Goal: Task Accomplishment & Management: Use online tool/utility

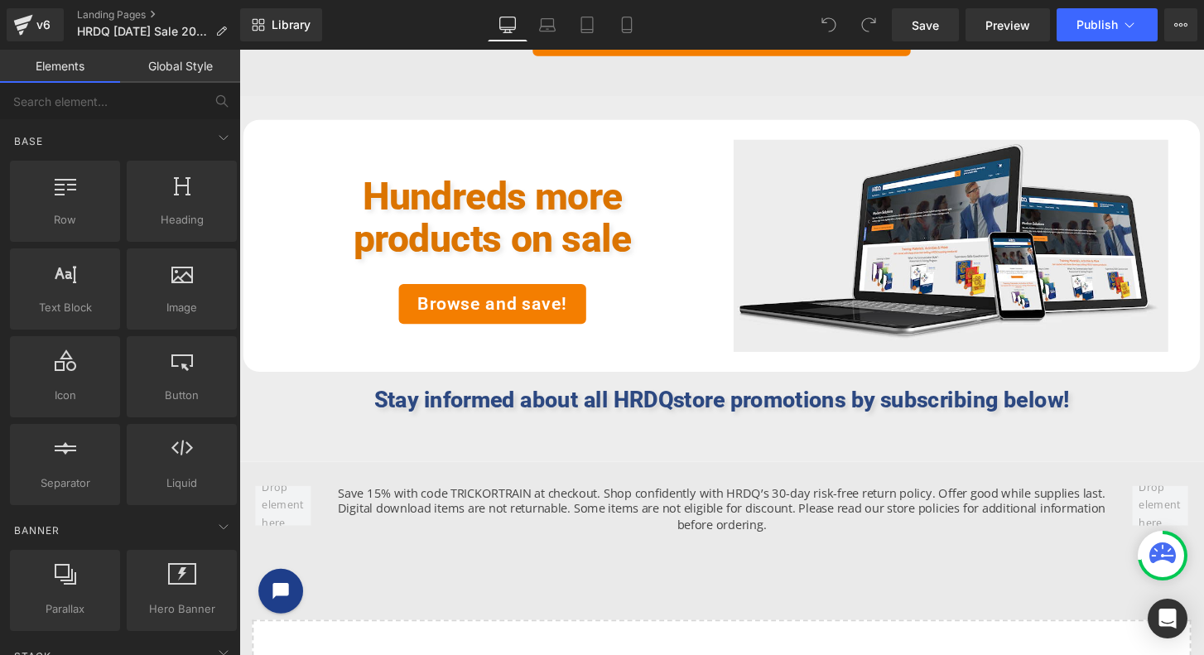
scroll to position [3164, 0]
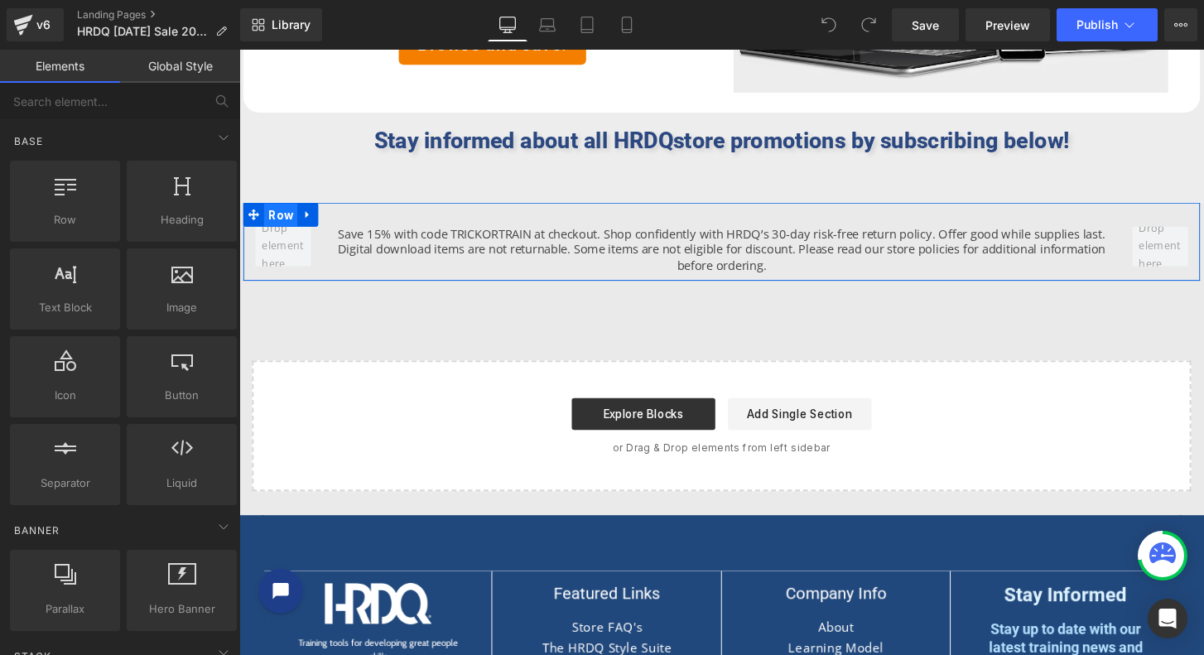
click at [285, 215] on span "Row" at bounding box center [282, 221] width 35 height 25
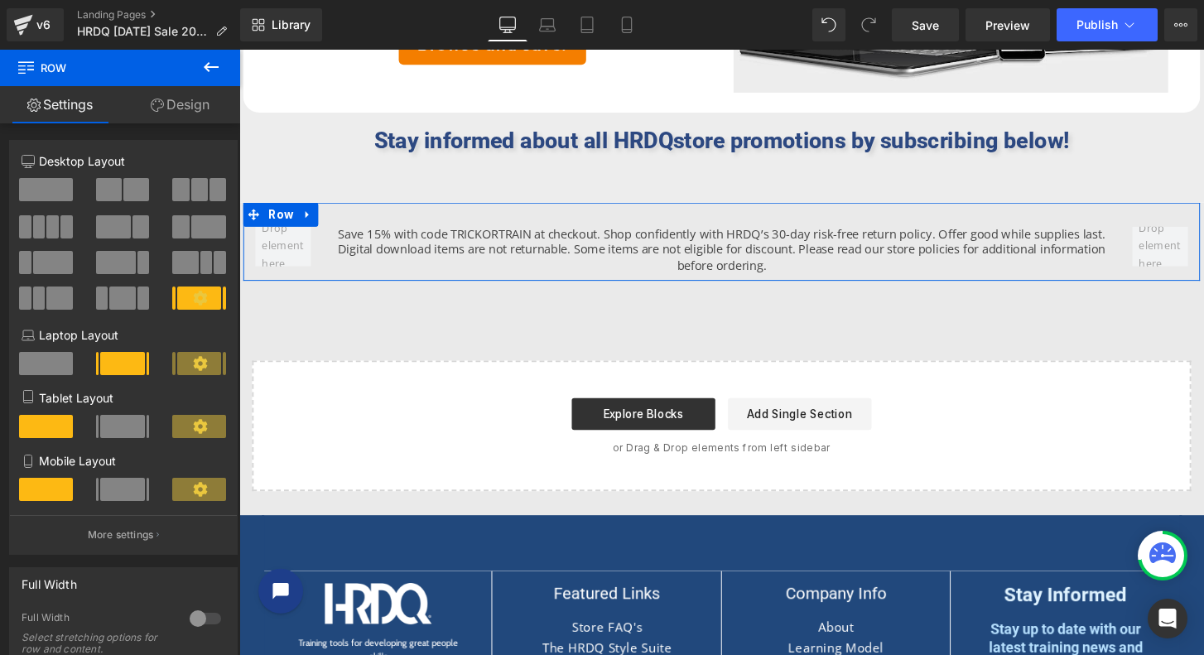
click at [181, 102] on link "Design" at bounding box center [180, 104] width 120 height 37
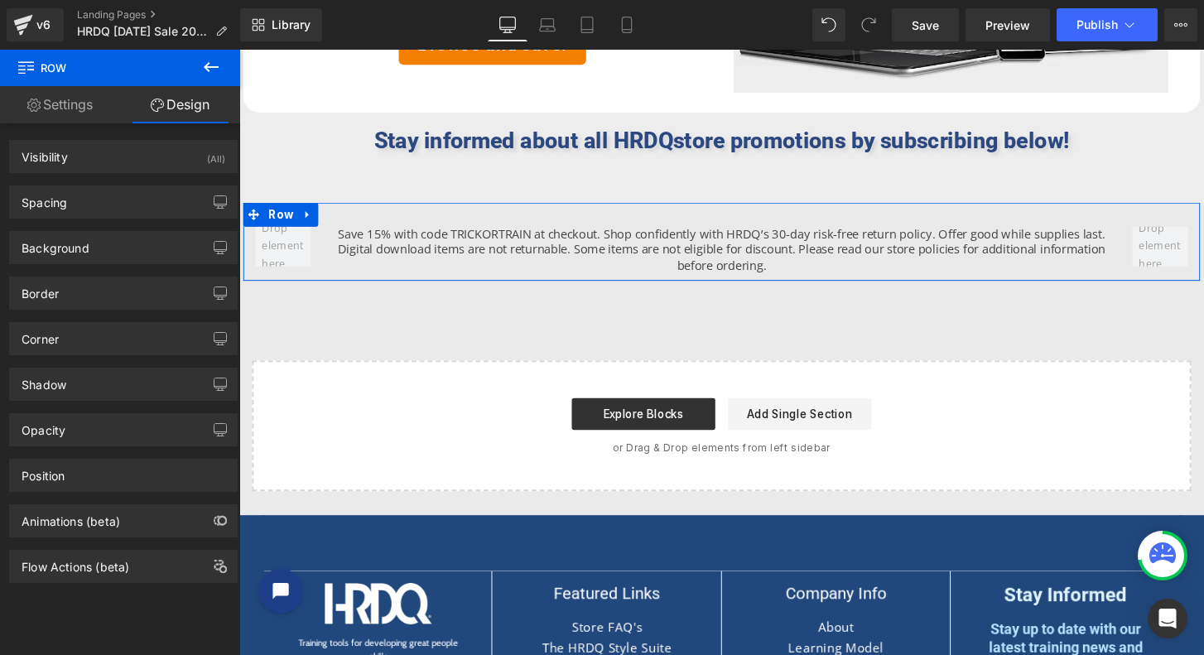
type input "0"
type input "30"
type input "0"
type input "10"
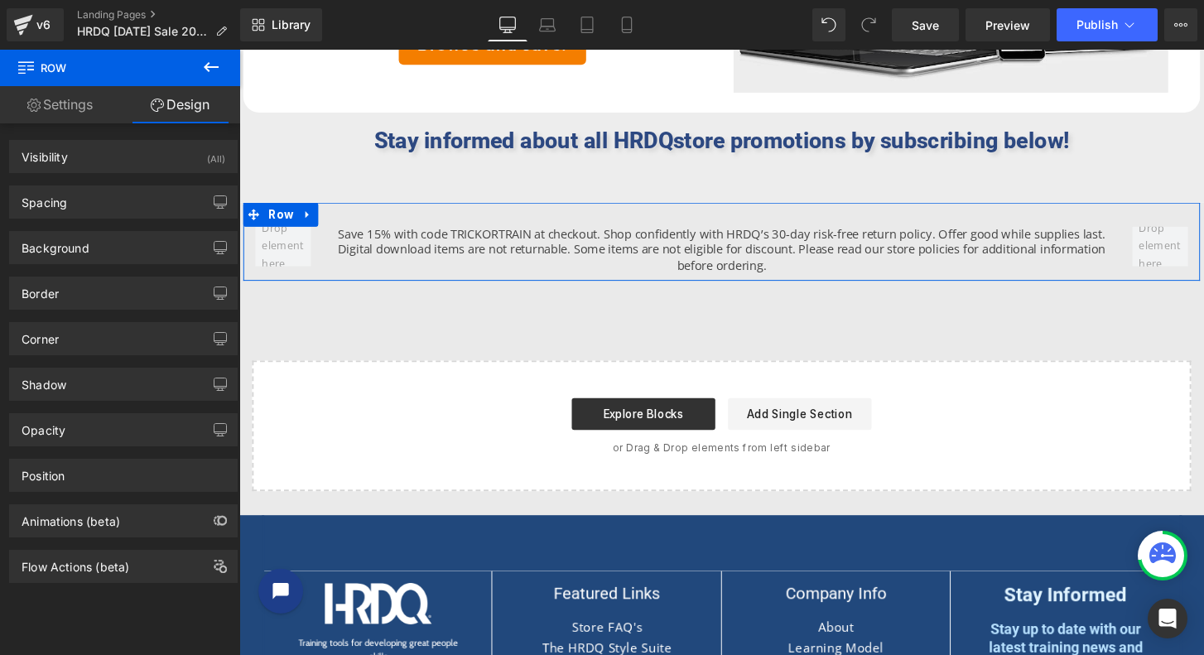
type input "0"
type input "transparent"
type input "0"
click at [84, 207] on div "Spacing" at bounding box center [123, 201] width 227 height 31
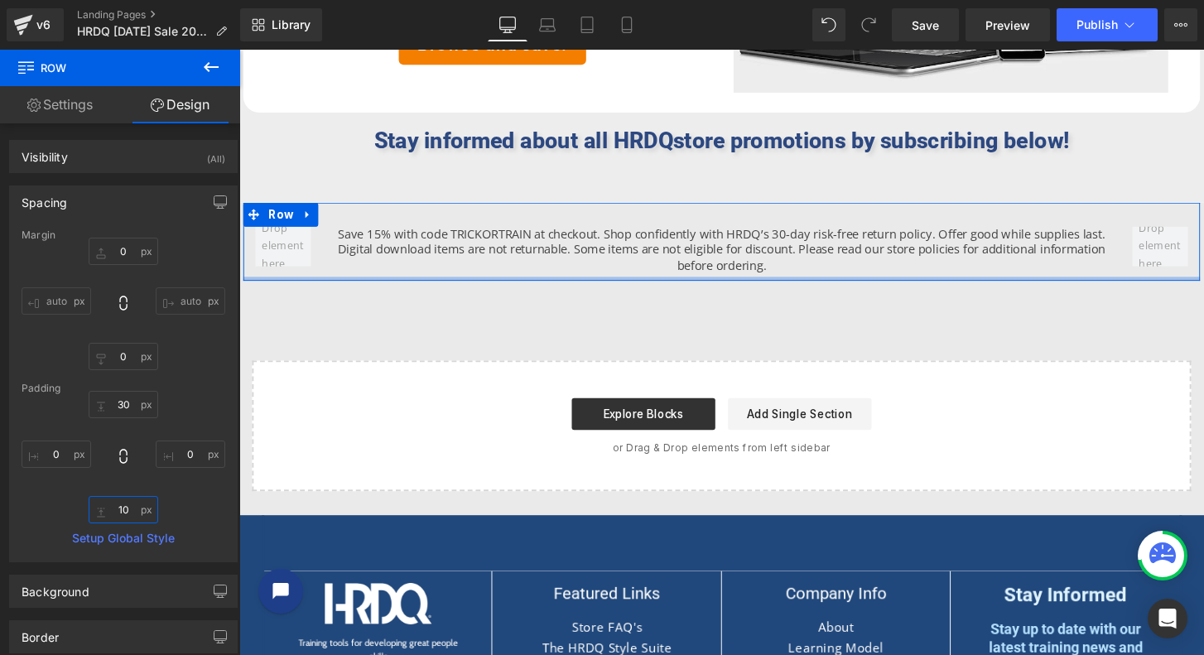
click at [136, 512] on input "10" at bounding box center [124, 509] width 70 height 27
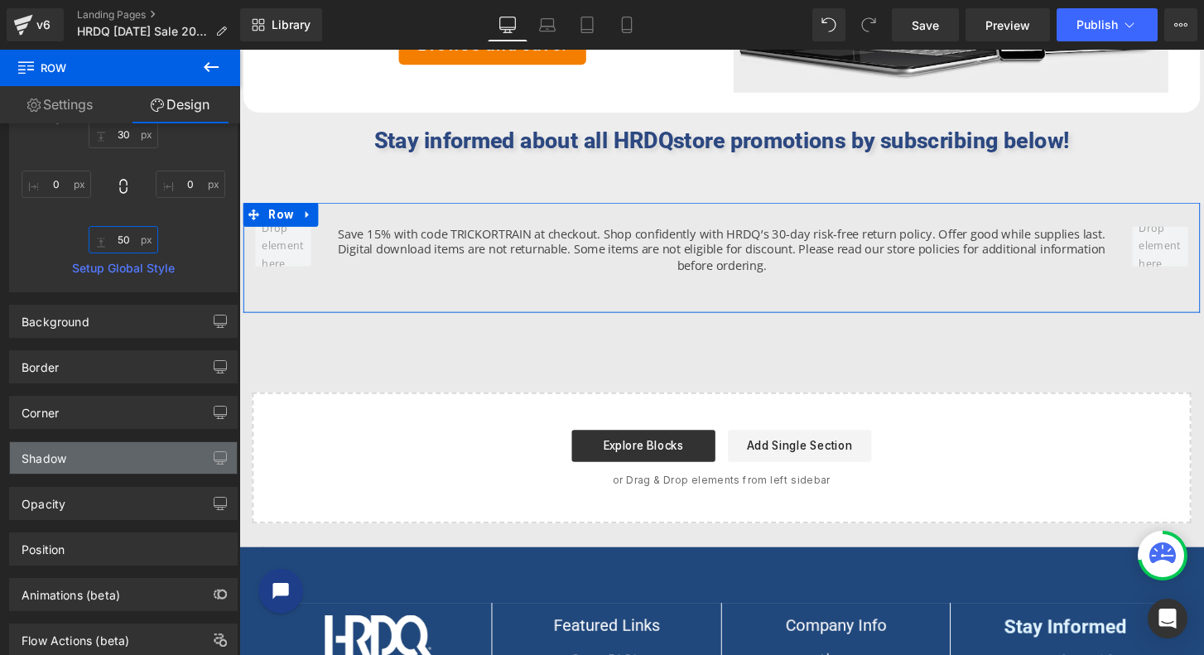
scroll to position [276, 0]
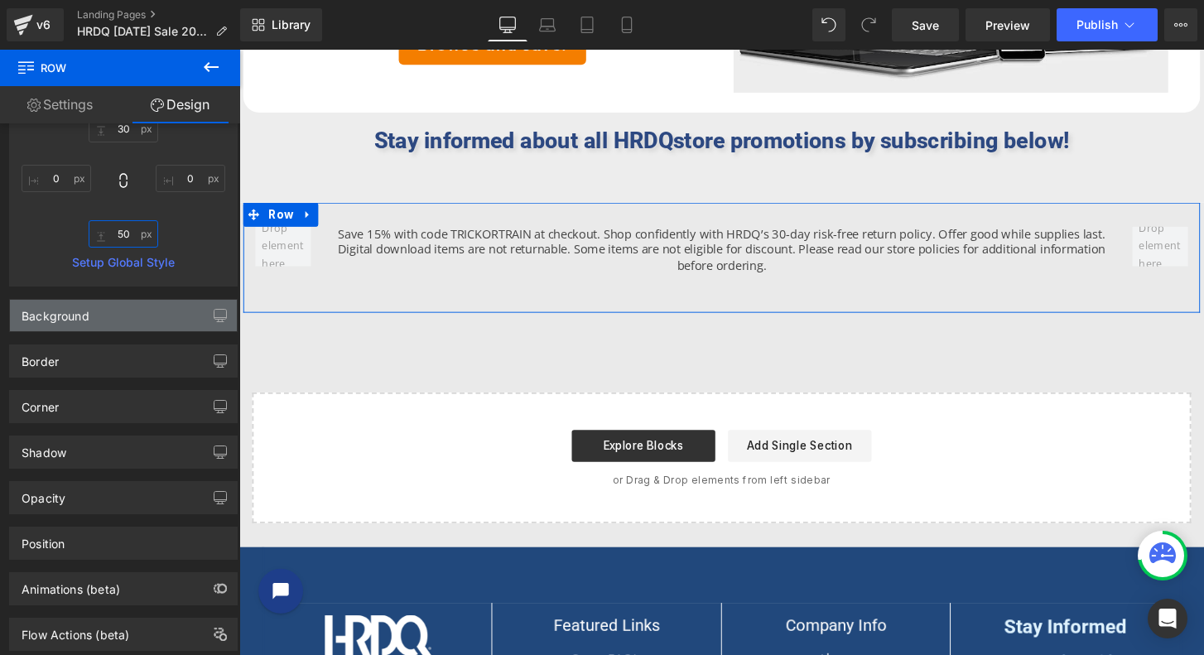
type input "50"
click at [110, 303] on div "Background" at bounding box center [123, 315] width 227 height 31
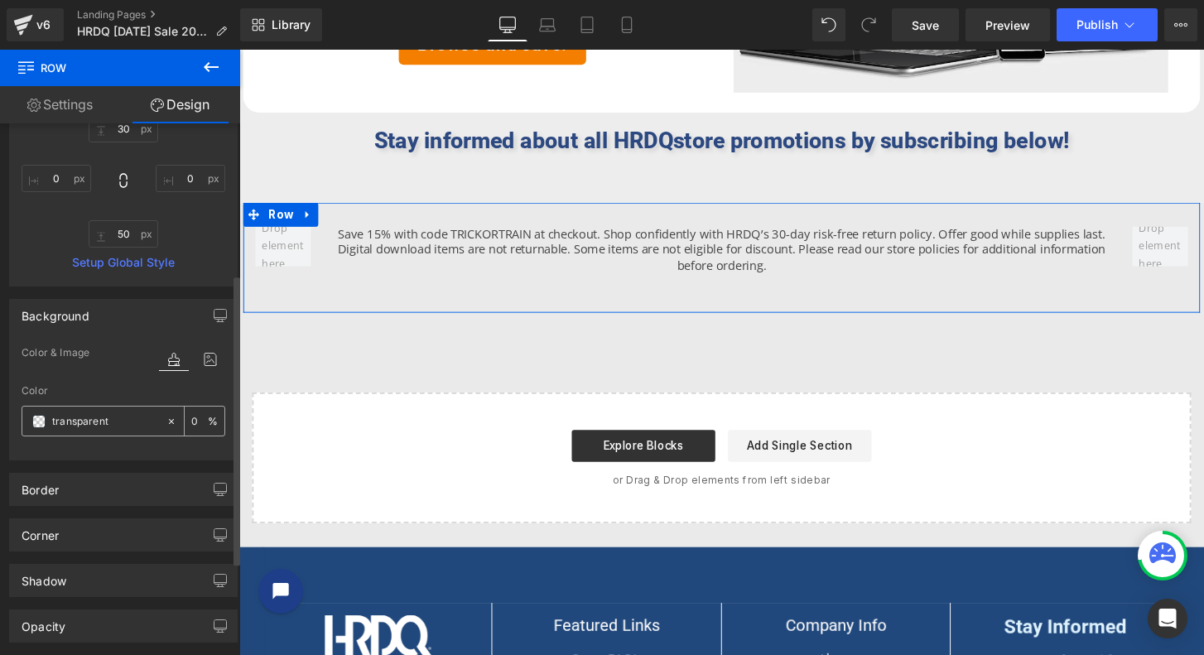
click at [168, 421] on icon at bounding box center [172, 422] width 12 height 12
type input "none"
click at [169, 421] on icon at bounding box center [171, 420] width 5 height 5
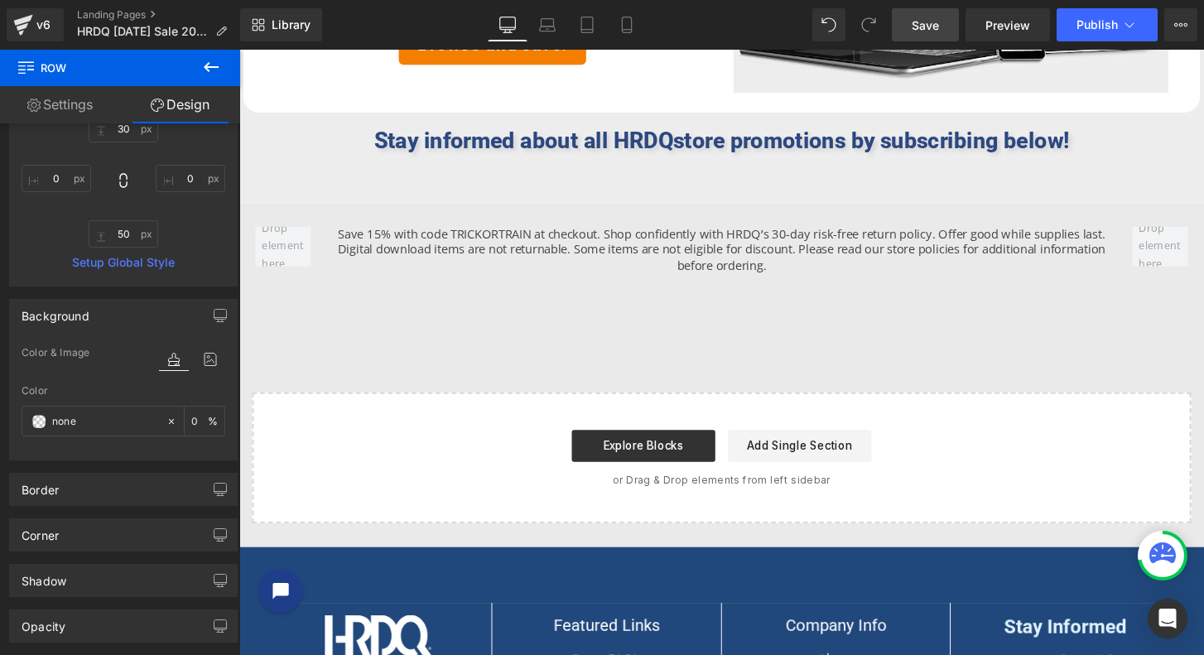
click at [941, 26] on link "Save" at bounding box center [925, 24] width 67 height 33
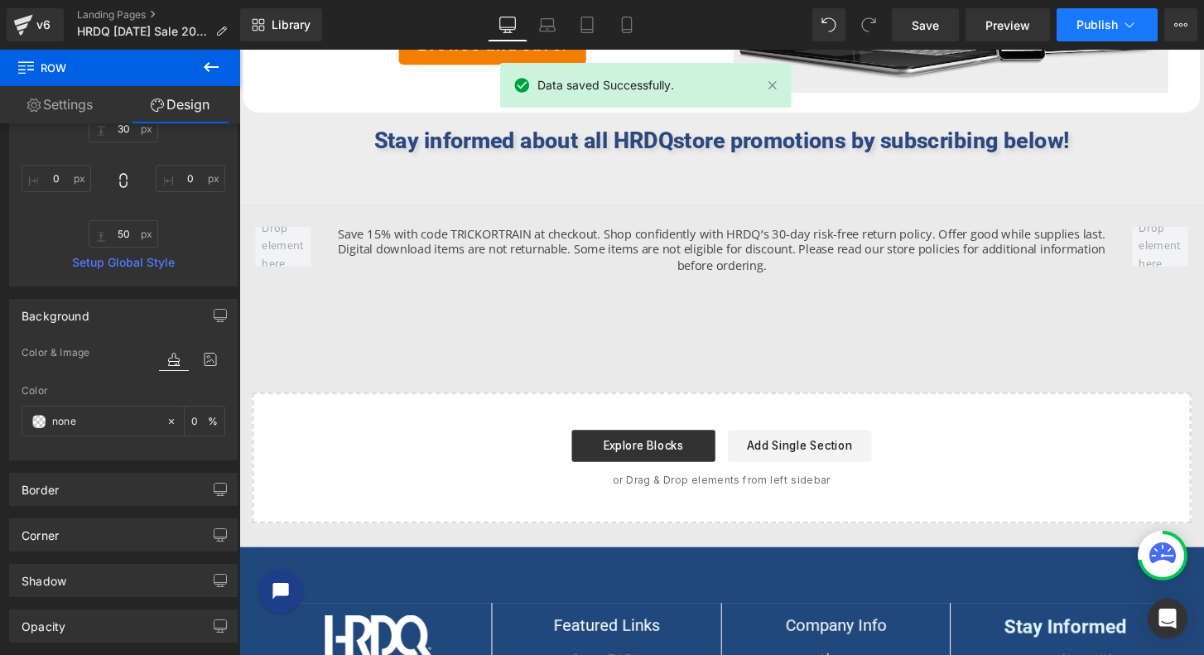
click at [1098, 22] on span "Publish" at bounding box center [1096, 24] width 41 height 13
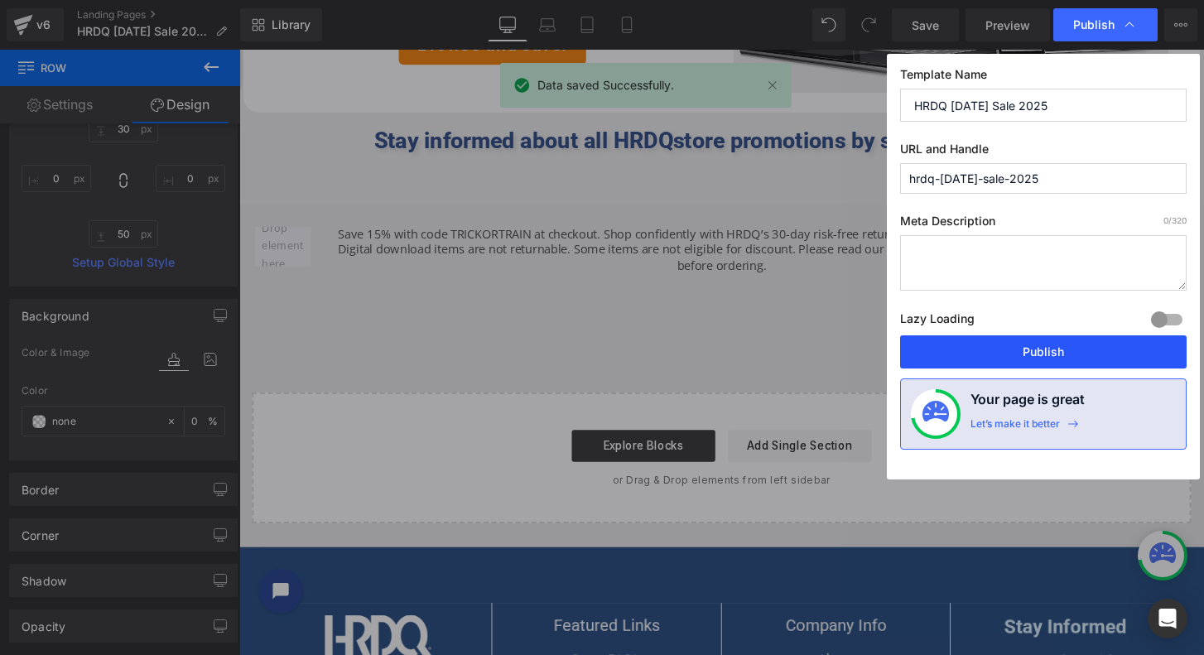
click at [1047, 361] on button "Publish" at bounding box center [1043, 351] width 287 height 33
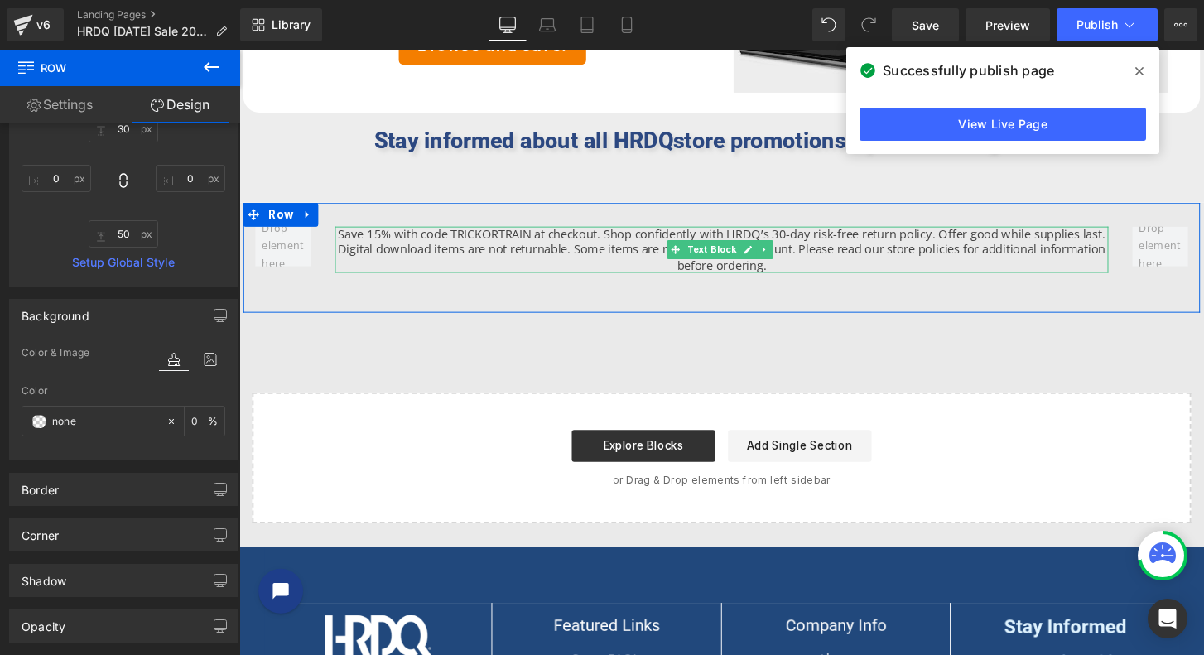
click at [657, 251] on p "Save 15% with code TRICKORTRAIN at checkout. Shop confidently with HRDQ’s 30-da…" at bounding box center [740, 258] width 803 height 49
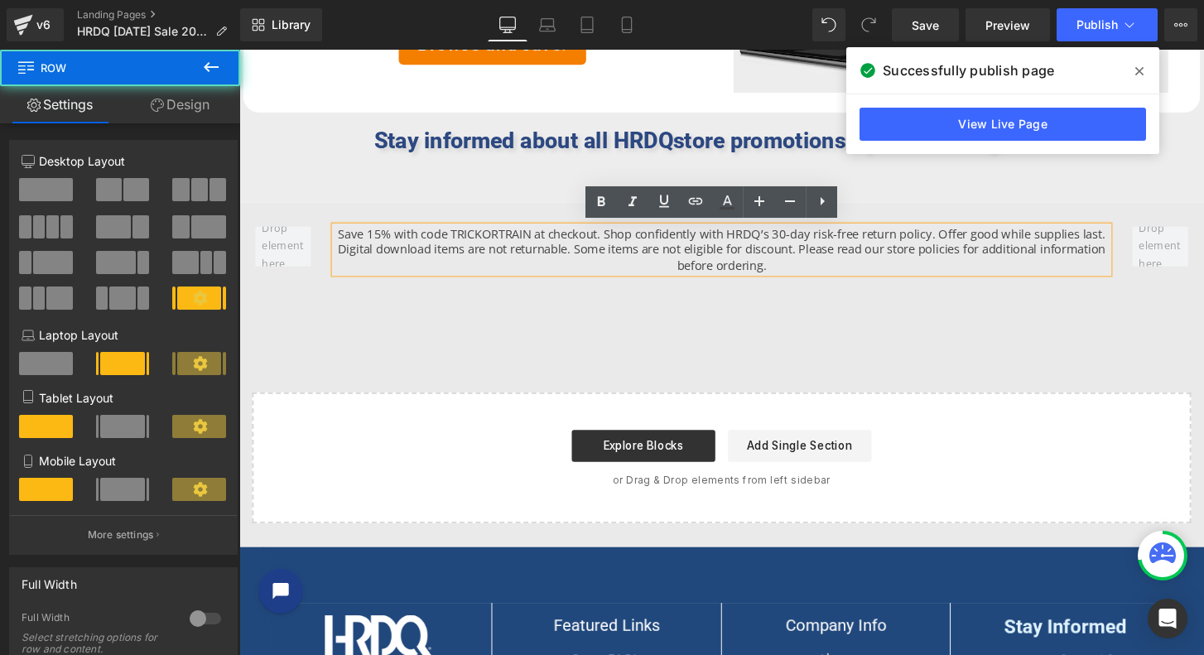
click at [274, 218] on div "Save 15% with code TRICKORTRAIN at checkout. Shop confidently with HRDQ’s 30-da…" at bounding box center [740, 266] width 994 height 115
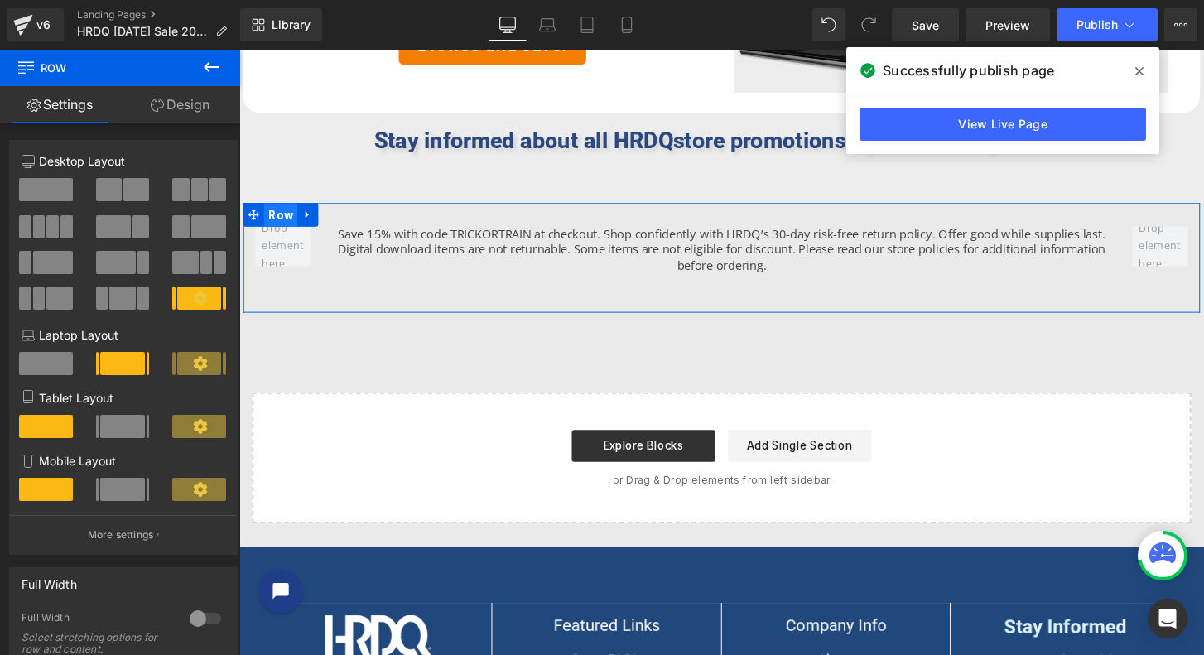
click at [272, 215] on span "Row" at bounding box center [282, 221] width 35 height 25
click at [191, 113] on link "Design" at bounding box center [180, 104] width 120 height 37
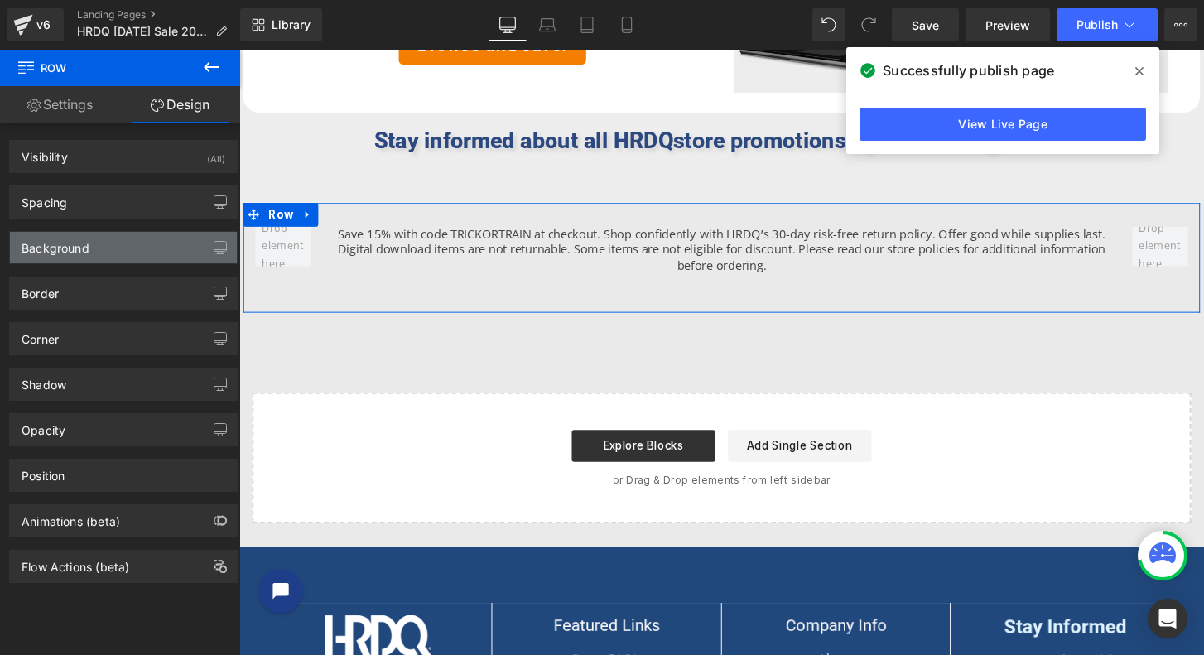
click at [138, 239] on div "Background" at bounding box center [123, 247] width 227 height 31
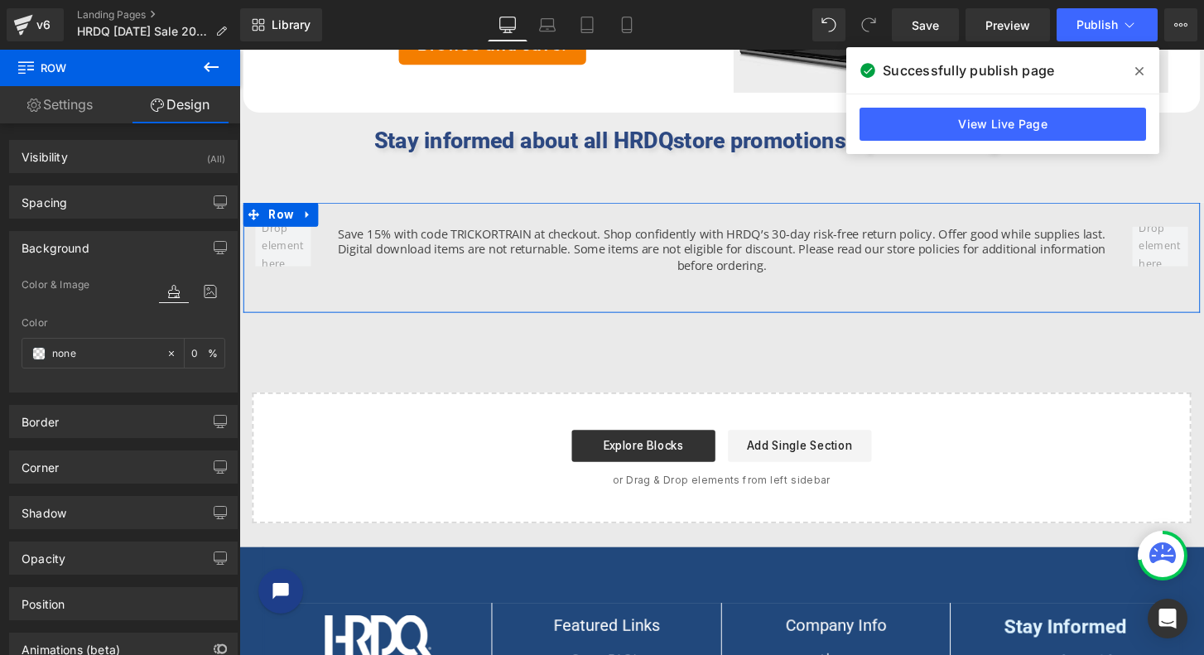
click at [166, 289] on icon at bounding box center [174, 292] width 30 height 22
click at [38, 353] on span at bounding box center [38, 353] width 13 height 13
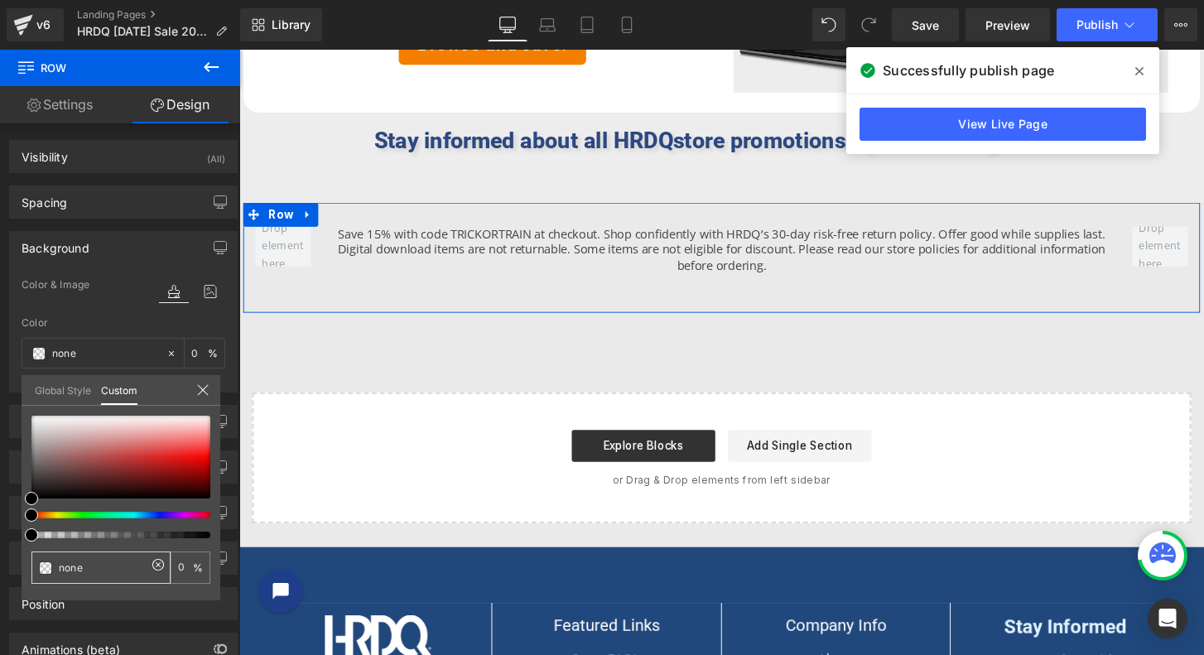
click at [116, 568] on input "none" at bounding box center [103, 567] width 88 height 17
drag, startPoint x: 115, startPoint y: 570, endPoint x: 8, endPoint y: 571, distance: 106.8
click at [8, 392] on div "Background Color & Image color none Color none 0 % Image Replace Image Upload i…" at bounding box center [124, 306] width 248 height 174
type input "e"
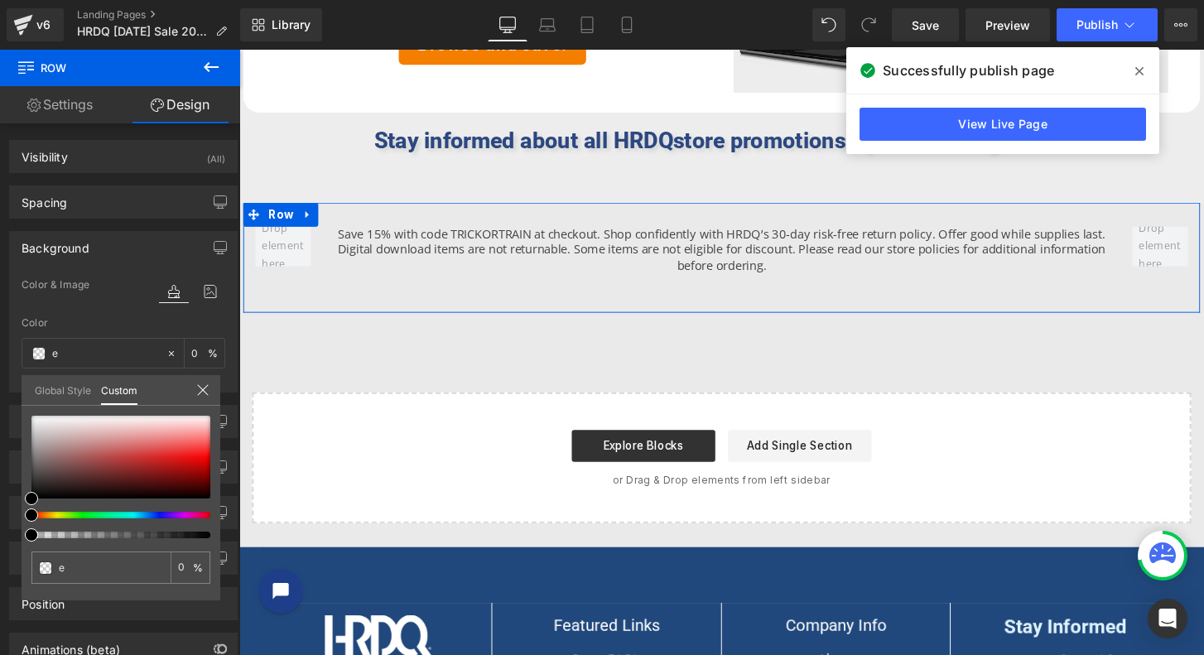
type input "ed"
type input "ede"
type input "100"
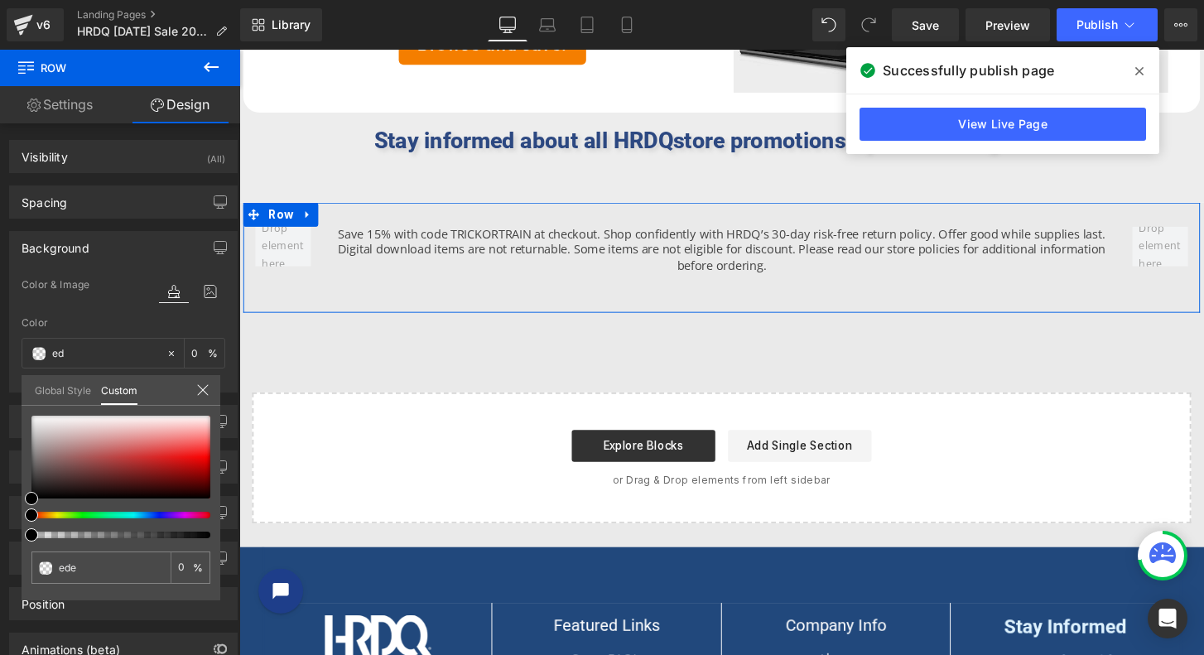
type input "100"
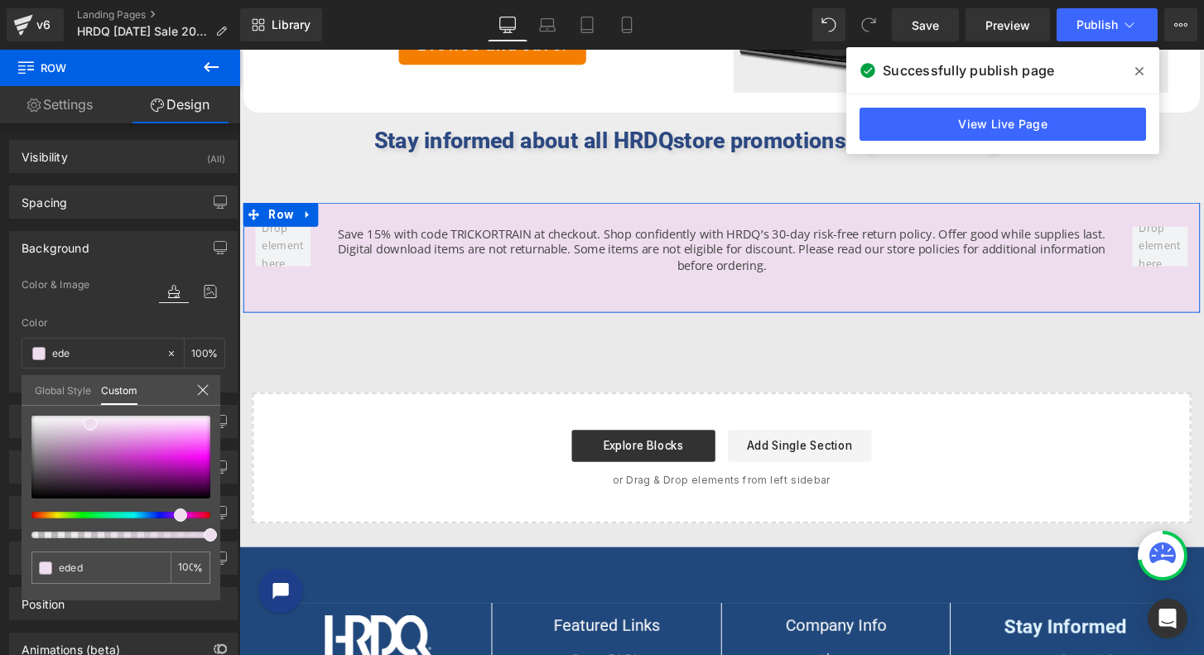
type input "edede"
type input "0"
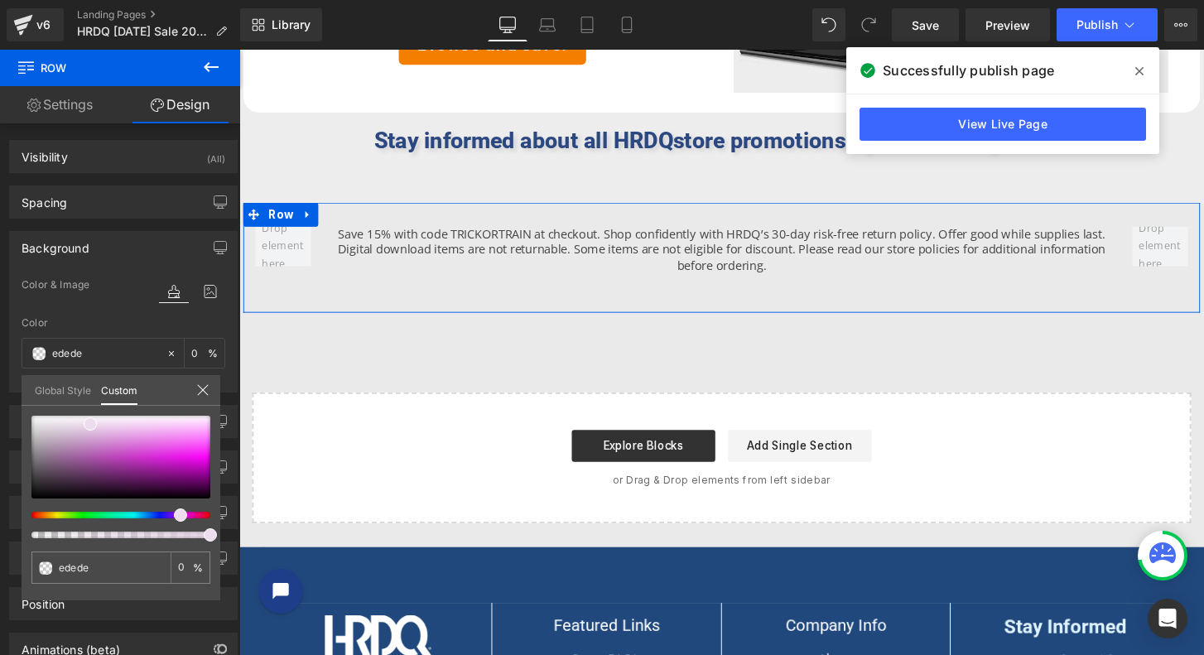
type input "ededed"
type input "100"
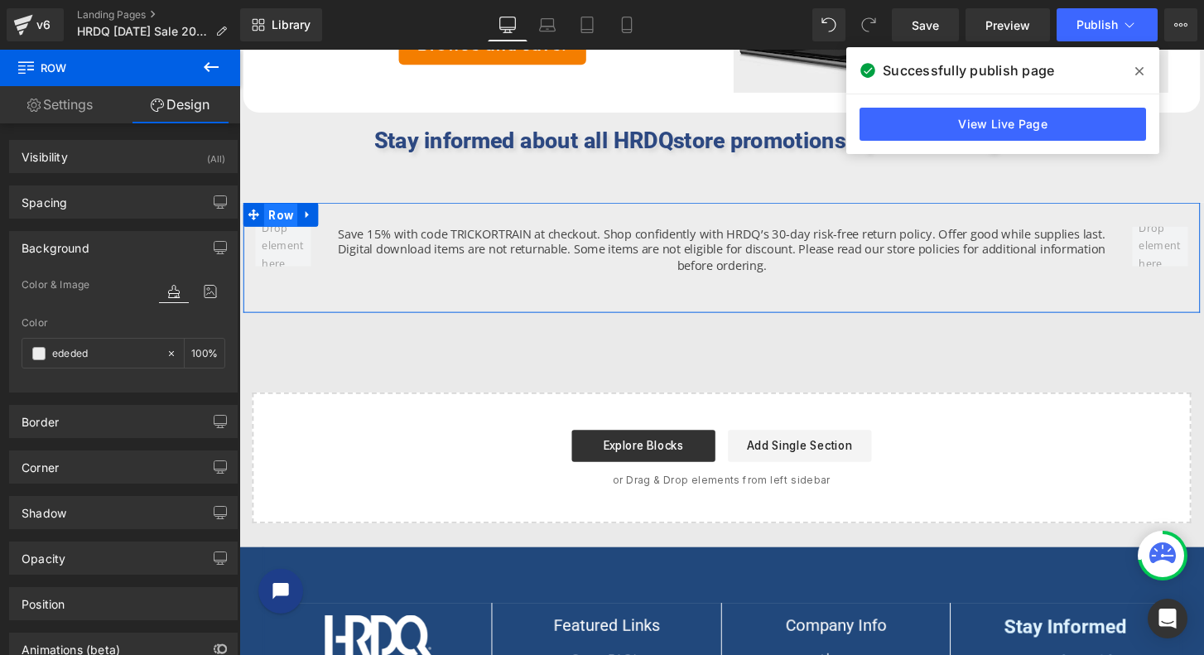
click at [281, 214] on span "Row" at bounding box center [282, 221] width 35 height 25
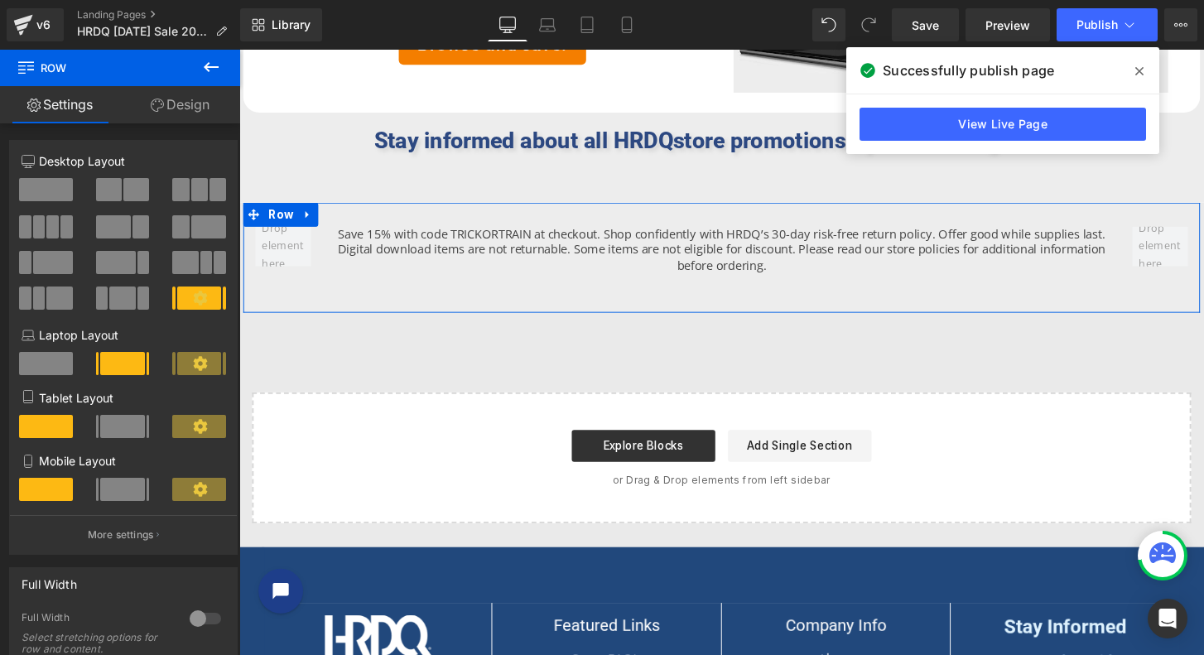
click at [53, 190] on span at bounding box center [46, 189] width 54 height 23
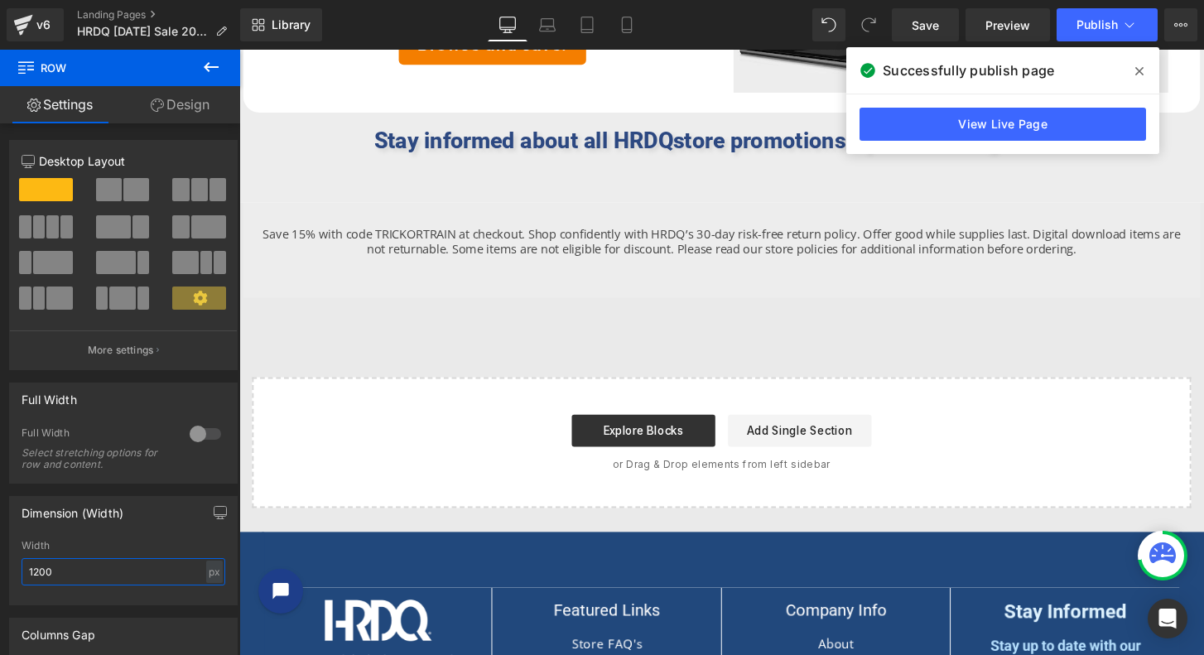
drag, startPoint x: 70, startPoint y: 566, endPoint x: -4, endPoint y: 570, distance: 74.6
click at [0, 570] on html "Row You are previewing how the will restyle your page. You can not edit Element…" at bounding box center [602, 327] width 1204 height 655
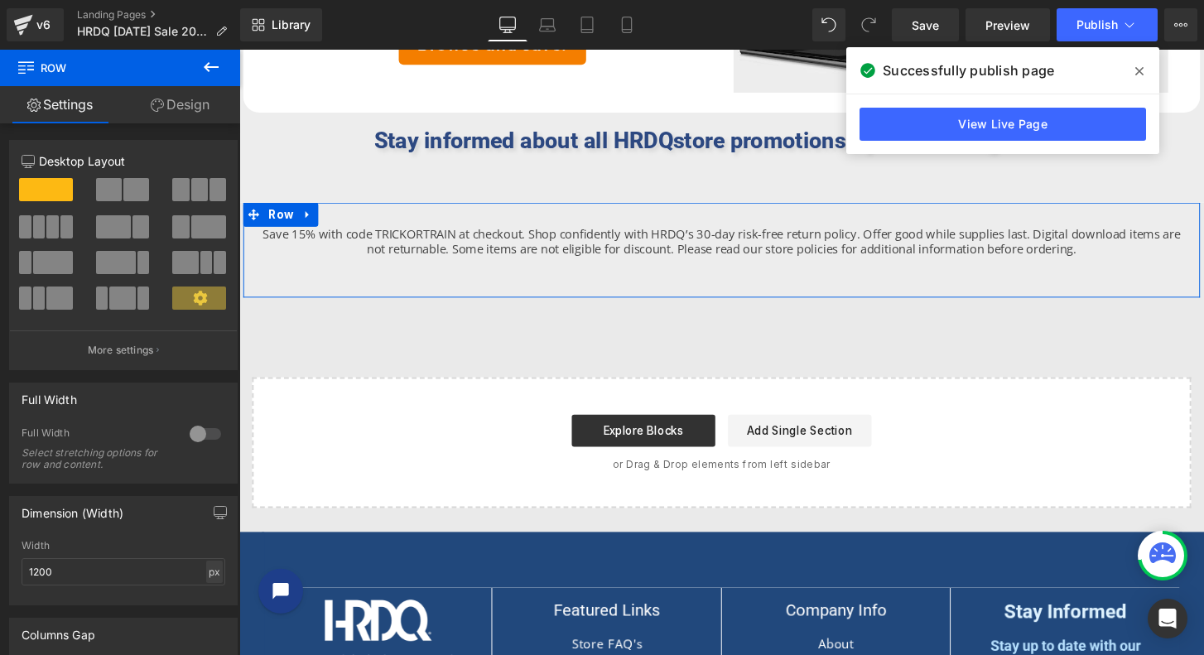
click at [209, 571] on div "px" at bounding box center [214, 572] width 17 height 22
click at [212, 594] on li "%" at bounding box center [214, 597] width 21 height 24
click at [126, 575] on input "100" at bounding box center [124, 571] width 204 height 27
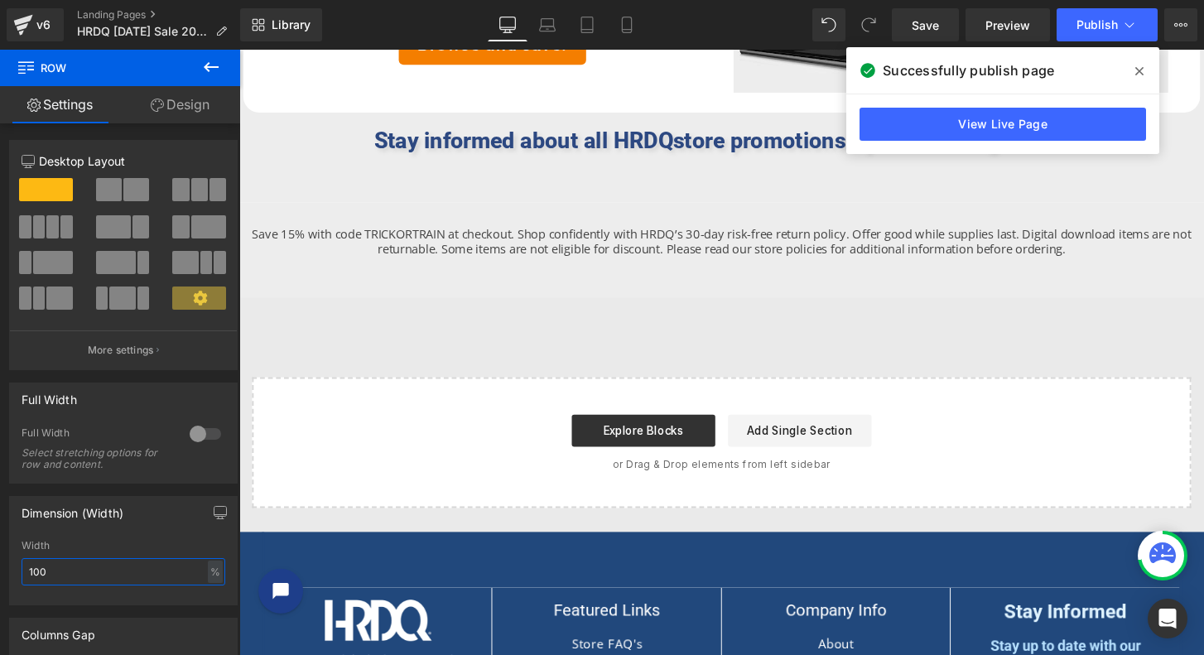
drag, startPoint x: 126, startPoint y: 575, endPoint x: -22, endPoint y: 574, distance: 147.4
click at [0, 574] on html "Row You are previewing how the will restyle your page. You can not edit Element…" at bounding box center [602, 327] width 1204 height 655
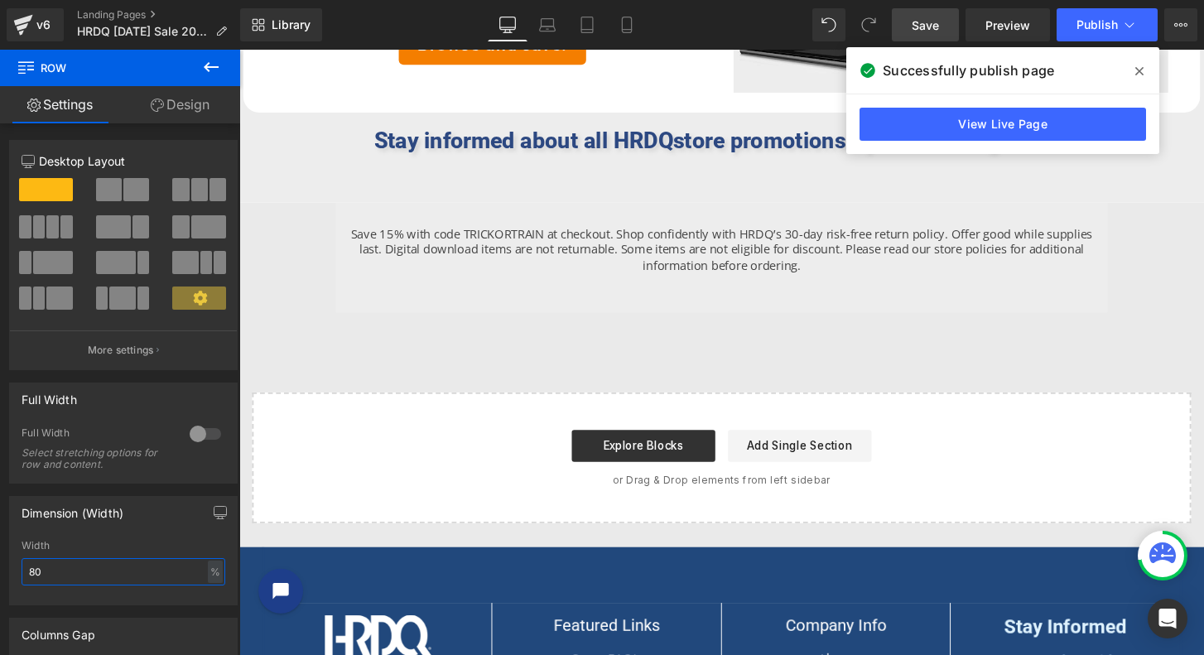
type input "80"
click at [936, 25] on span "Save" at bounding box center [925, 25] width 27 height 17
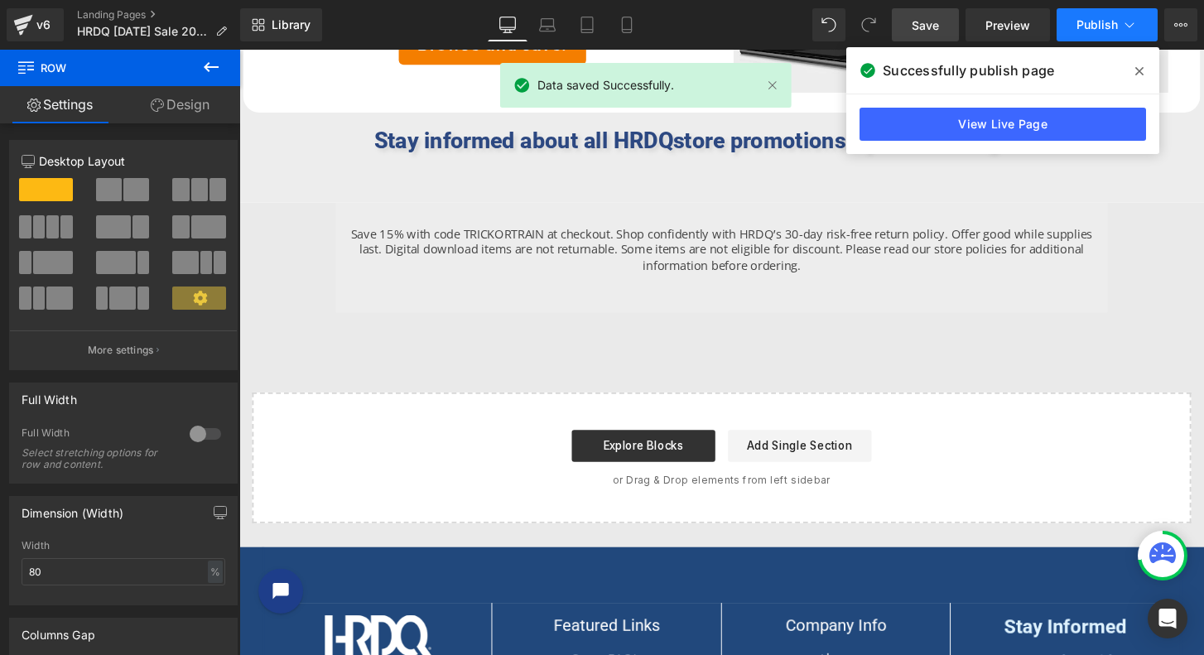
click at [1096, 23] on span "Publish" at bounding box center [1096, 24] width 41 height 13
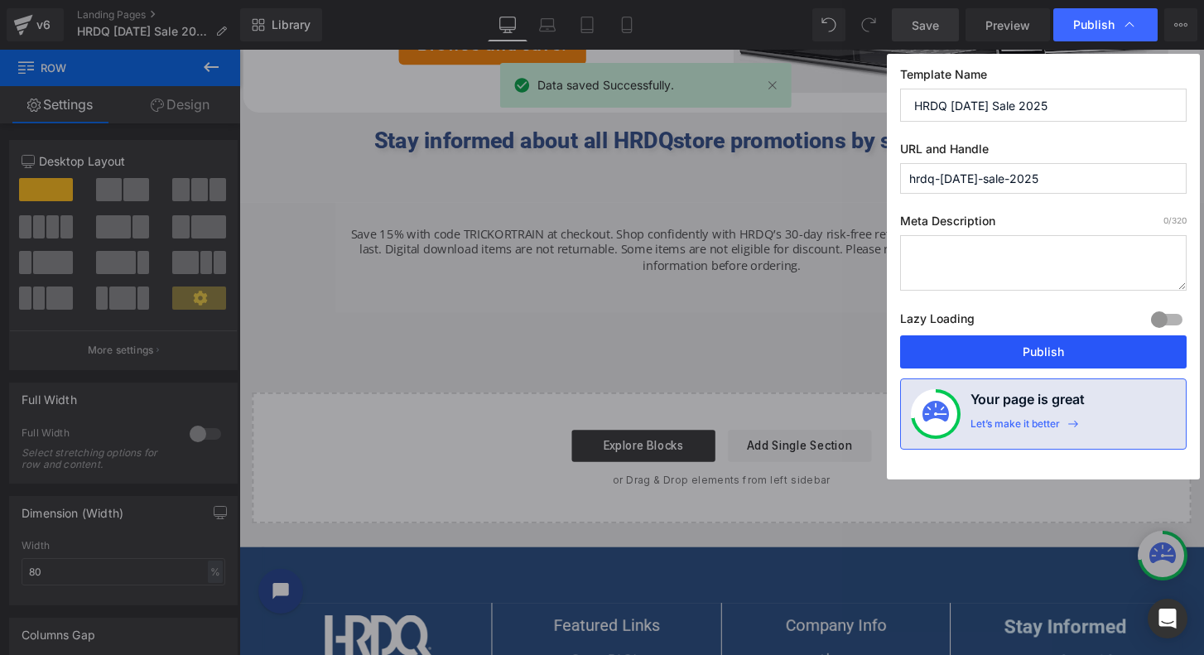
click at [1064, 352] on button "Publish" at bounding box center [1043, 351] width 287 height 33
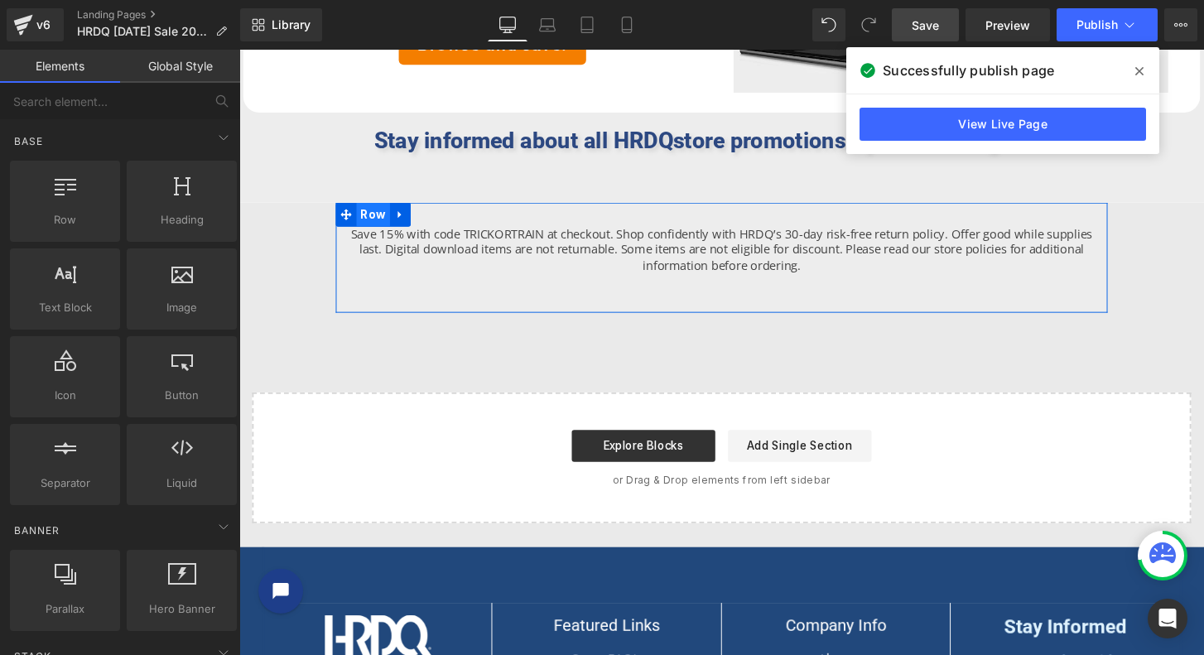
click at [381, 217] on span "Row" at bounding box center [378, 221] width 35 height 25
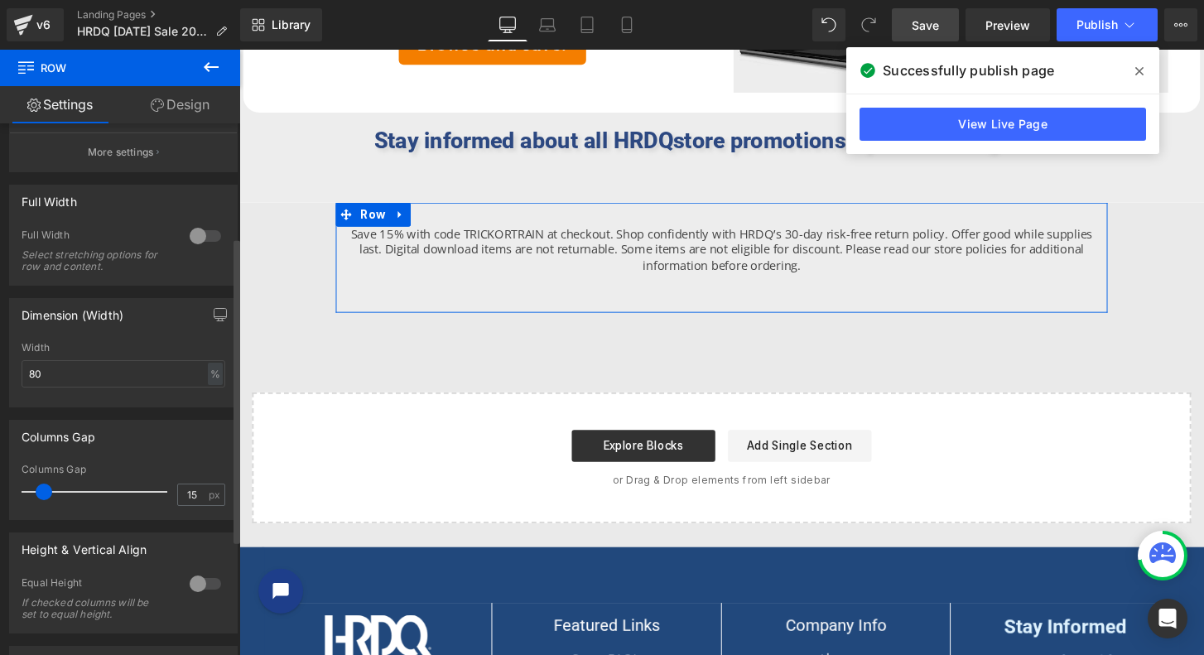
scroll to position [138, 0]
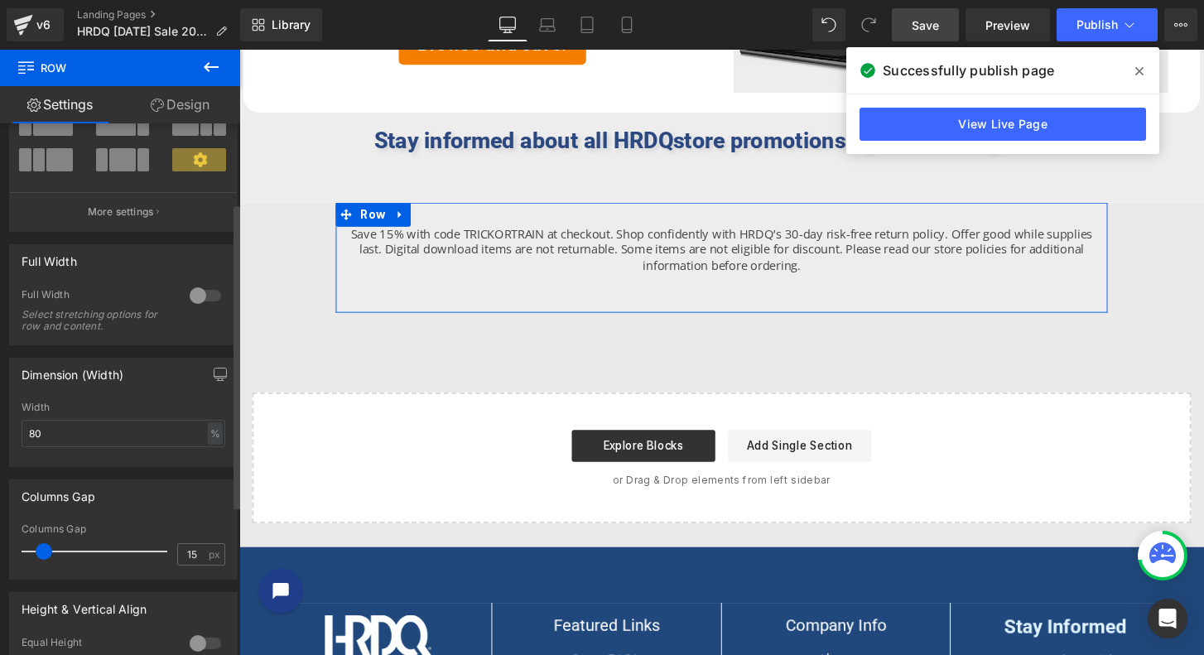
click at [212, 292] on div at bounding box center [205, 295] width 40 height 26
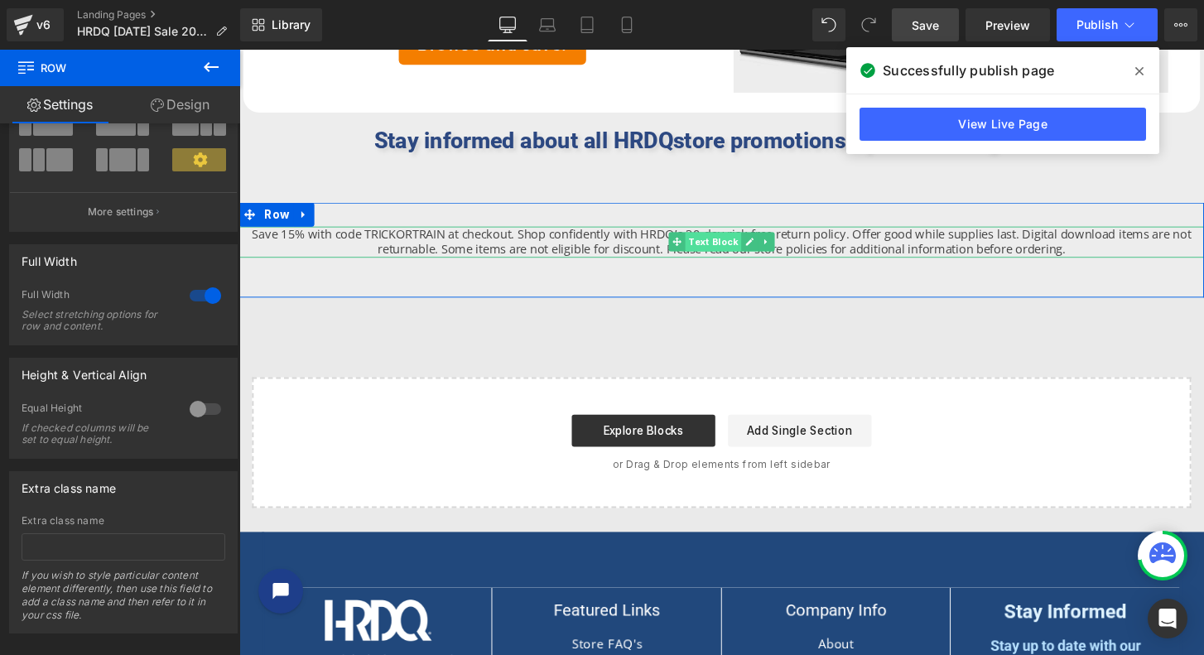
click at [735, 247] on span "Text Block" at bounding box center [731, 249] width 58 height 20
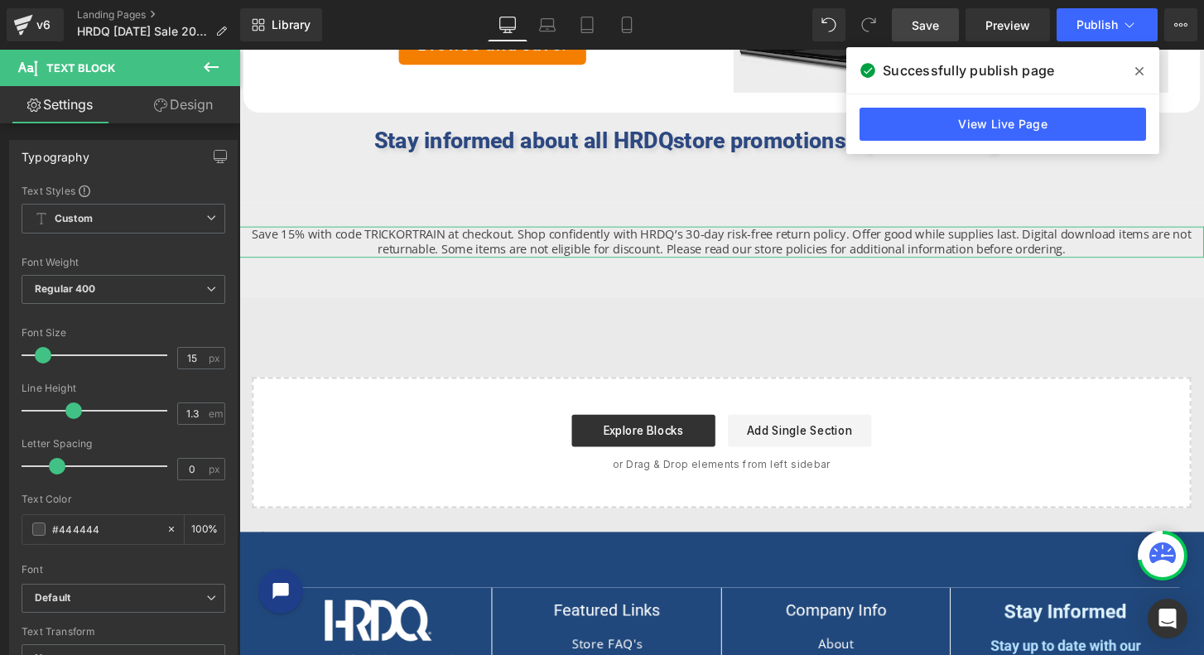
click at [180, 108] on link "Design" at bounding box center [183, 104] width 120 height 37
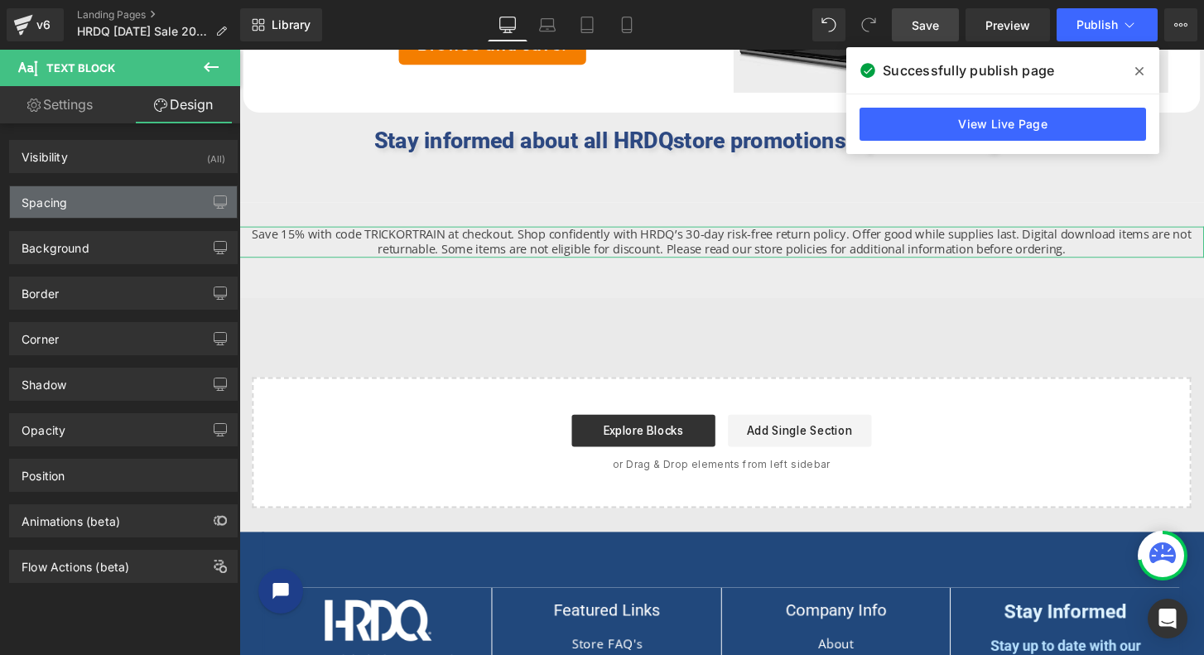
click at [57, 199] on div "Spacing" at bounding box center [45, 197] width 46 height 23
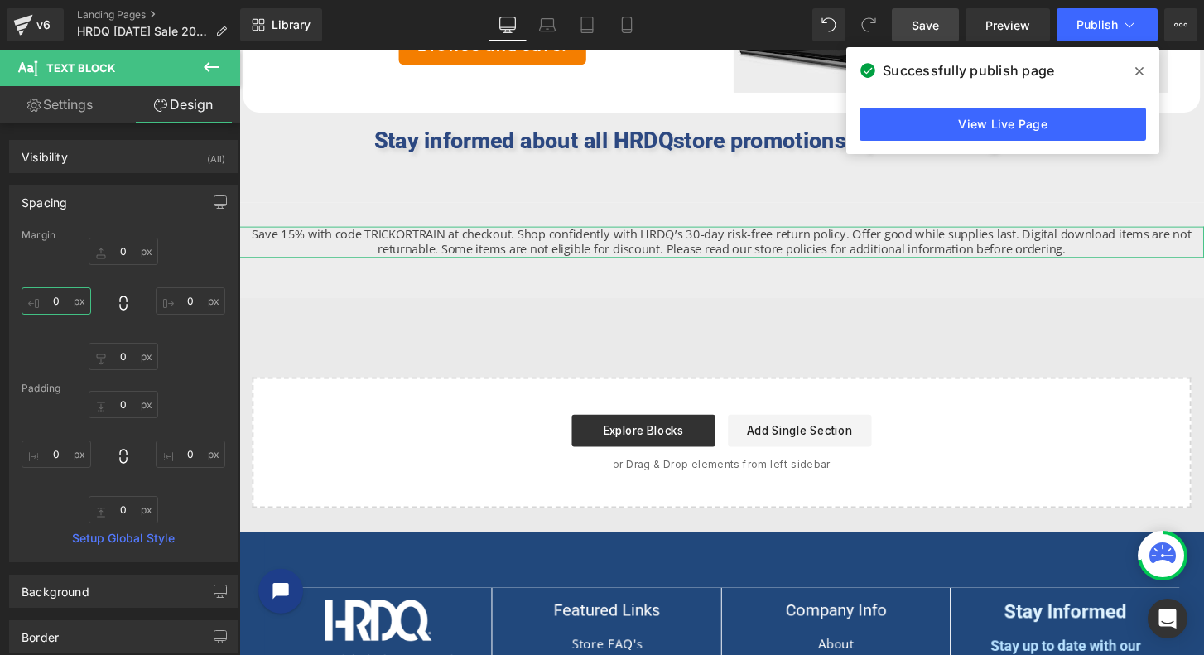
click at [80, 302] on input "0" at bounding box center [57, 300] width 70 height 27
drag, startPoint x: 71, startPoint y: 299, endPoint x: 130, endPoint y: 303, distance: 58.9
click at [130, 303] on div "0px 0 0px 0 0px 0 0px 0" at bounding box center [124, 304] width 204 height 132
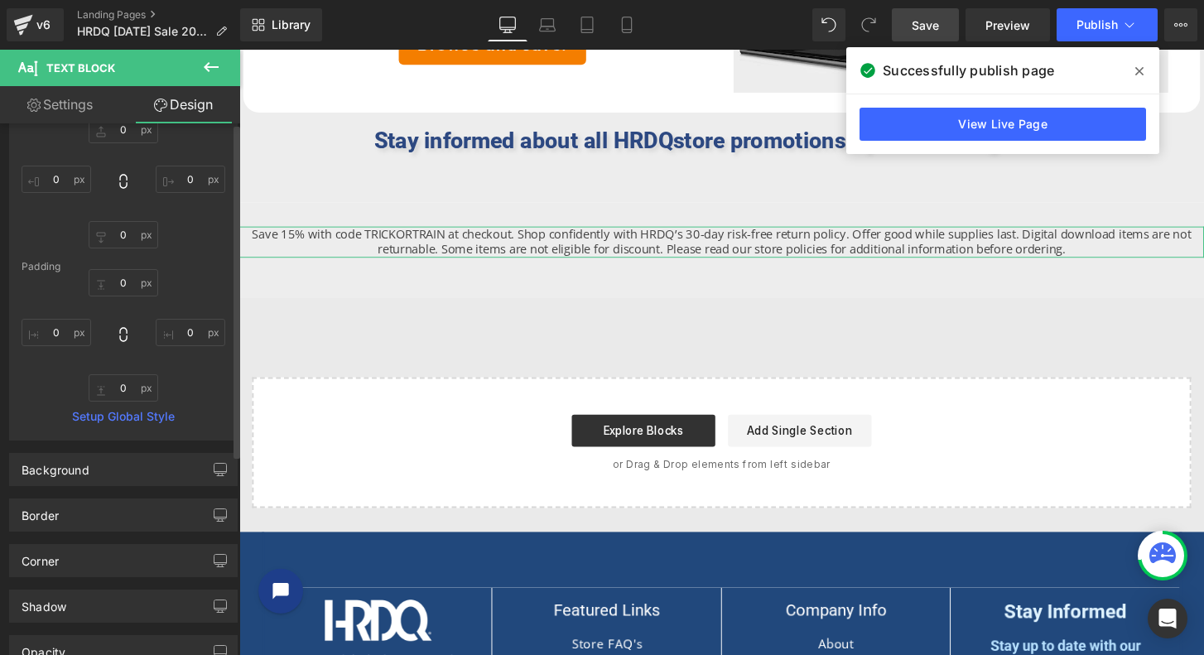
scroll to position [0, 0]
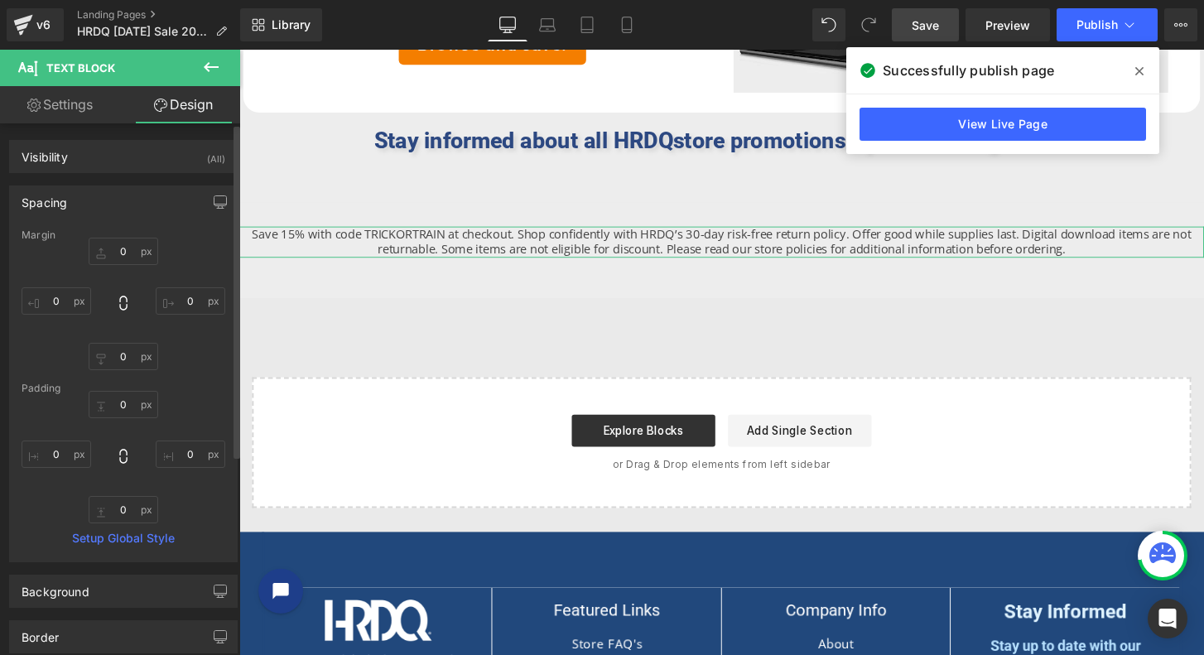
click at [49, 202] on div "Spacing" at bounding box center [45, 197] width 46 height 23
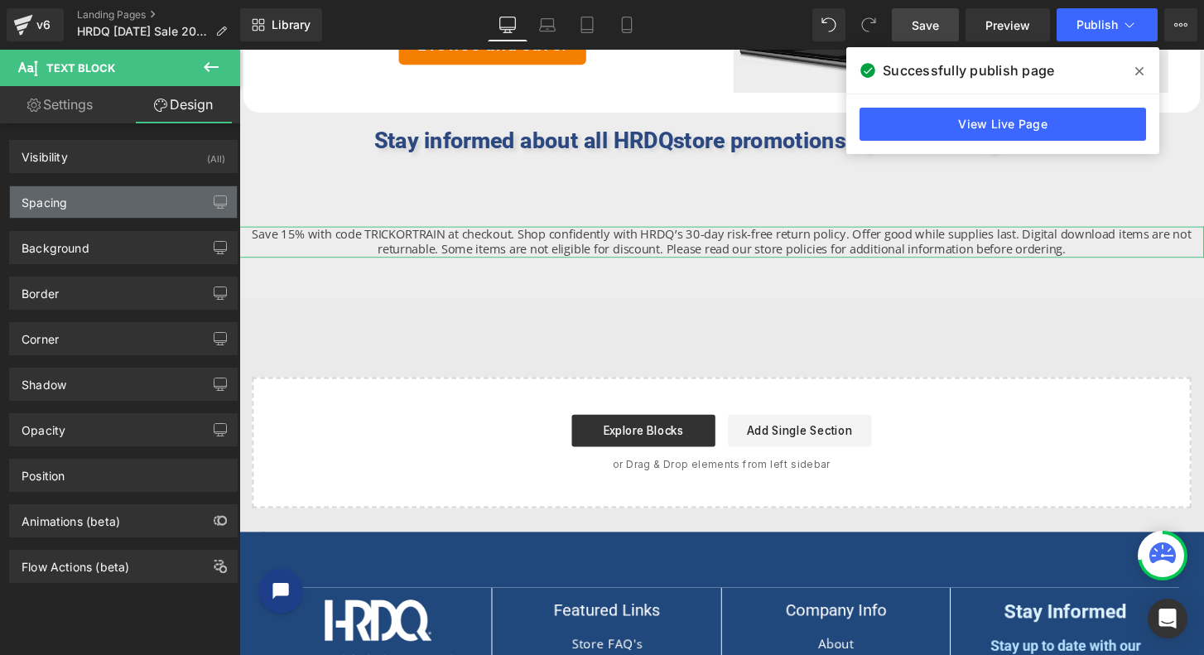
click at [54, 205] on div "Spacing" at bounding box center [45, 197] width 46 height 23
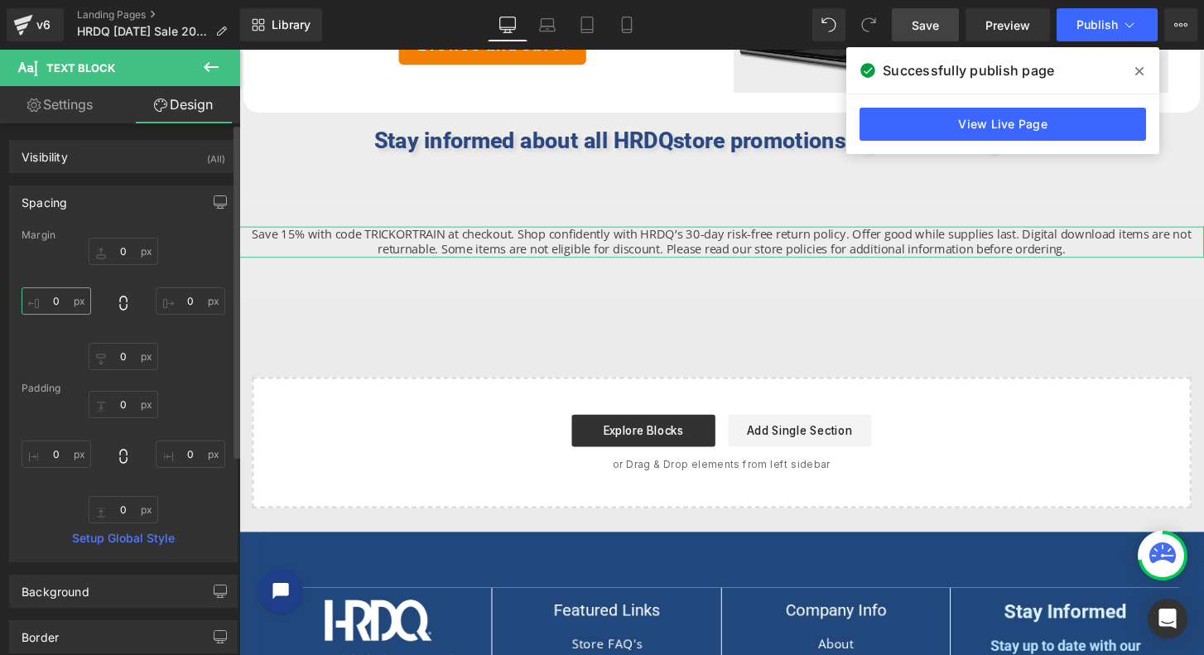
click at [86, 301] on input "0" at bounding box center [57, 300] width 70 height 27
type input "35"
click at [195, 298] on input "0" at bounding box center [191, 300] width 70 height 27
type input "35"
click at [75, 306] on input "35" at bounding box center [57, 300] width 70 height 27
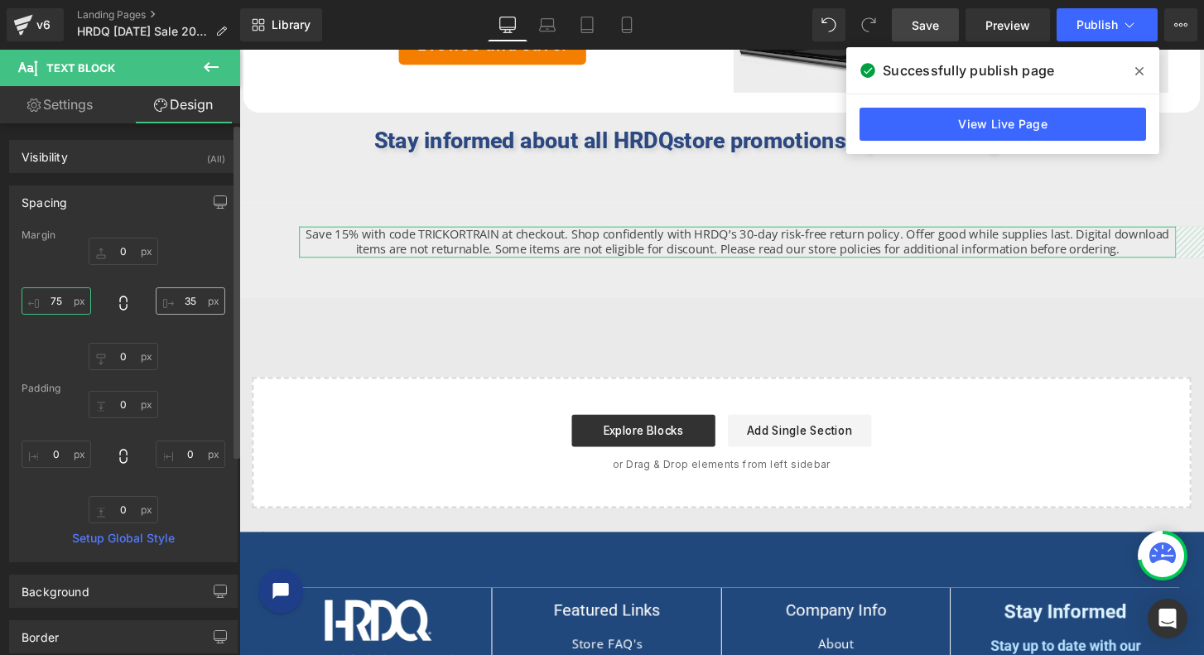
type input "75"
click at [200, 301] on input "35" at bounding box center [191, 300] width 70 height 27
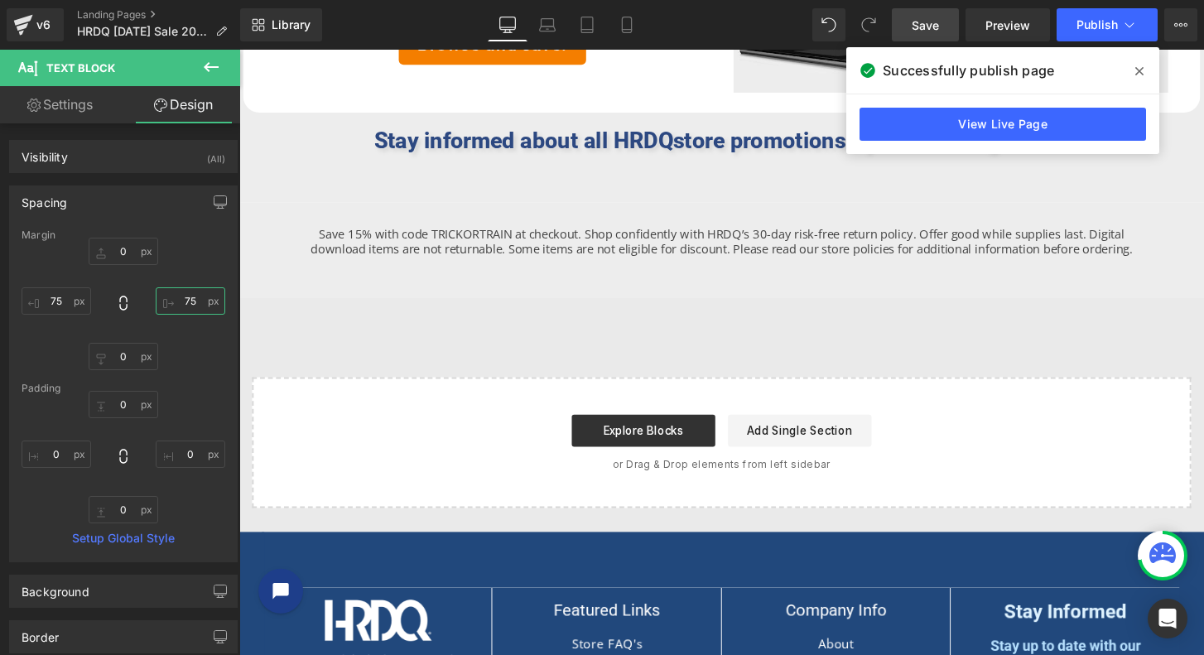
type input "75"
click at [937, 17] on span "Save" at bounding box center [925, 25] width 27 height 17
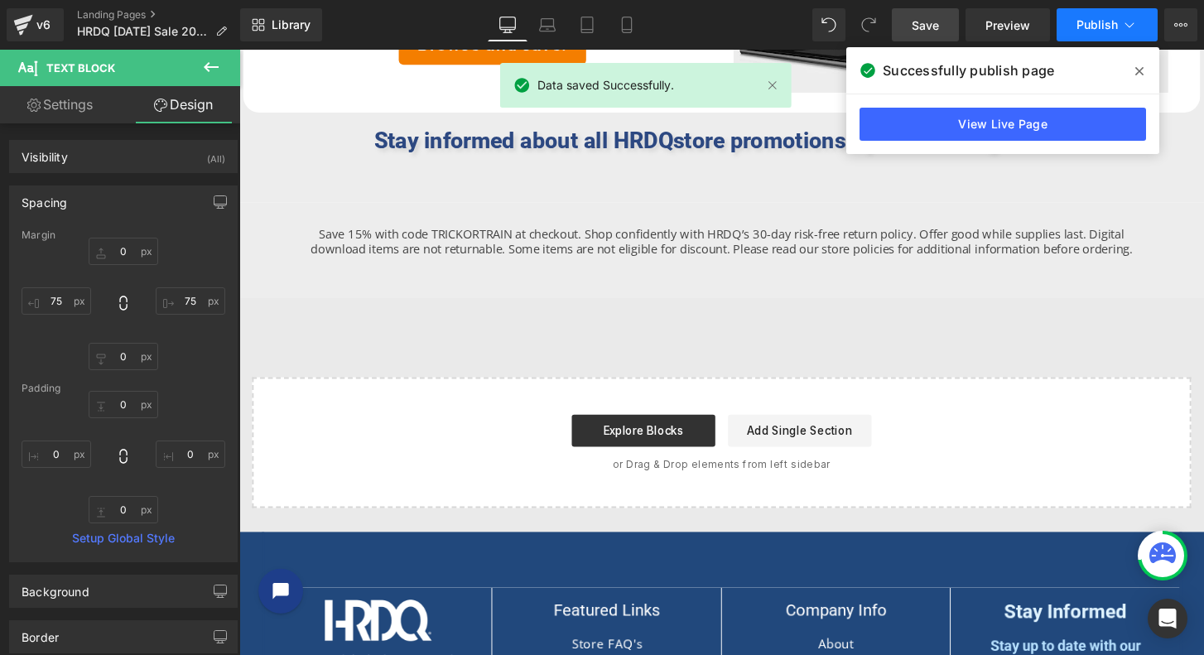
click at [1101, 20] on span "Publish" at bounding box center [1096, 24] width 41 height 13
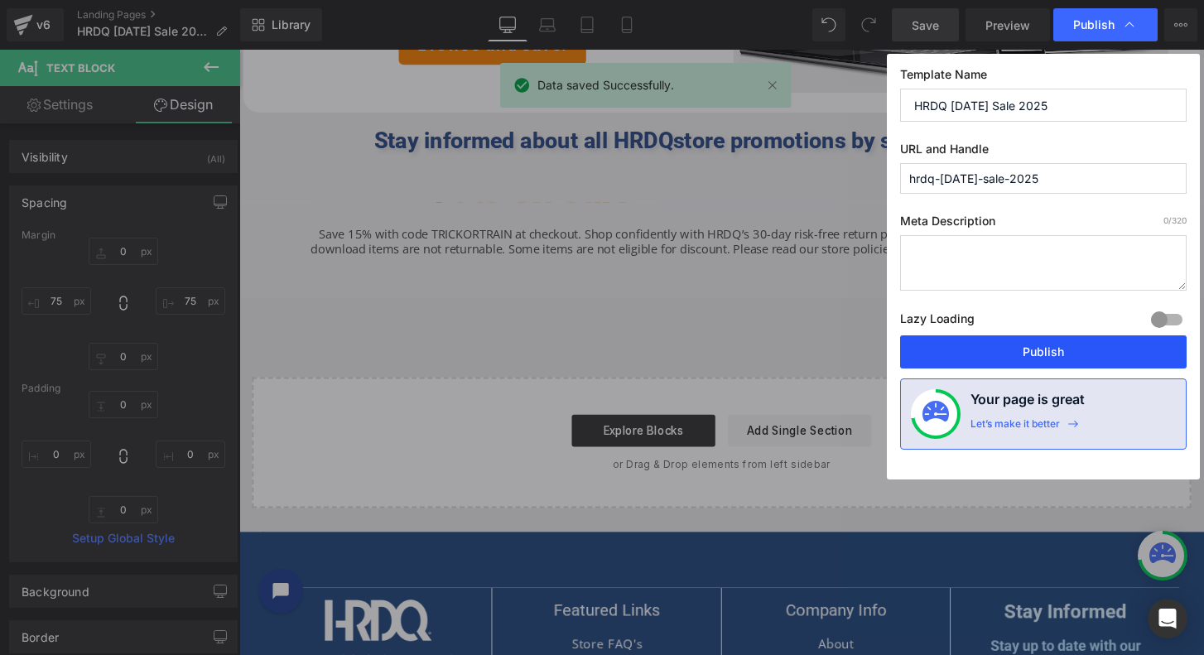
click at [1053, 349] on button "Publish" at bounding box center [1043, 351] width 287 height 33
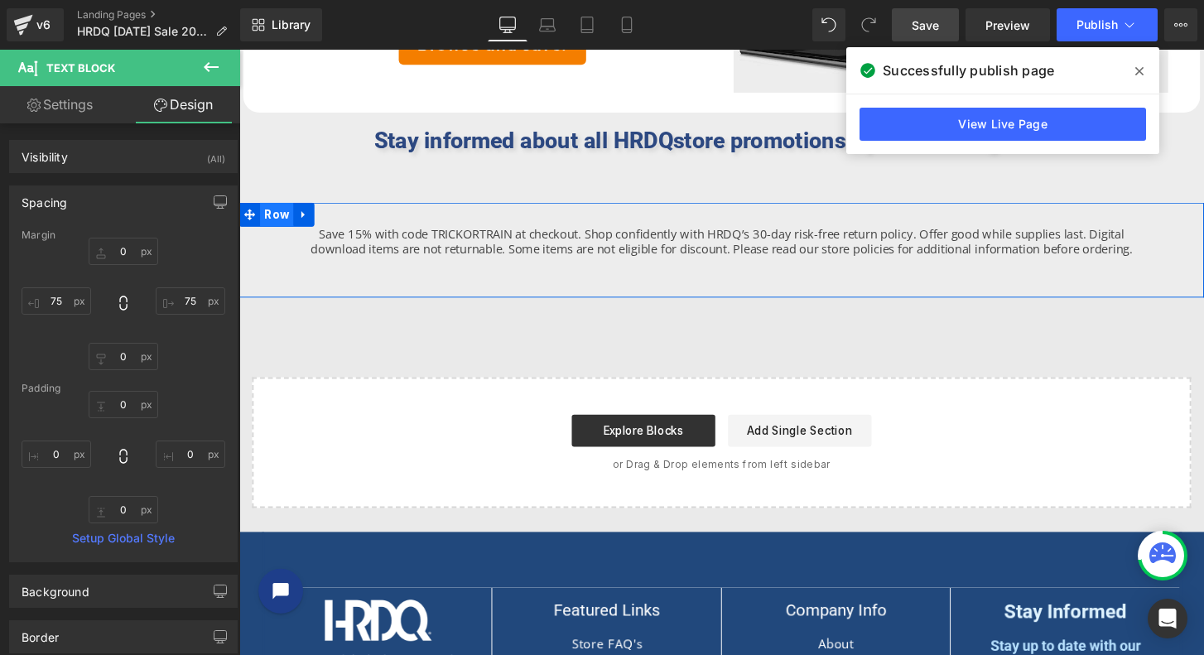
click at [272, 217] on span "Row" at bounding box center [278, 221] width 35 height 25
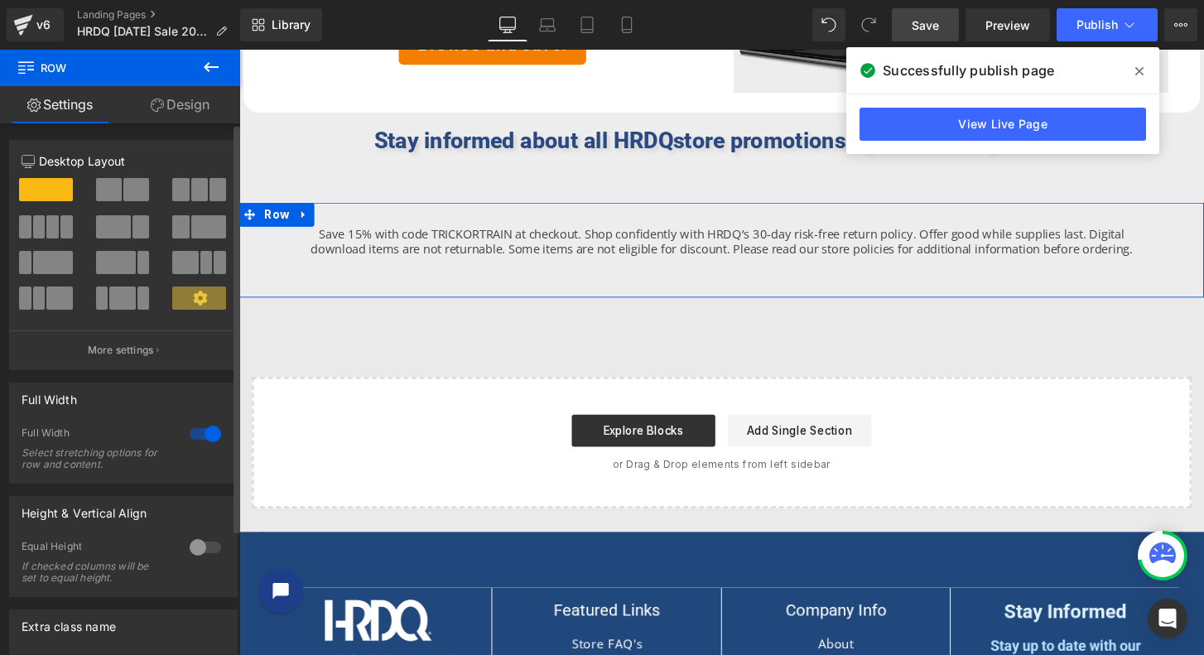
click at [122, 300] on span at bounding box center [122, 298] width 26 height 23
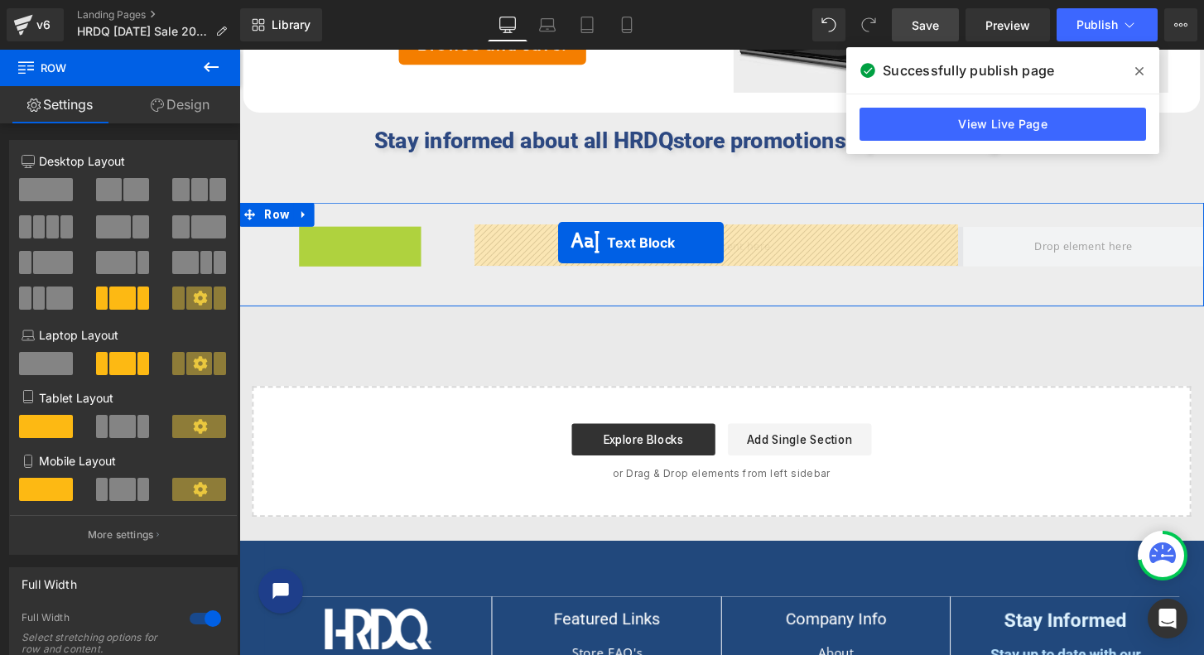
drag, startPoint x: 310, startPoint y: 364, endPoint x: 571, endPoint y: 250, distance: 284.4
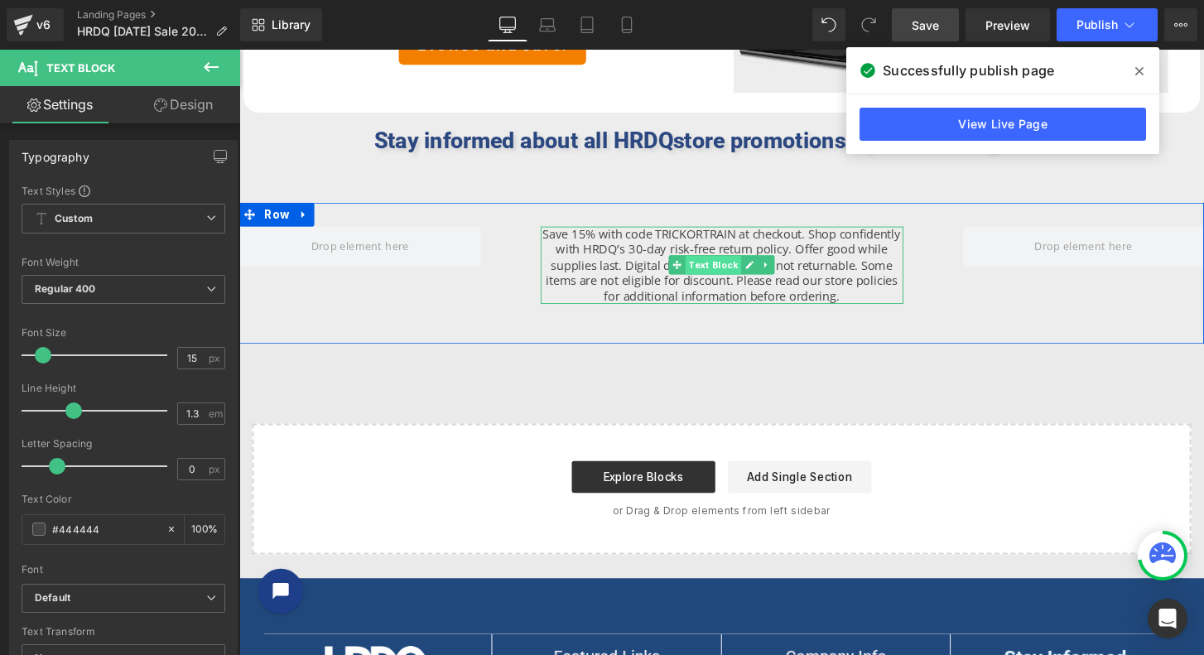
click at [722, 275] on span "Text Block" at bounding box center [731, 274] width 58 height 20
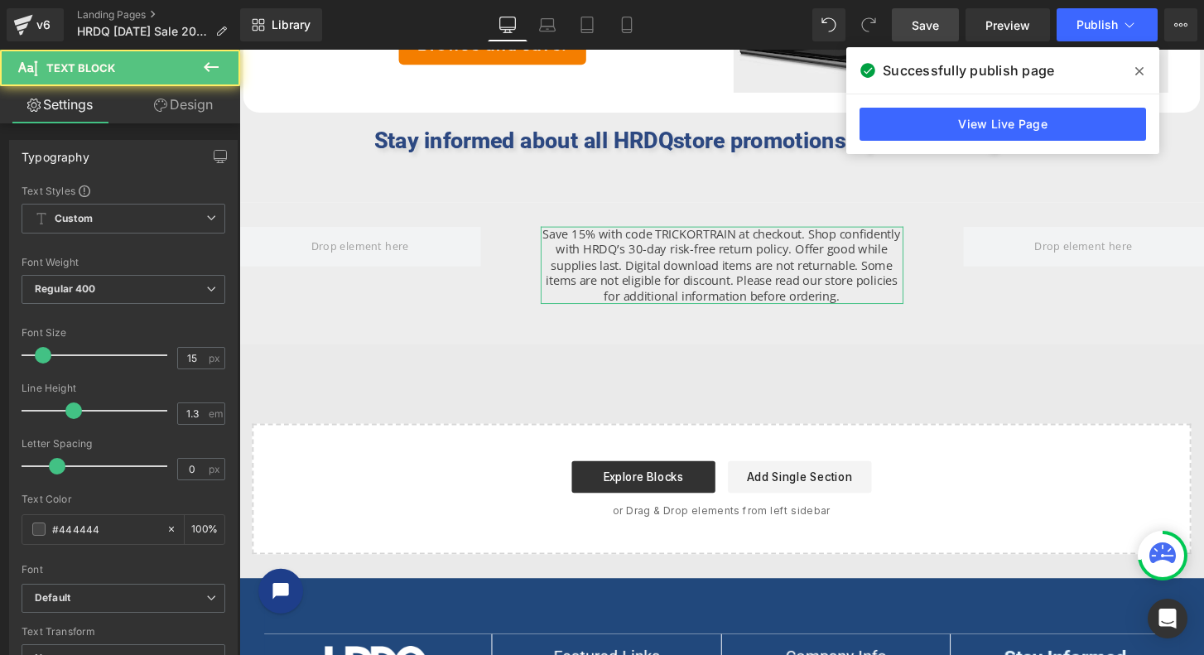
click at [172, 100] on link "Design" at bounding box center [183, 104] width 120 height 37
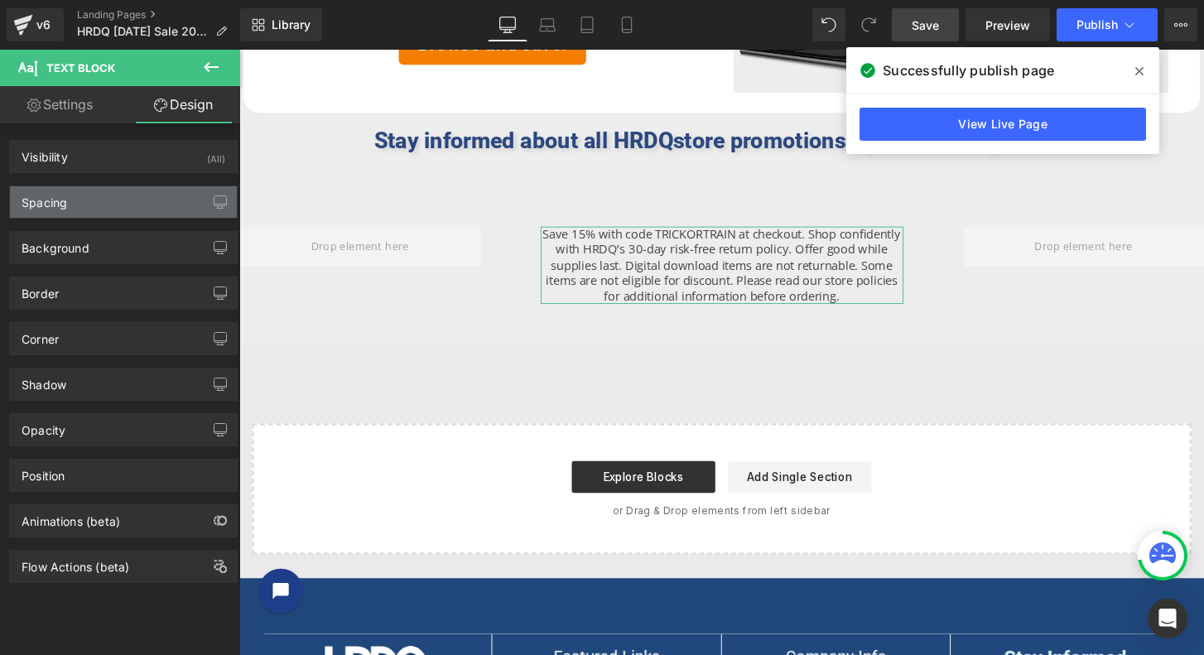
click at [80, 200] on div "Spacing" at bounding box center [123, 201] width 227 height 31
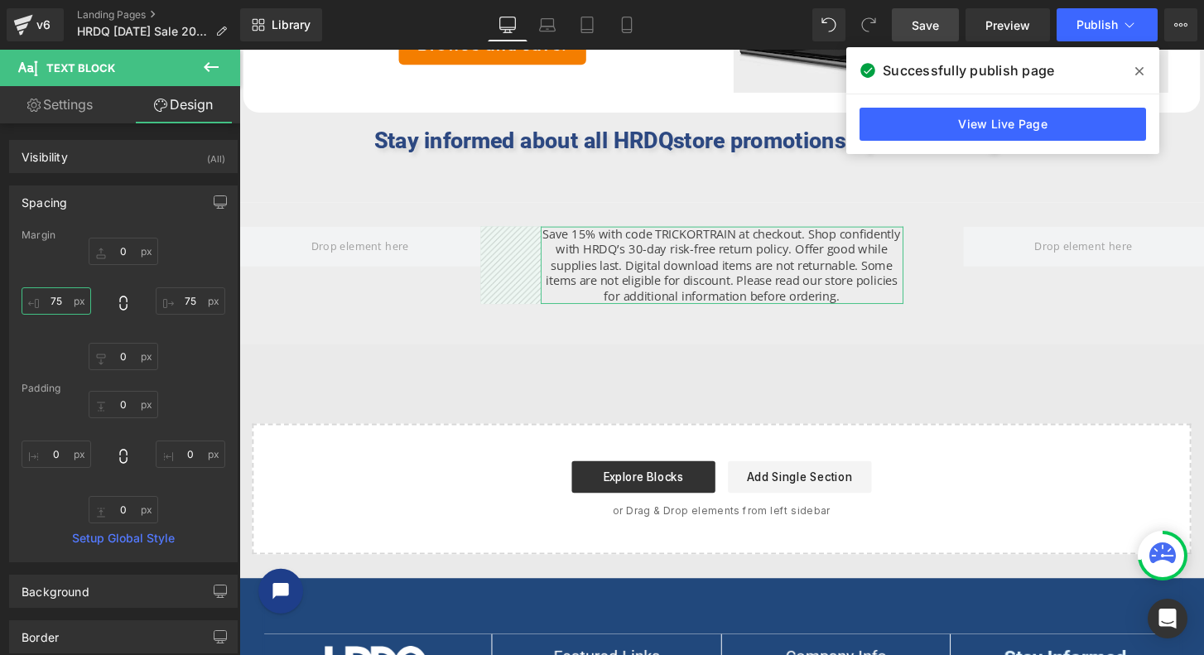
click at [74, 309] on input "75" at bounding box center [57, 300] width 70 height 27
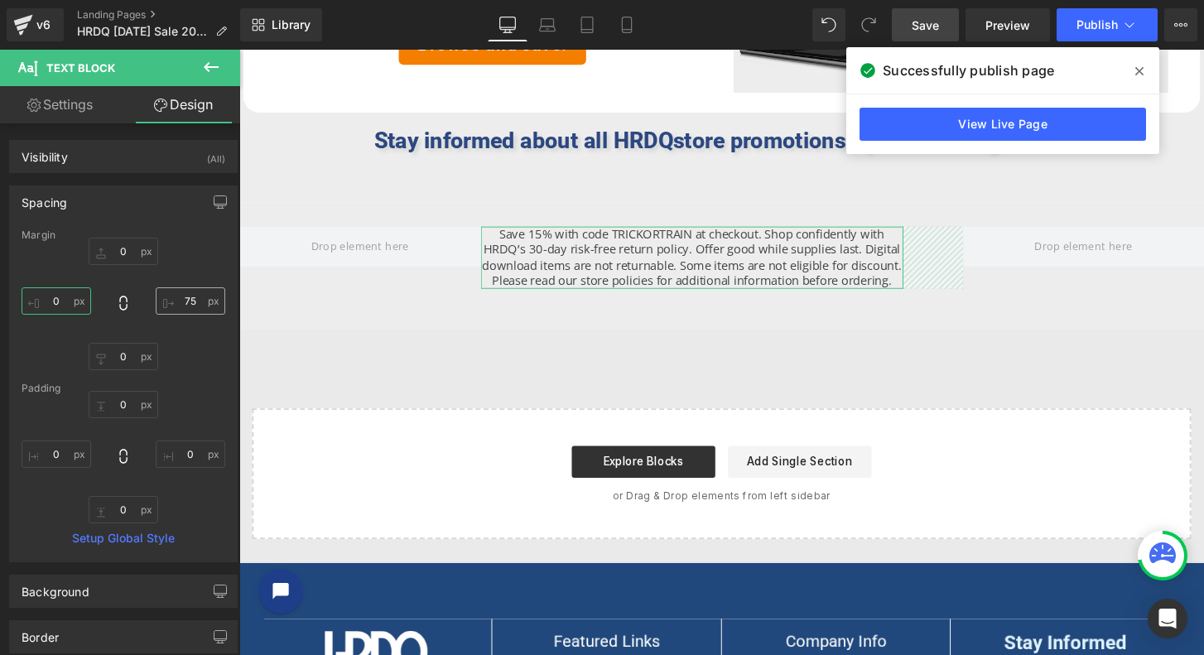
type input "0"
click at [203, 295] on input "75" at bounding box center [191, 300] width 70 height 27
type input "0"
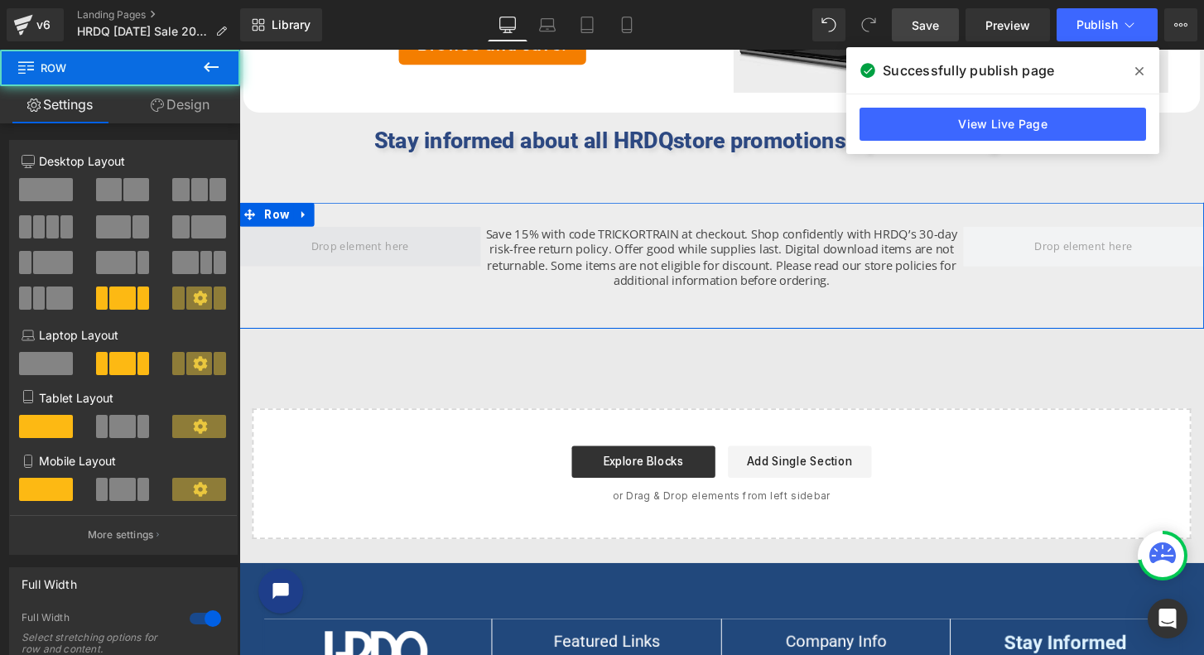
click at [422, 247] on span at bounding box center [364, 254] width 251 height 41
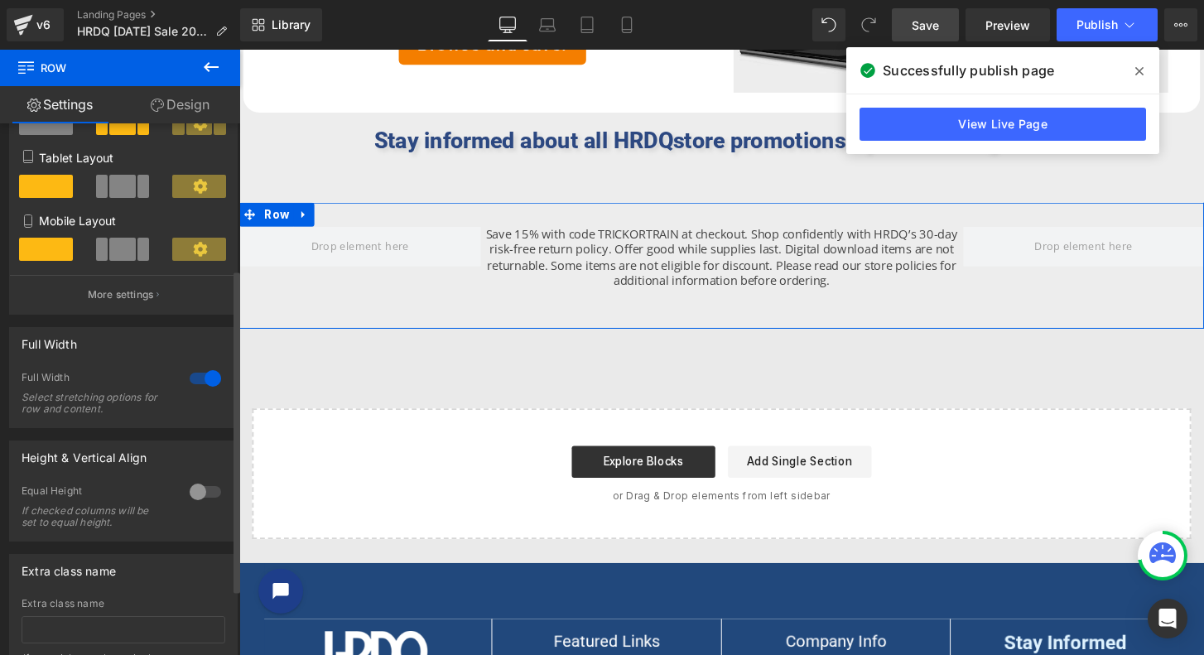
scroll to position [72, 0]
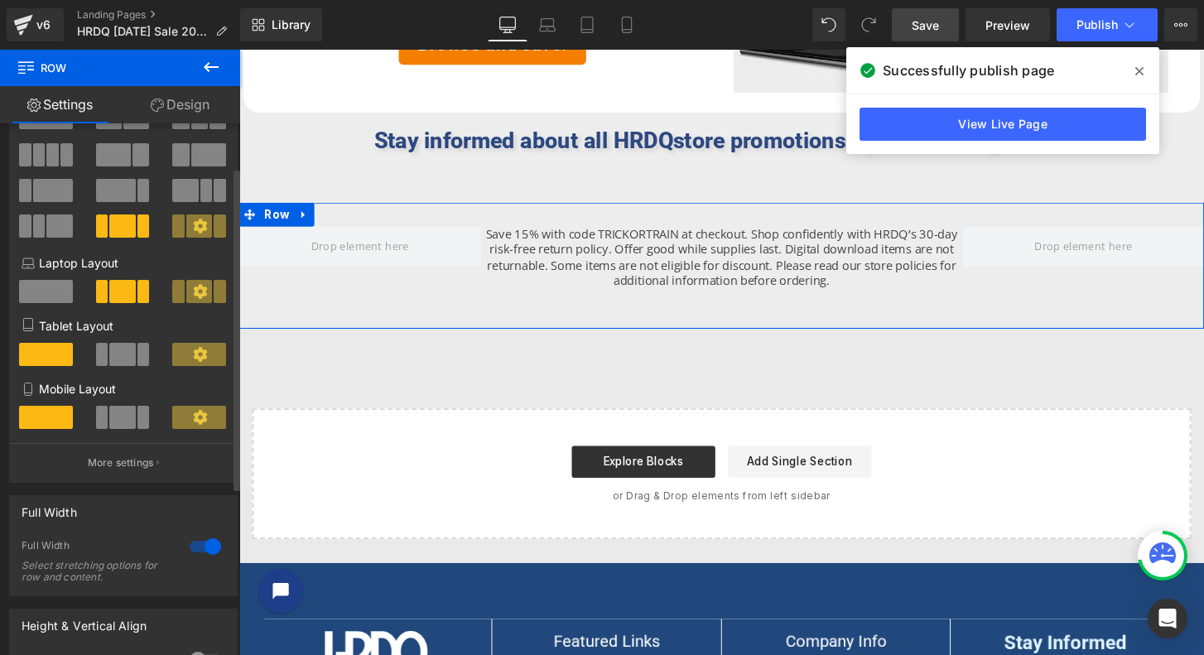
click at [193, 223] on icon at bounding box center [200, 226] width 14 height 14
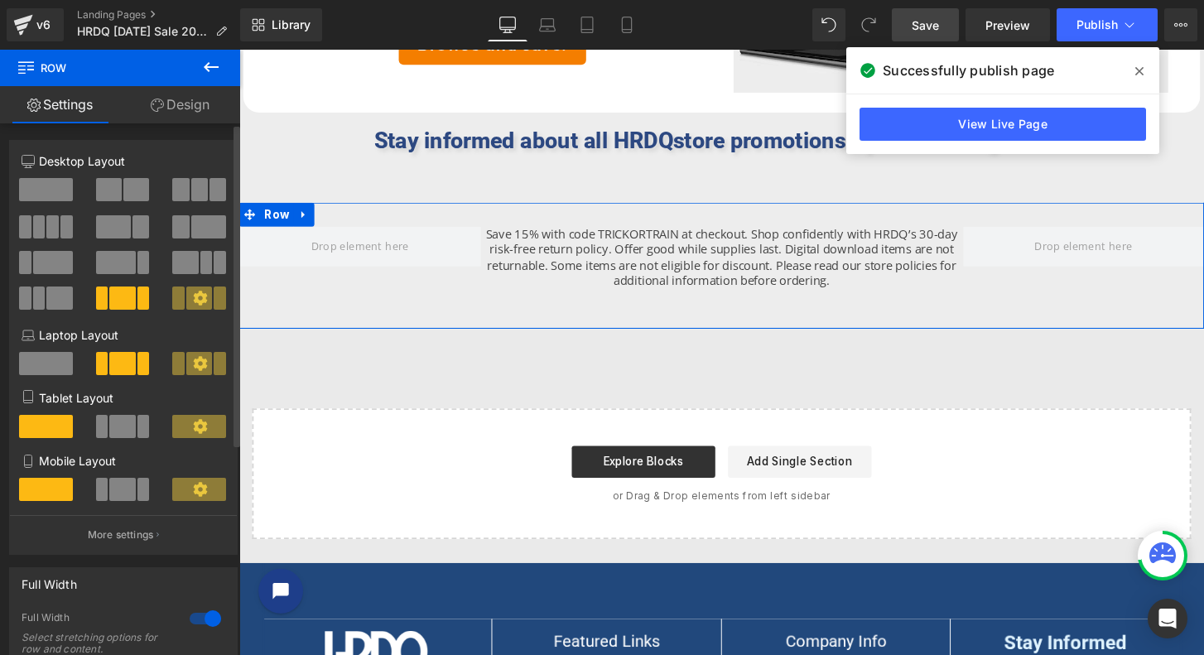
click at [186, 294] on span at bounding box center [199, 298] width 26 height 23
click at [266, 219] on span "Row" at bounding box center [278, 221] width 35 height 25
click at [200, 299] on icon at bounding box center [200, 298] width 15 height 15
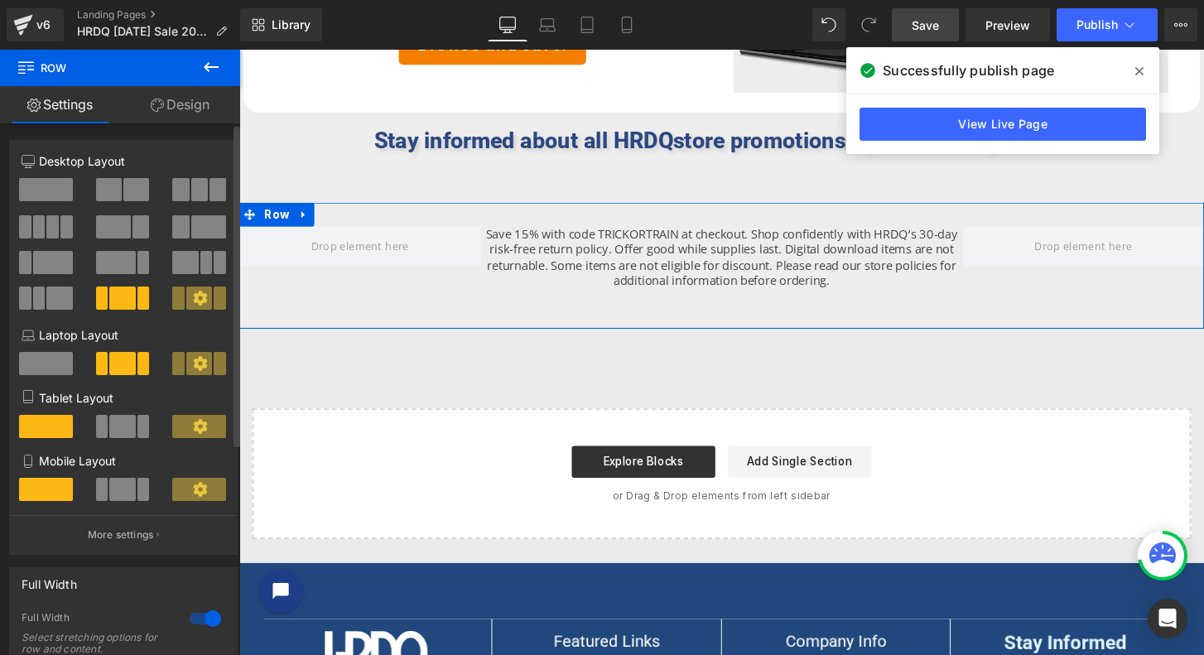
click at [114, 297] on span at bounding box center [122, 298] width 26 height 23
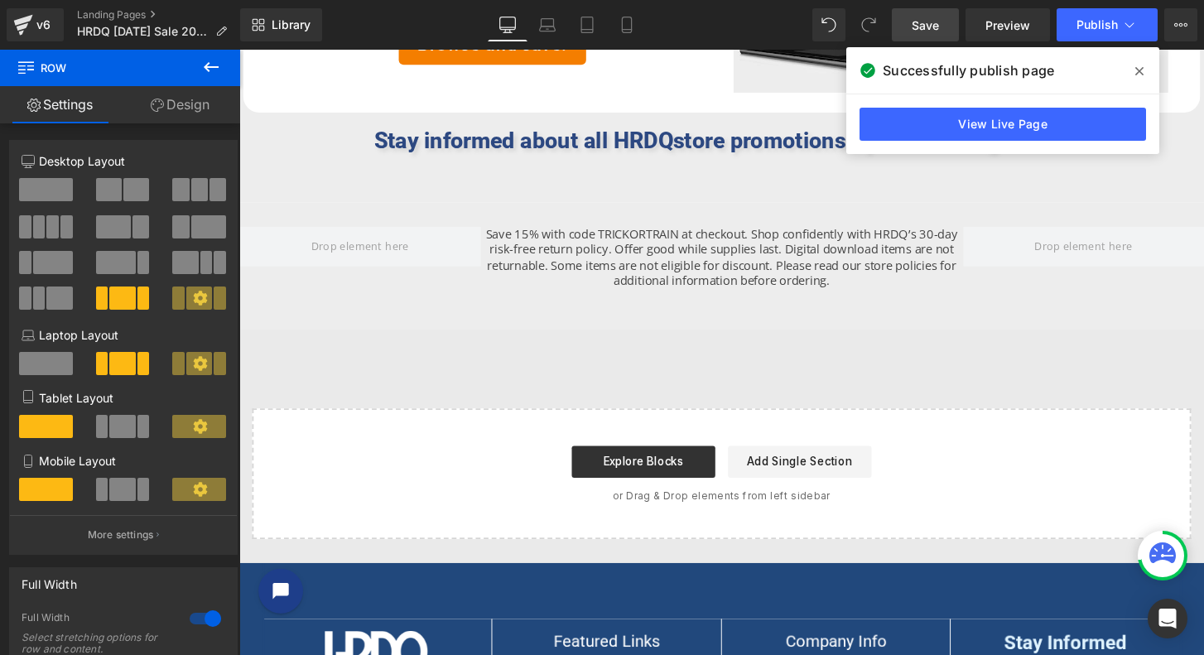
click at [1136, 70] on icon at bounding box center [1139, 71] width 8 height 13
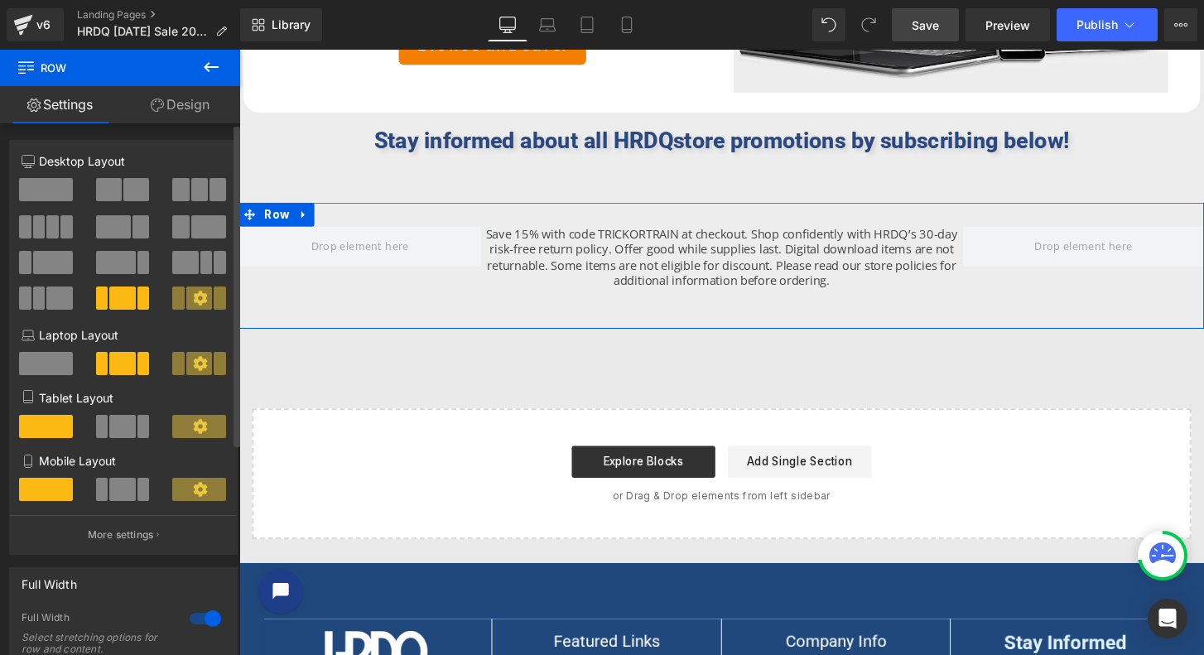
click at [200, 297] on icon at bounding box center [200, 298] width 15 height 15
click at [189, 615] on div at bounding box center [205, 618] width 40 height 26
click at [193, 295] on icon at bounding box center [200, 298] width 15 height 15
click at [211, 615] on div at bounding box center [205, 618] width 40 height 26
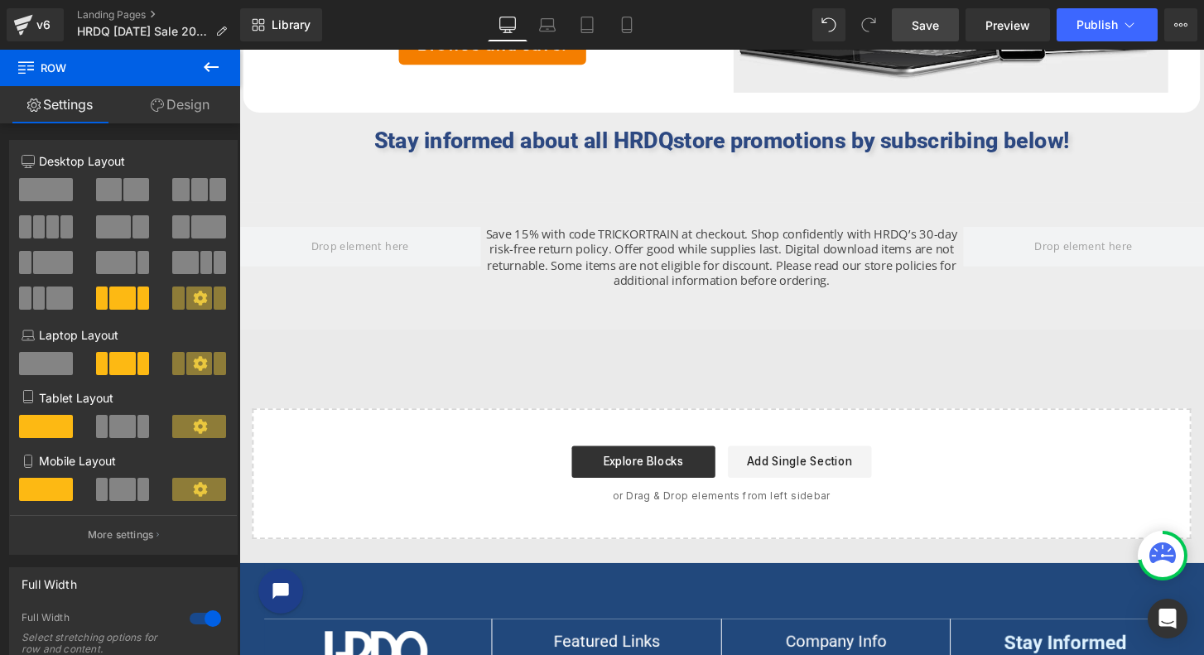
click at [931, 25] on span "Save" at bounding box center [925, 25] width 27 height 17
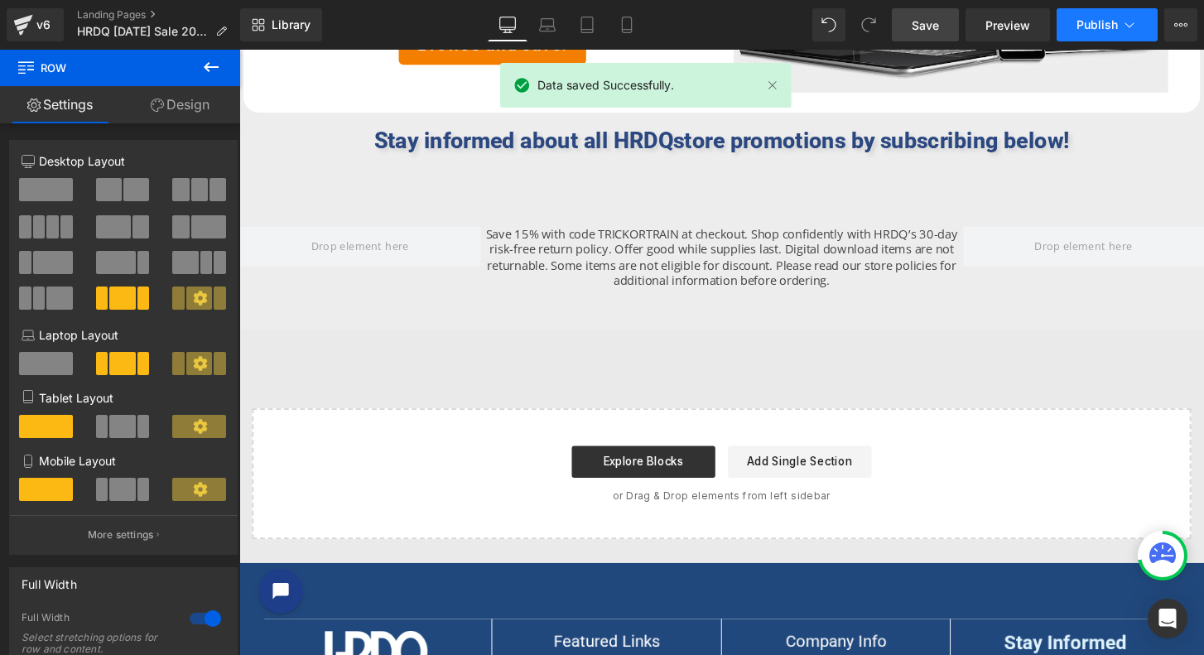
click at [1096, 22] on span "Publish" at bounding box center [1096, 24] width 41 height 13
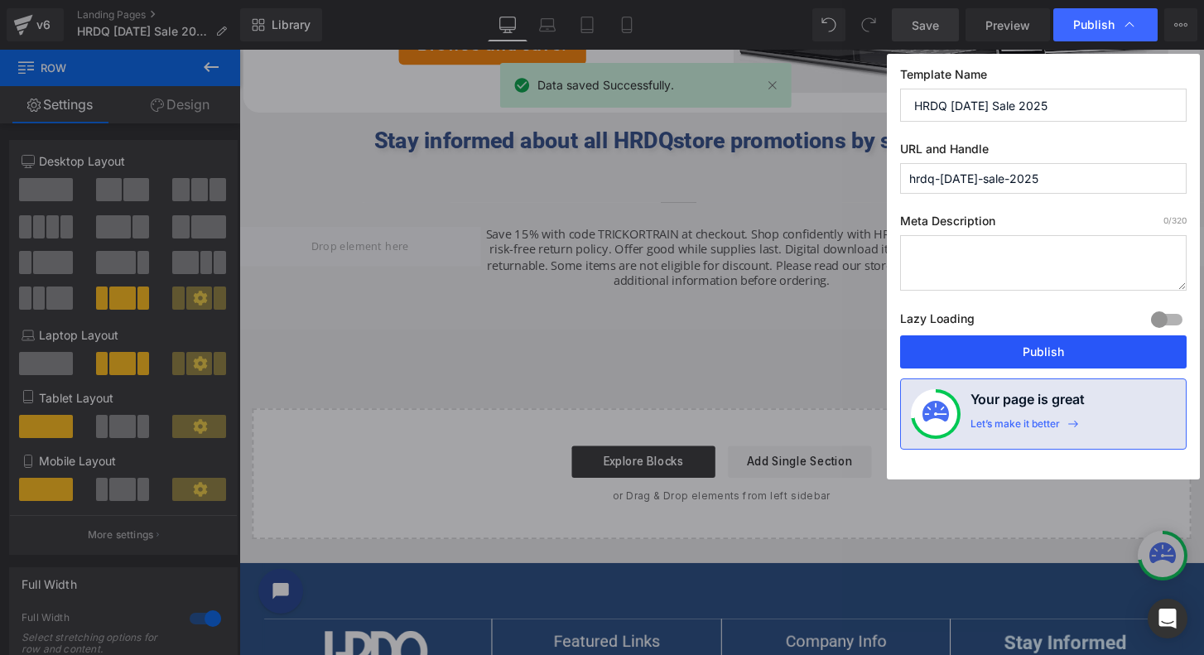
click at [1050, 350] on button "Publish" at bounding box center [1043, 351] width 287 height 33
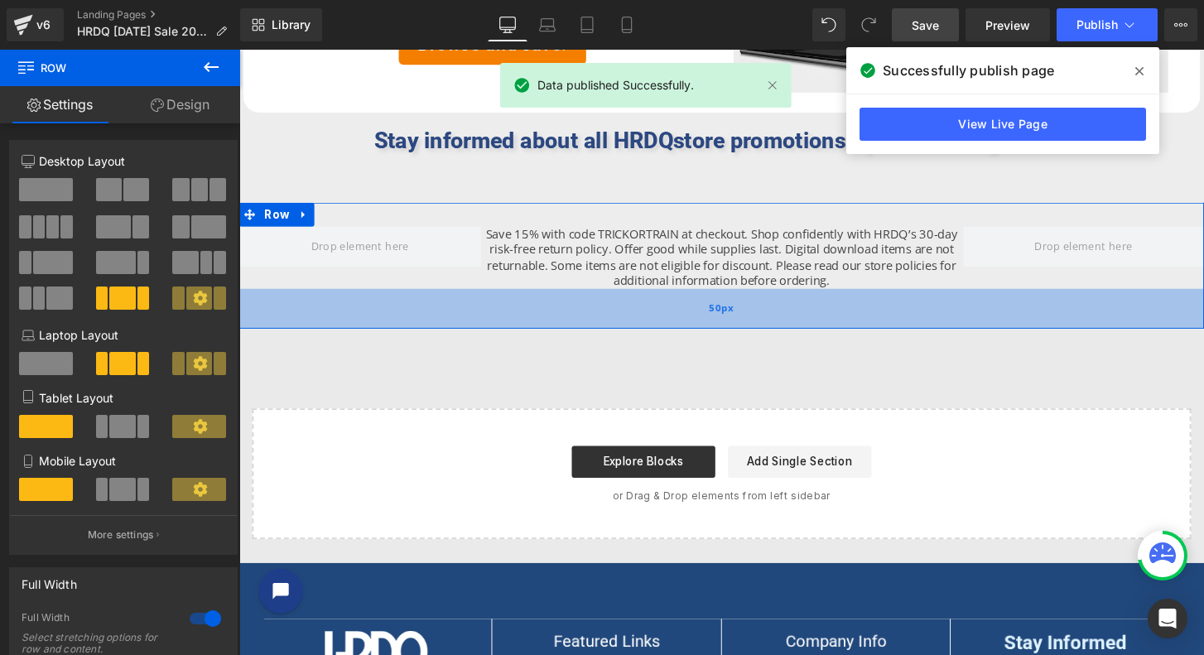
click at [697, 302] on div "50px" at bounding box center [740, 318] width 1002 height 41
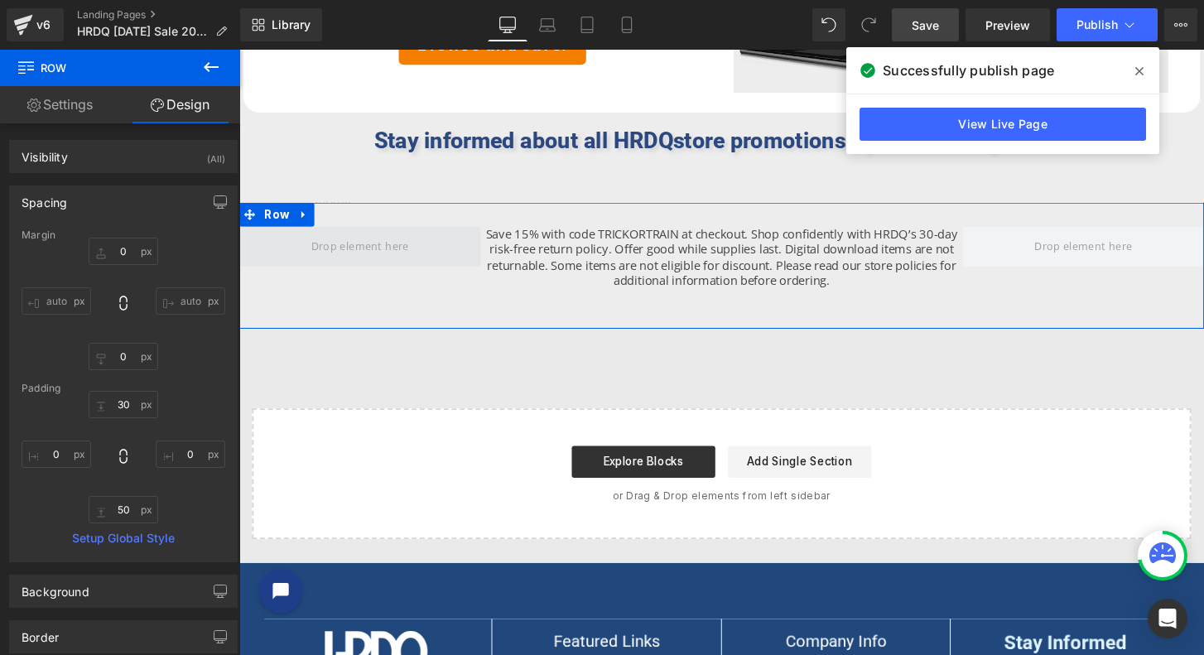
click at [418, 251] on span at bounding box center [364, 254] width 251 height 41
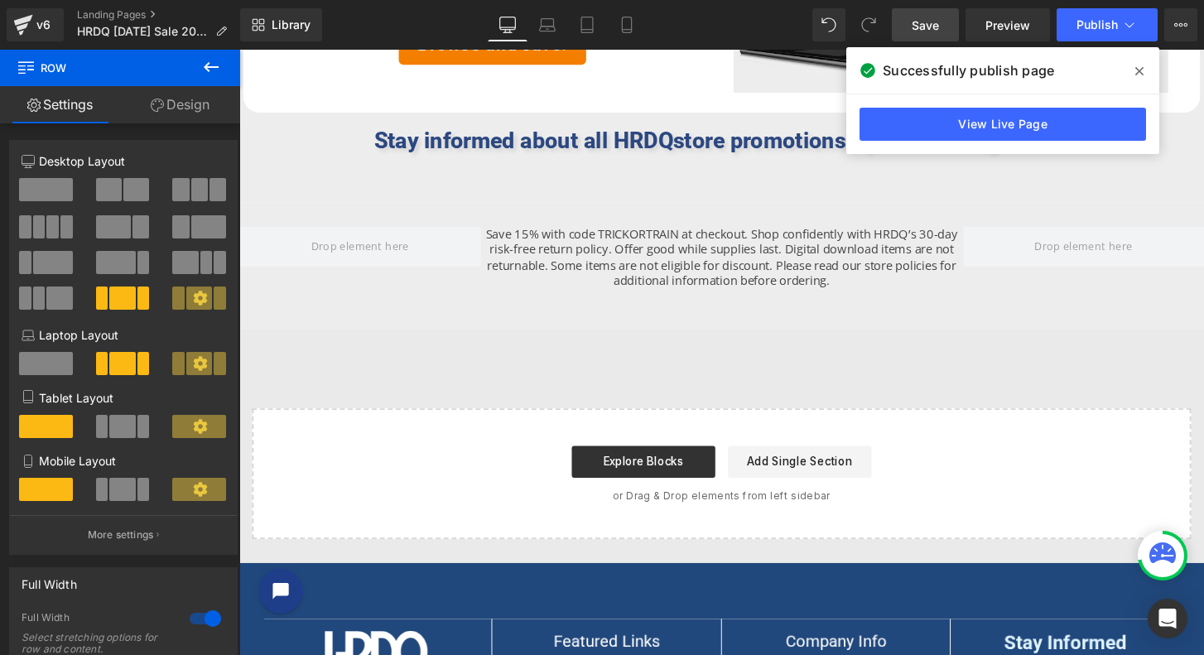
click at [209, 63] on icon at bounding box center [211, 67] width 15 height 10
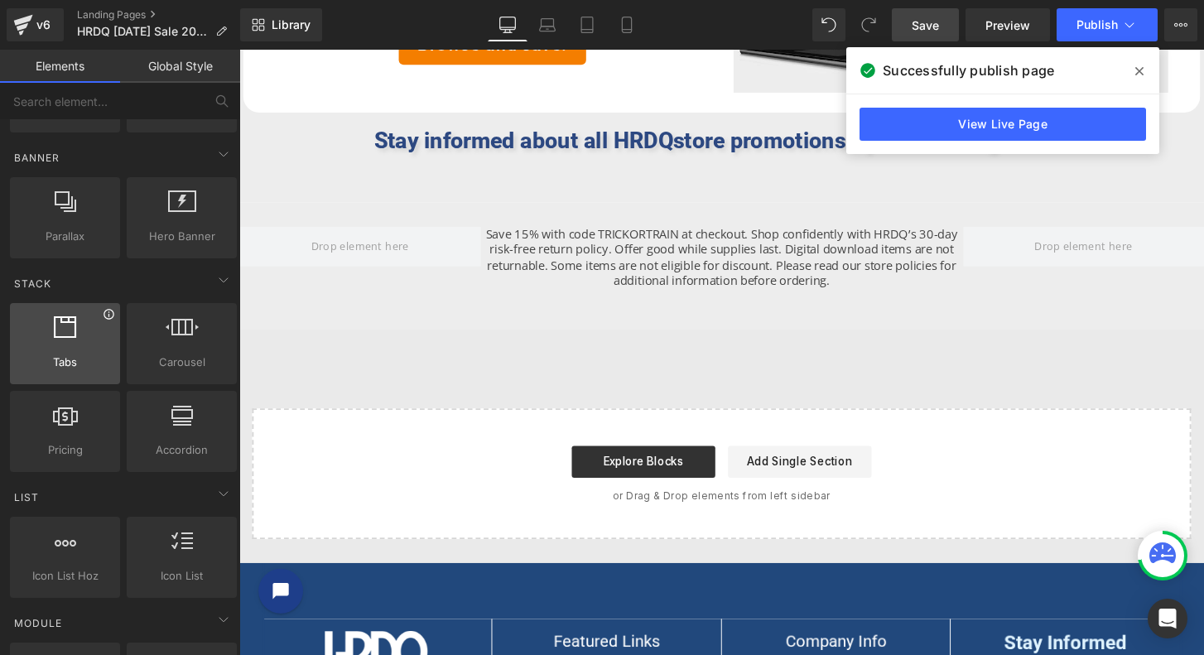
scroll to position [276, 0]
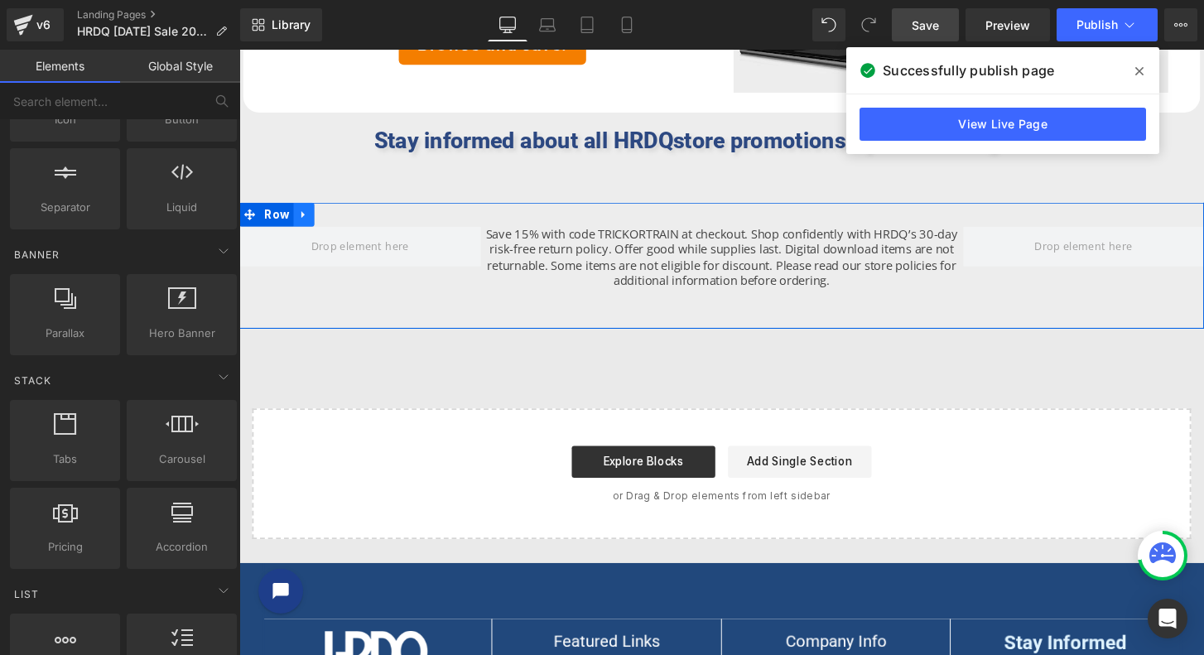
click at [296, 219] on link at bounding box center [307, 221] width 22 height 25
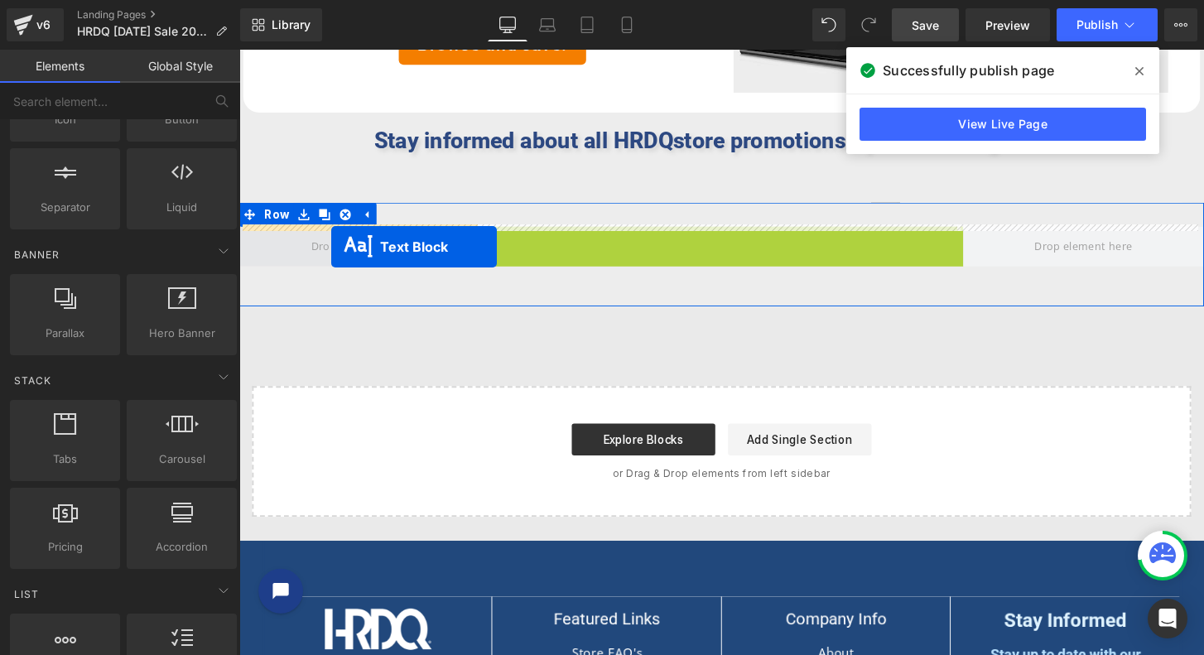
drag, startPoint x: 690, startPoint y: 263, endPoint x: 335, endPoint y: 254, distance: 355.3
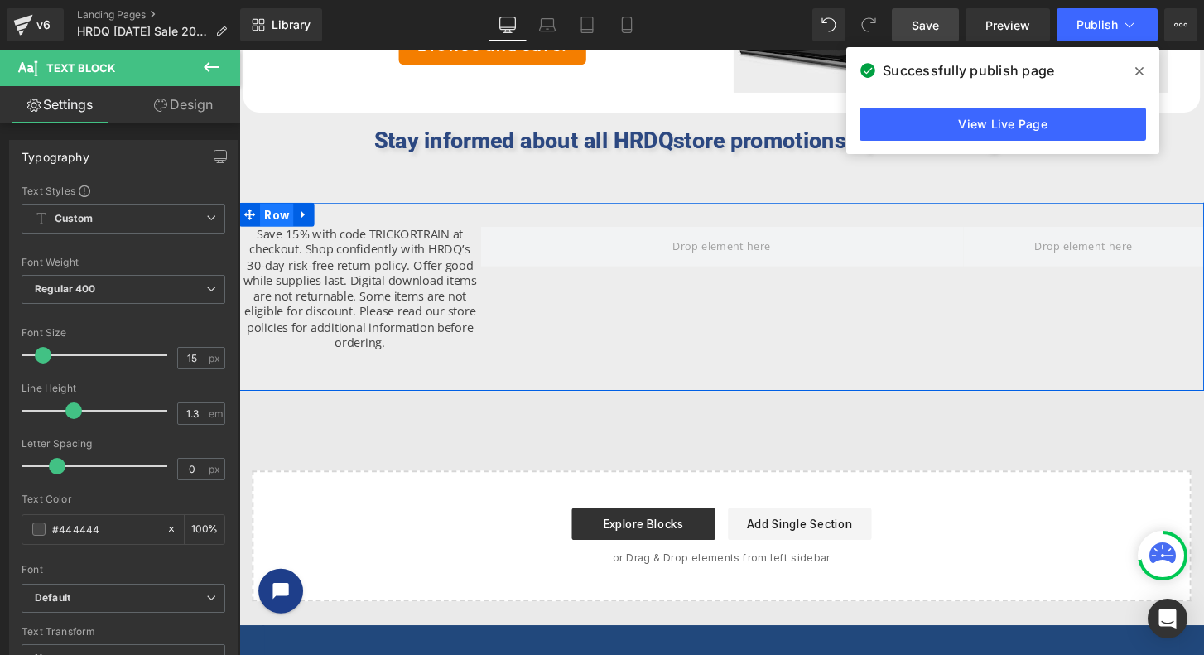
click at [273, 214] on span "Row" at bounding box center [278, 221] width 35 height 25
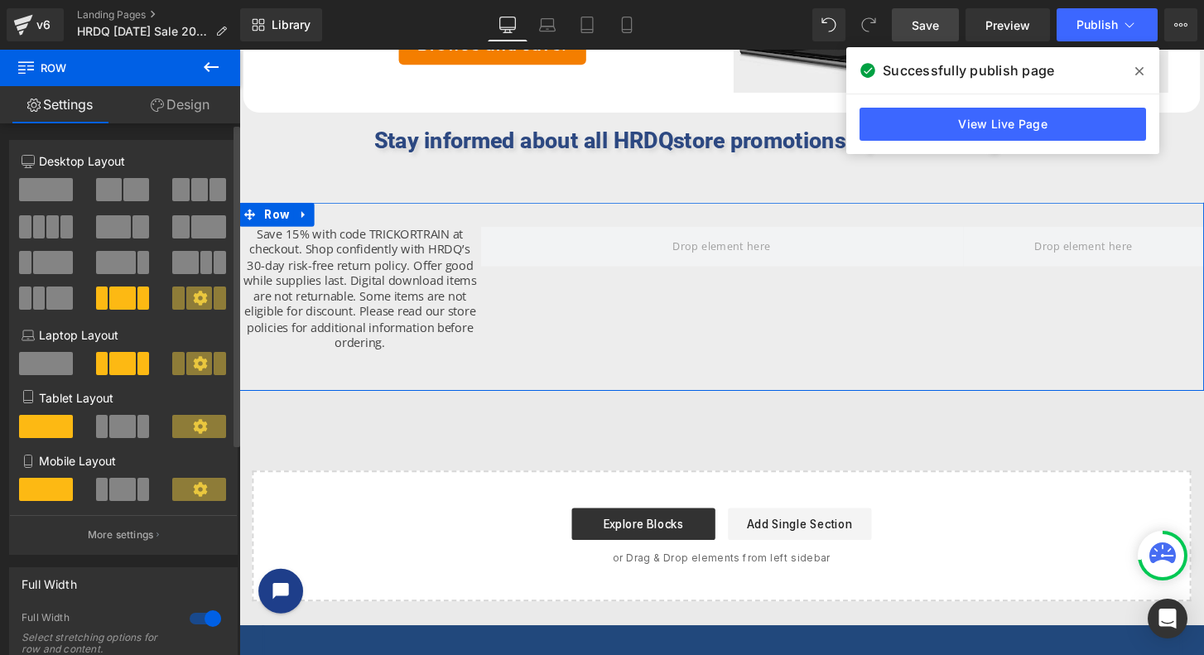
click at [40, 185] on span at bounding box center [46, 189] width 54 height 23
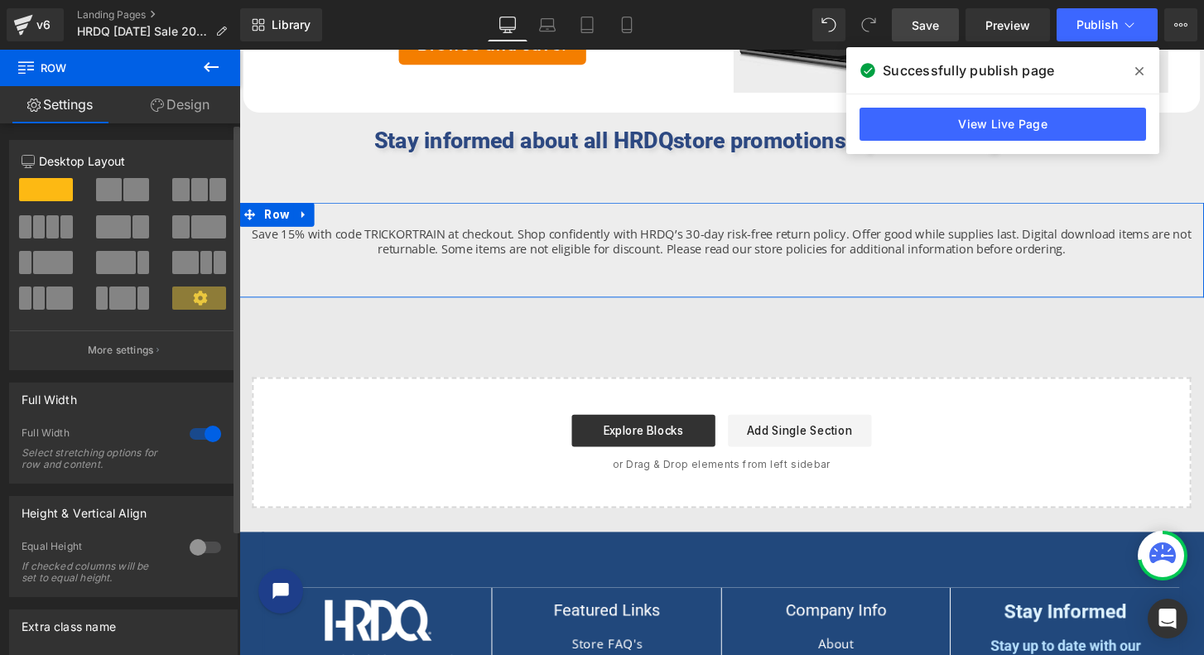
click at [185, 435] on div at bounding box center [205, 434] width 40 height 26
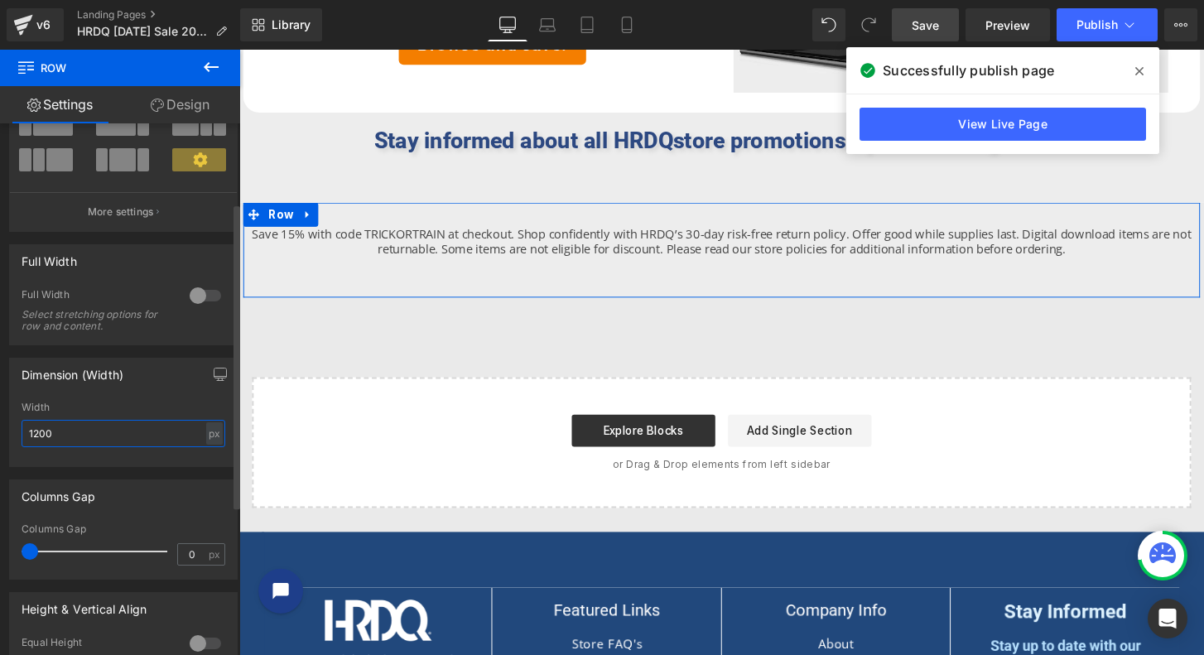
click at [81, 436] on input "1200" at bounding box center [124, 433] width 204 height 27
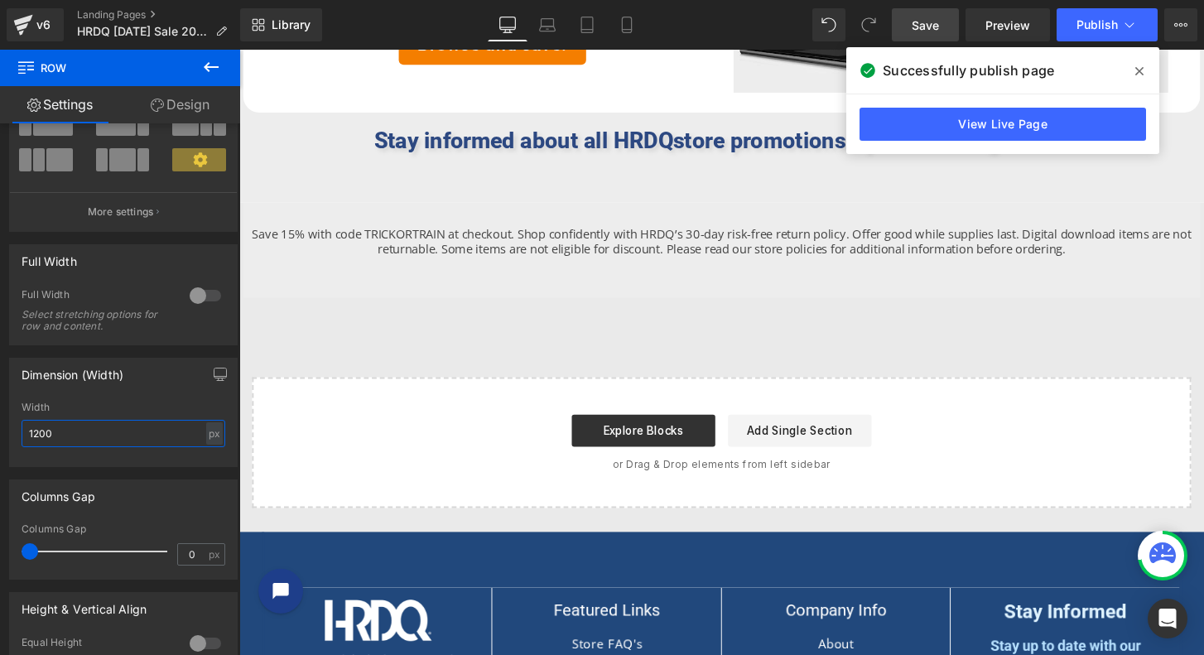
drag, startPoint x: 81, startPoint y: 436, endPoint x: -95, endPoint y: 412, distance: 178.0
click at [0, 412] on html "Row You are previewing how the will restyle your page. You can not edit Element…" at bounding box center [602, 327] width 1204 height 655
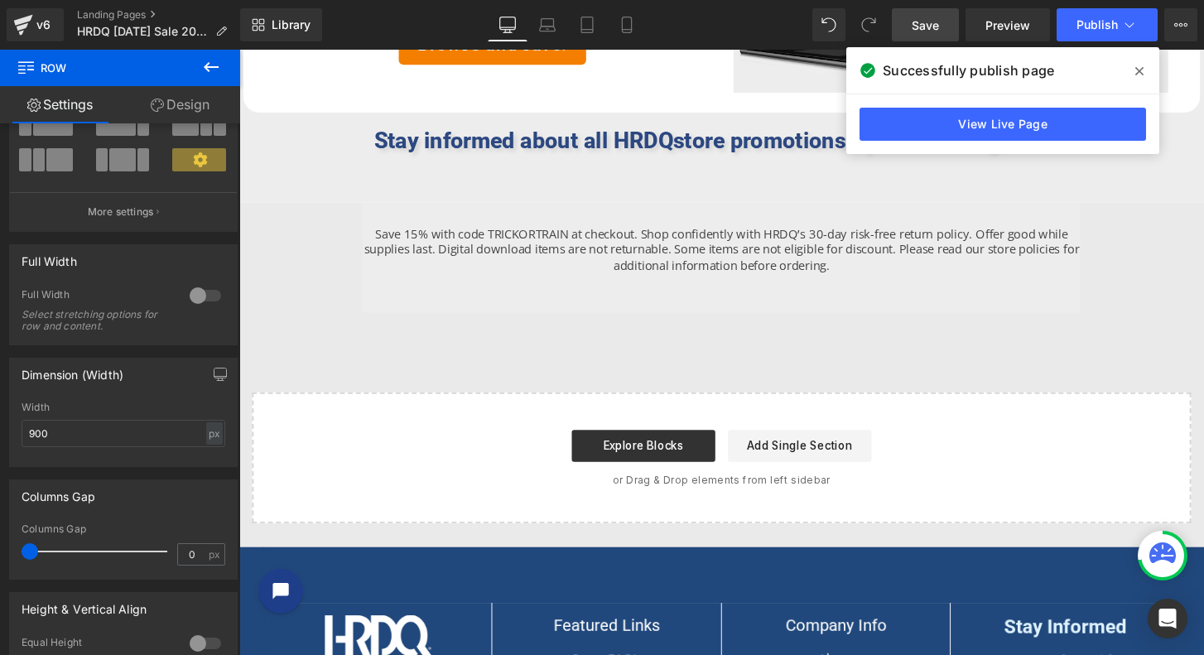
click at [933, 26] on span "Save" at bounding box center [925, 25] width 27 height 17
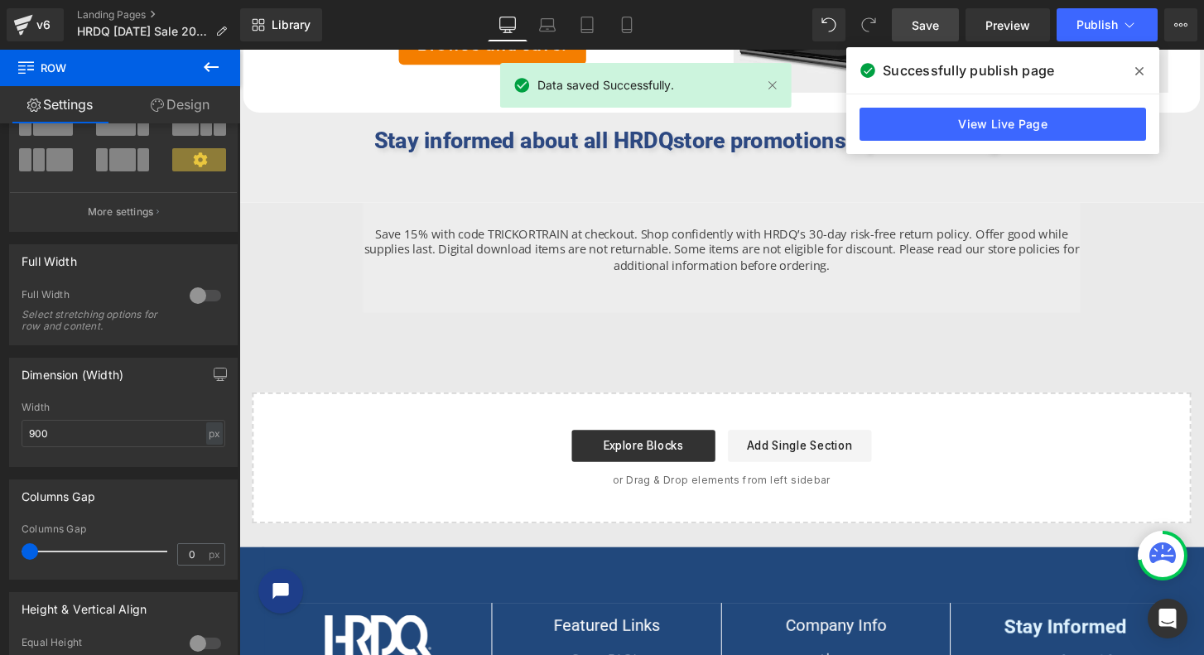
click at [1097, 4] on div "Library Desktop Desktop Laptop Tablet Mobile Save Preview Publish Scheduled Vie…" at bounding box center [722, 25] width 964 height 50
click at [1099, 26] on span "Publish" at bounding box center [1096, 24] width 41 height 13
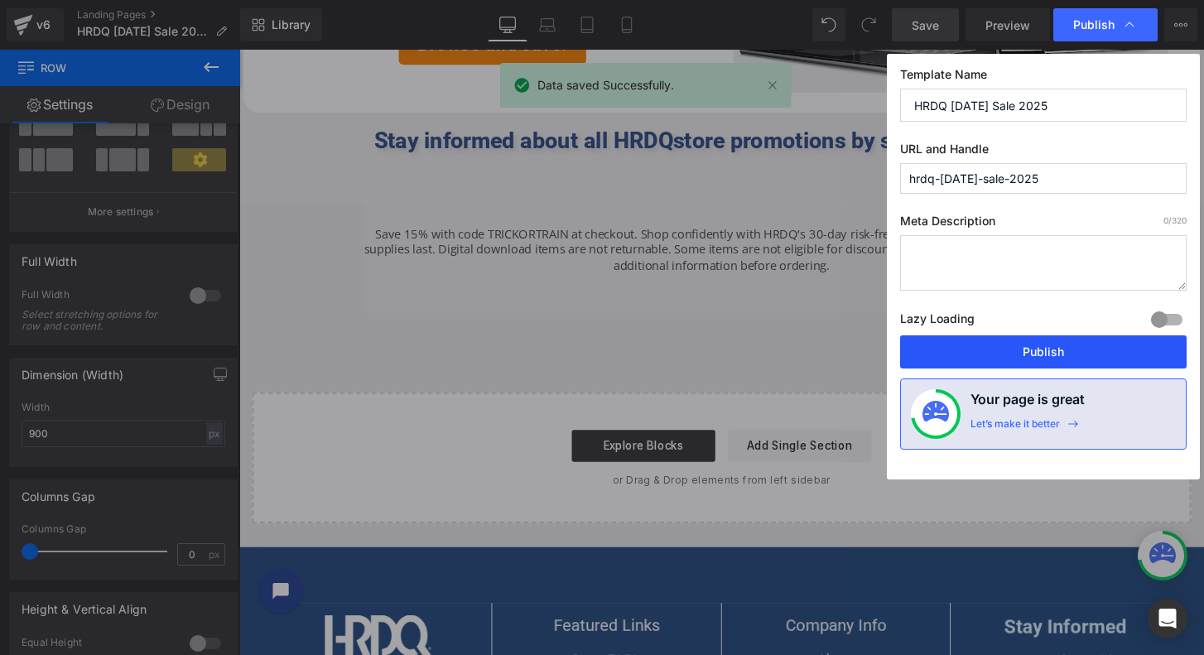
click at [1048, 352] on button "Publish" at bounding box center [1043, 351] width 287 height 33
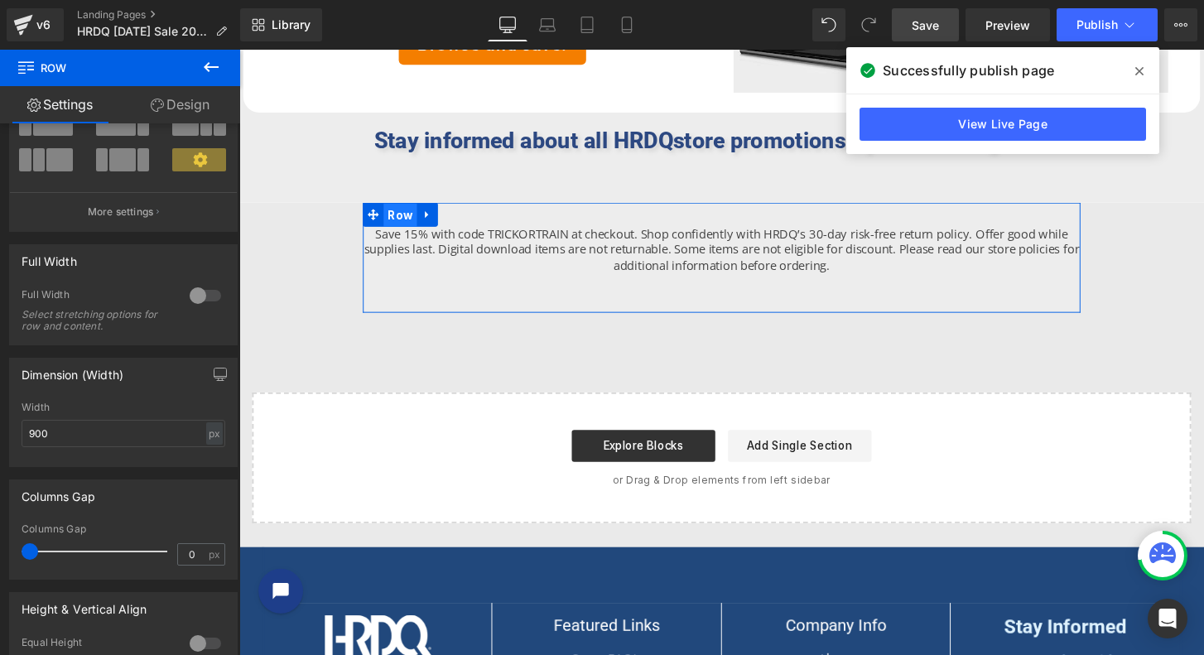
click at [391, 217] on span "Row" at bounding box center [406, 221] width 35 height 25
click at [120, 429] on input "900" at bounding box center [124, 433] width 204 height 27
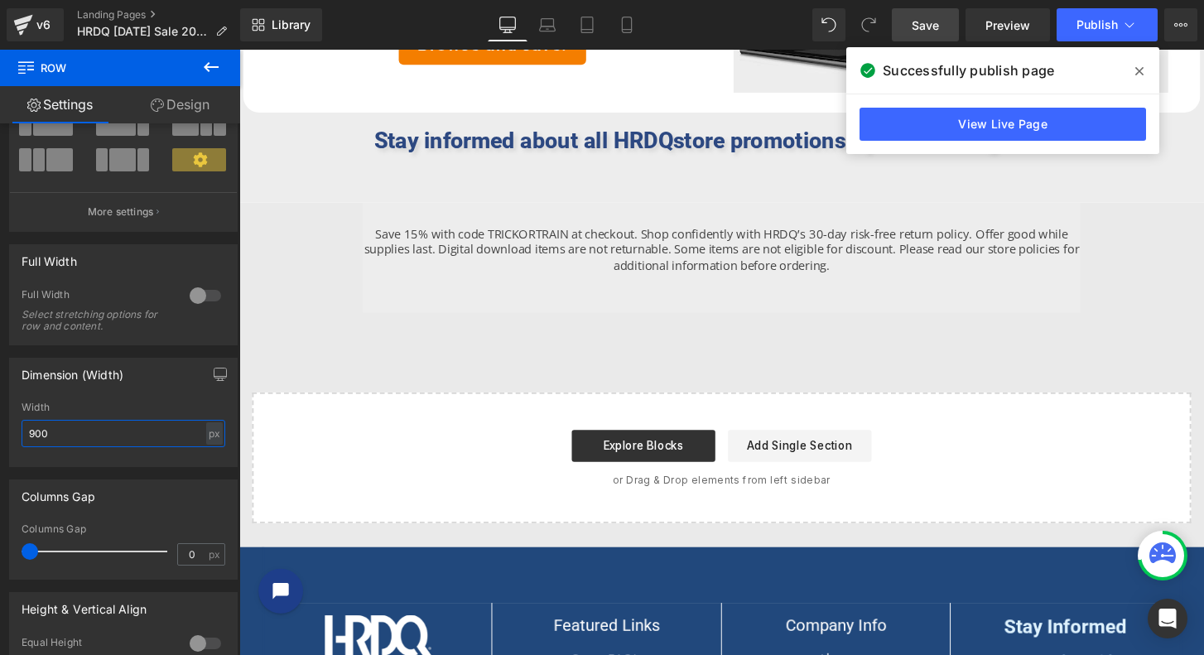
drag, startPoint x: 57, startPoint y: 429, endPoint x: -8, endPoint y: 429, distance: 65.4
click at [0, 429] on html "Row You are previewing how the will restyle your page. You can not edit Element…" at bounding box center [602, 327] width 1204 height 655
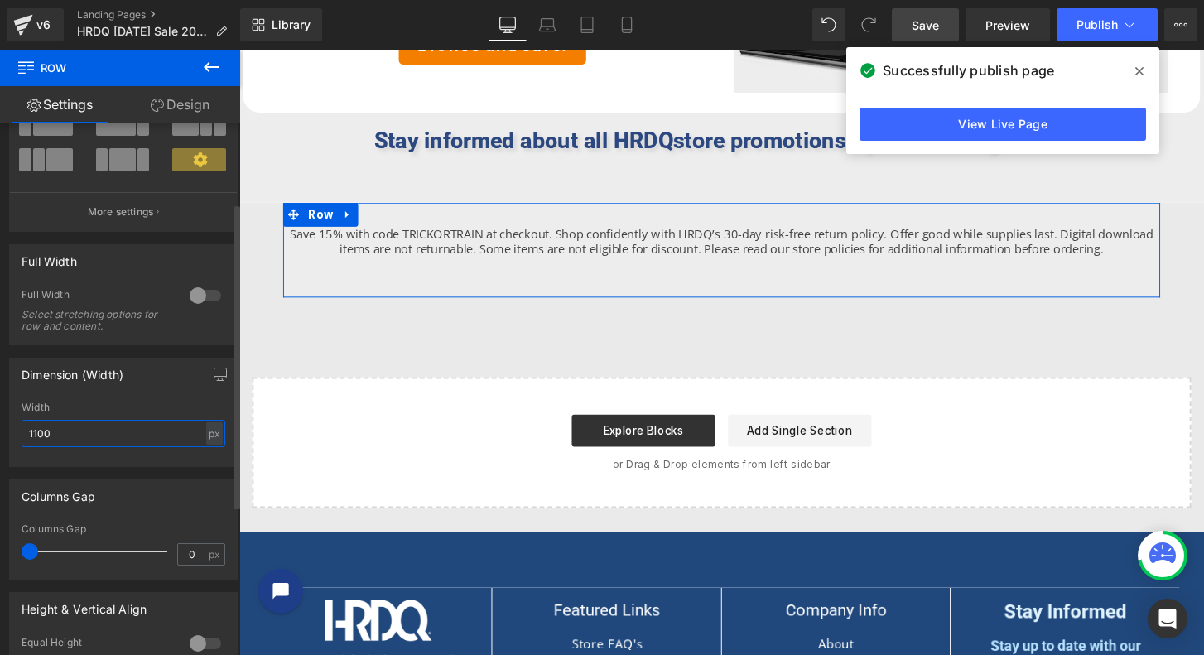
drag, startPoint x: 60, startPoint y: 436, endPoint x: 4, endPoint y: 428, distance: 56.8
click at [4, 428] on div "Dimension (Width) 1100px Width 1100 px % px" at bounding box center [124, 406] width 248 height 122
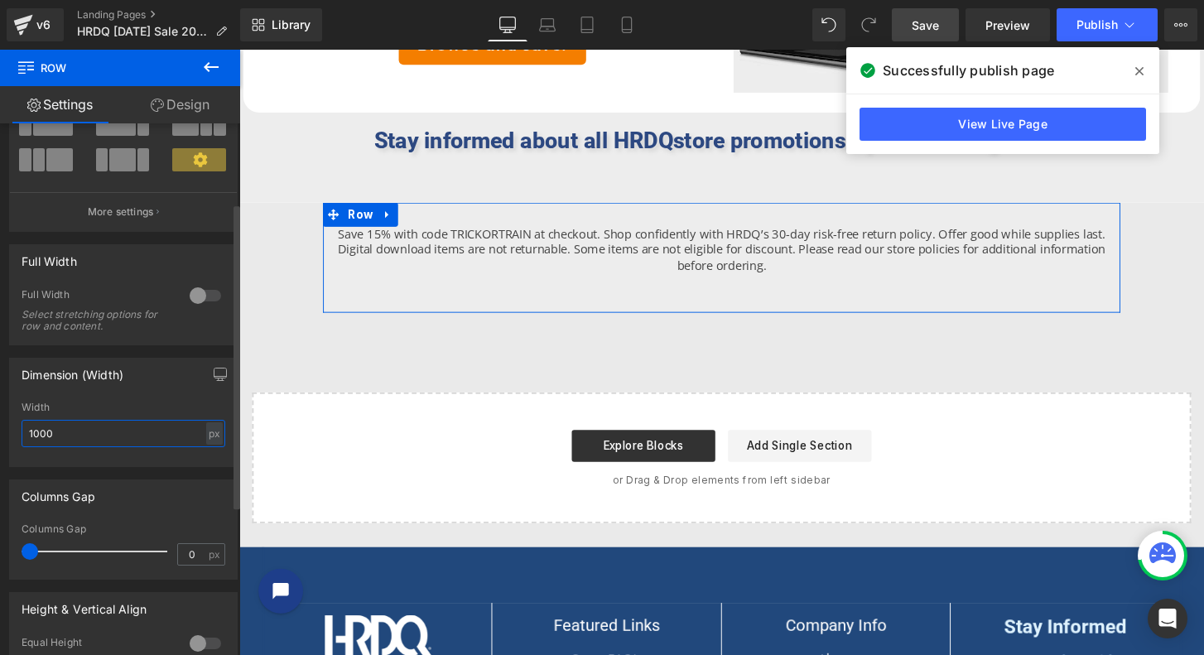
type input "1000"
click at [120, 291] on div "Full Width" at bounding box center [98, 296] width 152 height 17
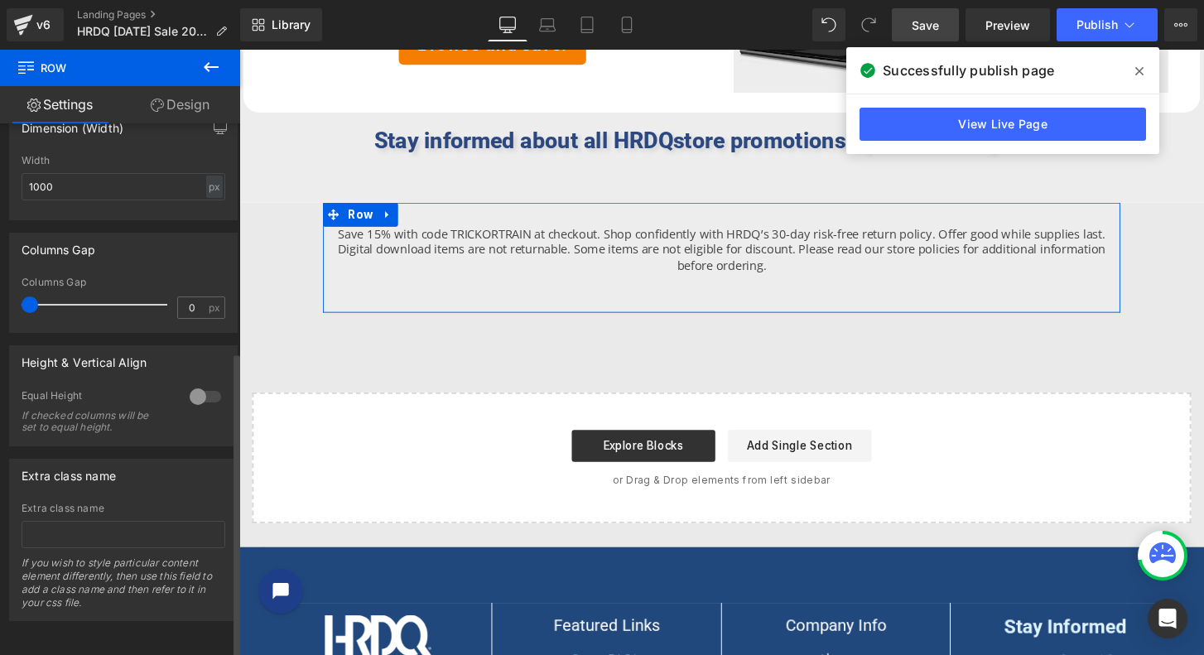
scroll to position [0, 0]
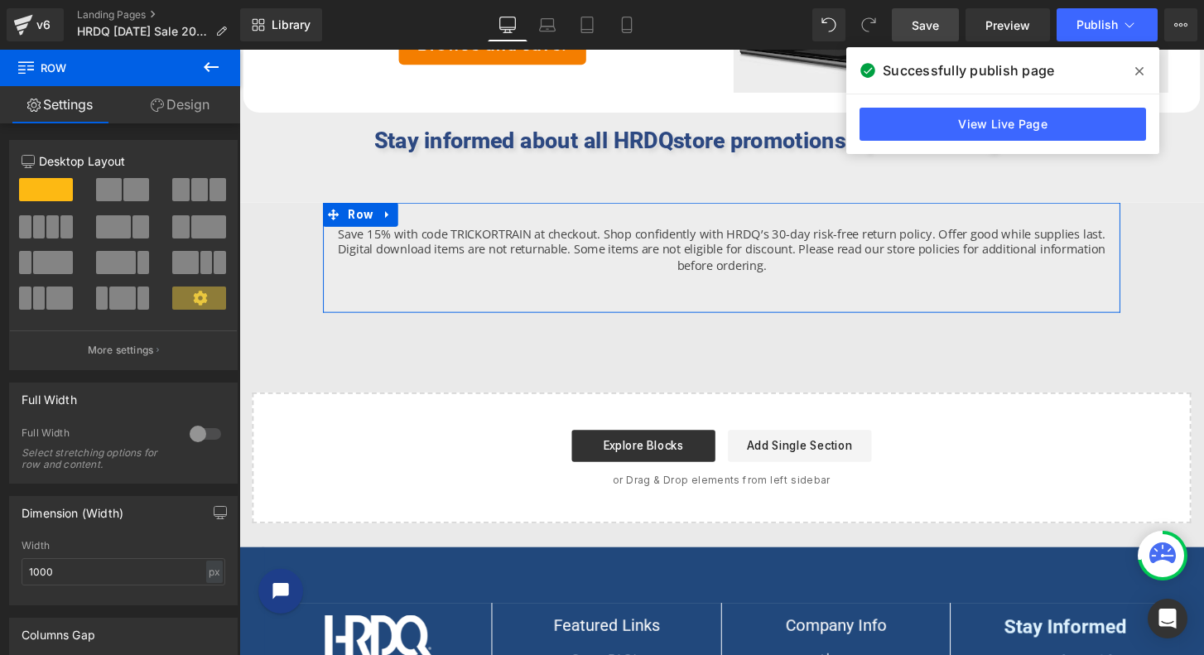
click at [169, 89] on link "Design" at bounding box center [180, 104] width 120 height 37
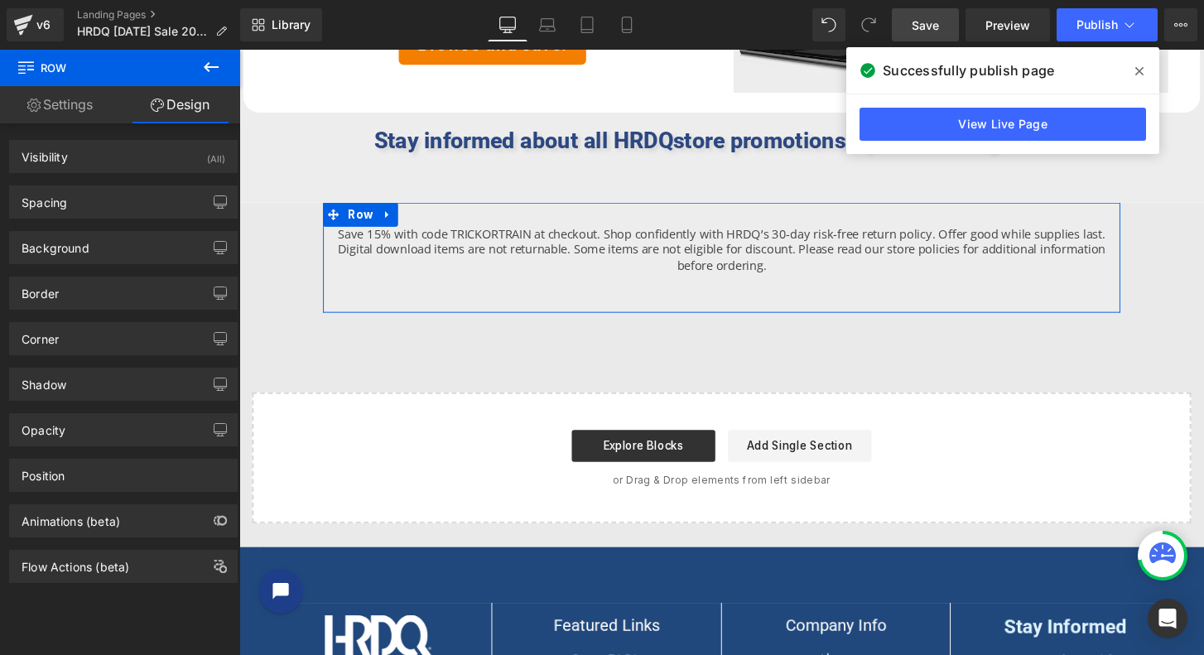
type input "0"
type input "30"
type input "0"
type input "50"
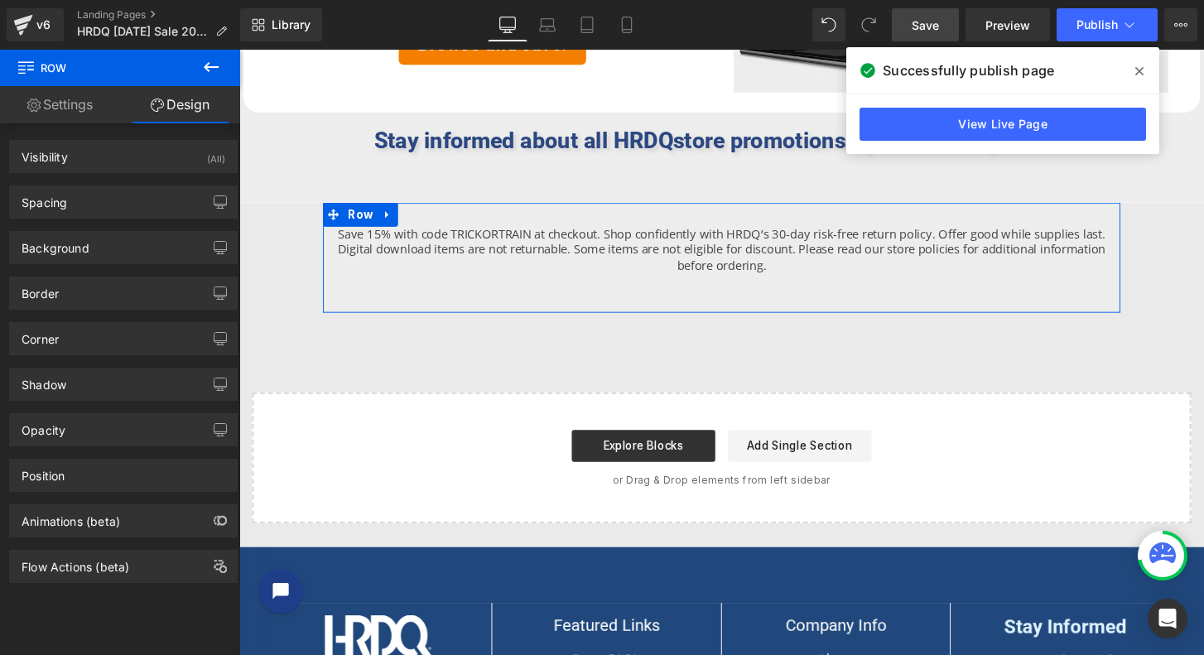
type input "0"
click at [87, 198] on div "Spacing" at bounding box center [123, 201] width 227 height 31
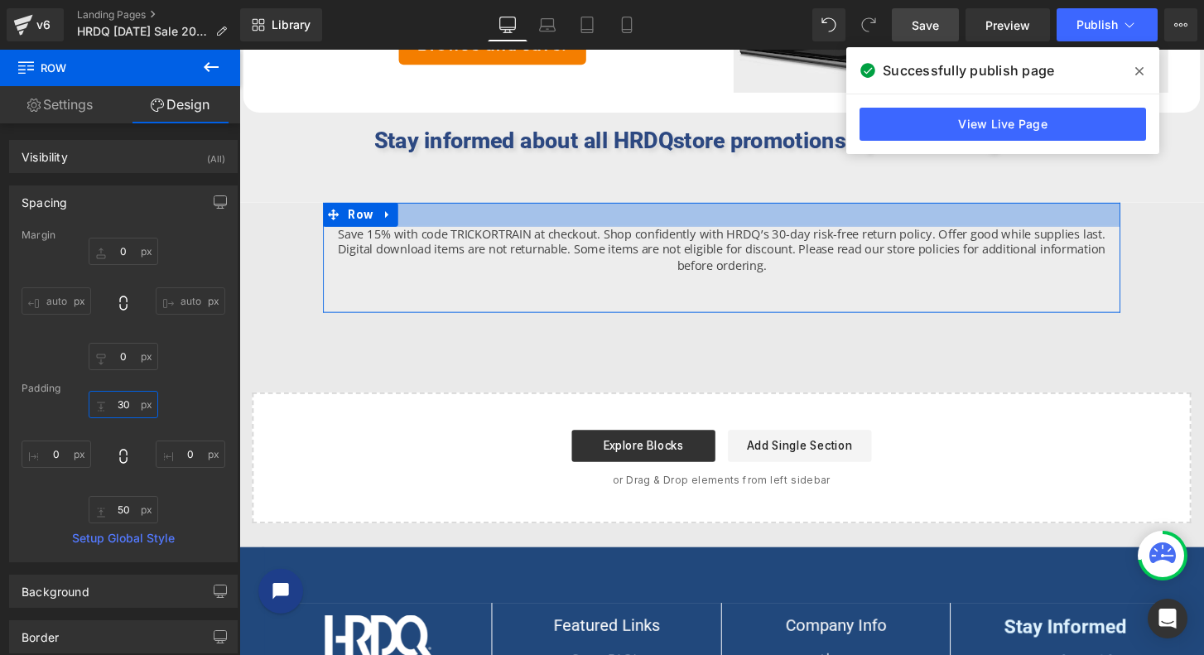
click at [135, 403] on input "30" at bounding box center [124, 404] width 70 height 27
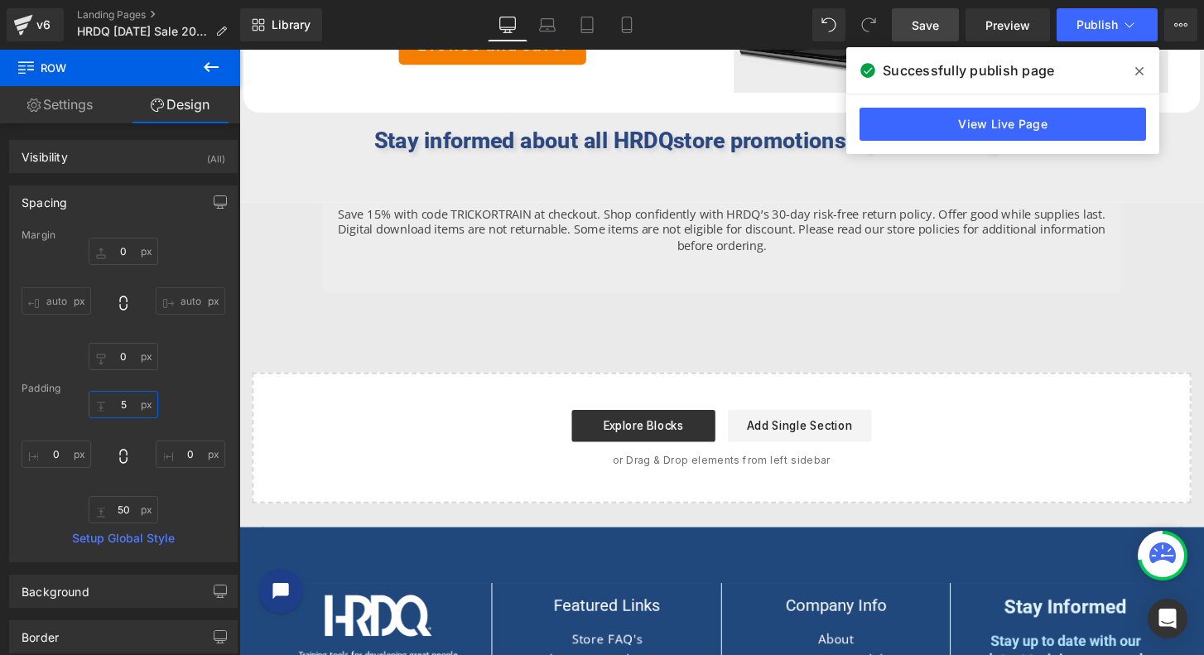
type input "5"
click at [928, 25] on span "Save" at bounding box center [925, 25] width 27 height 17
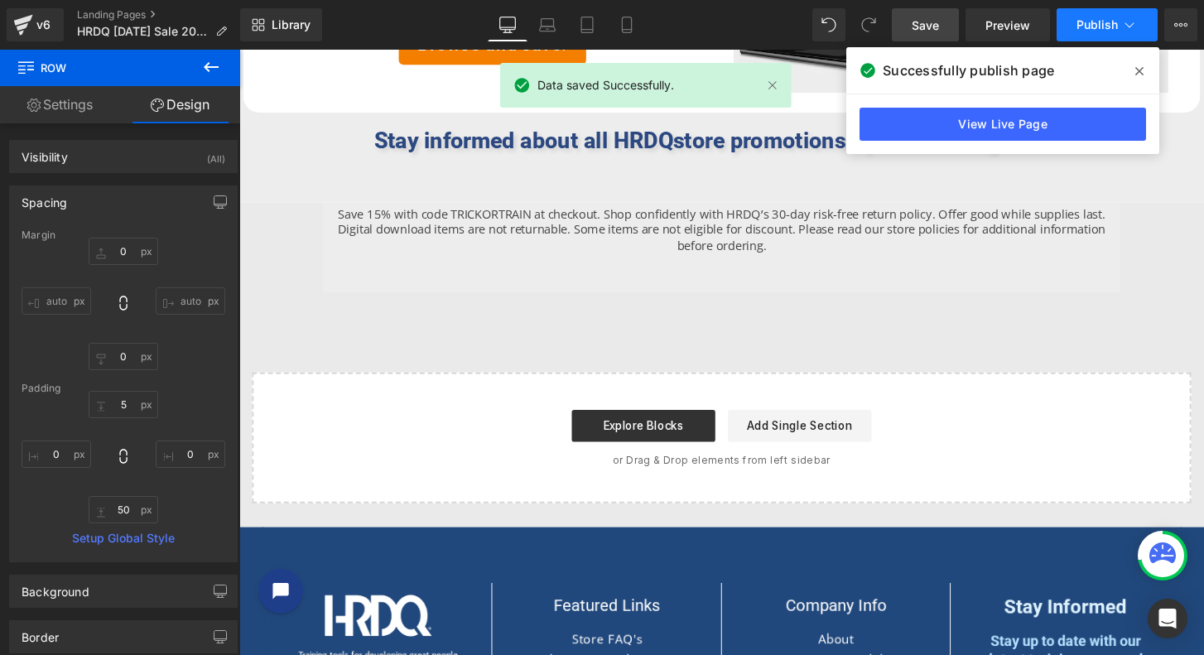
click at [1089, 24] on span "Publish" at bounding box center [1096, 24] width 41 height 13
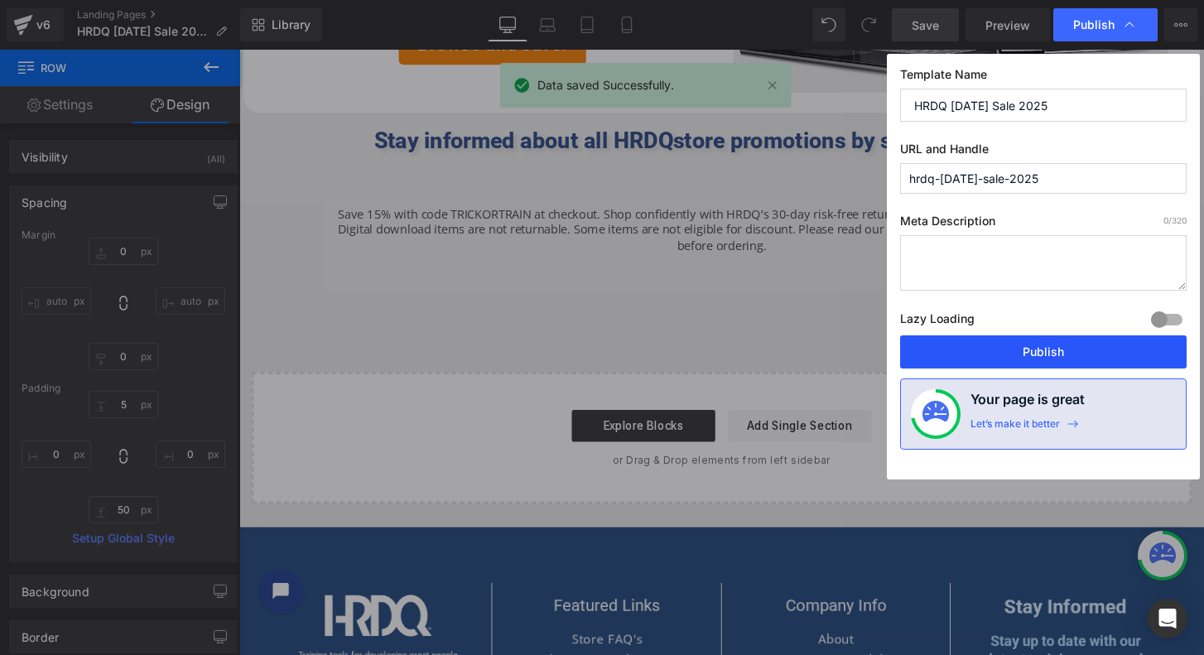
click at [1041, 358] on button "Publish" at bounding box center [1043, 351] width 287 height 33
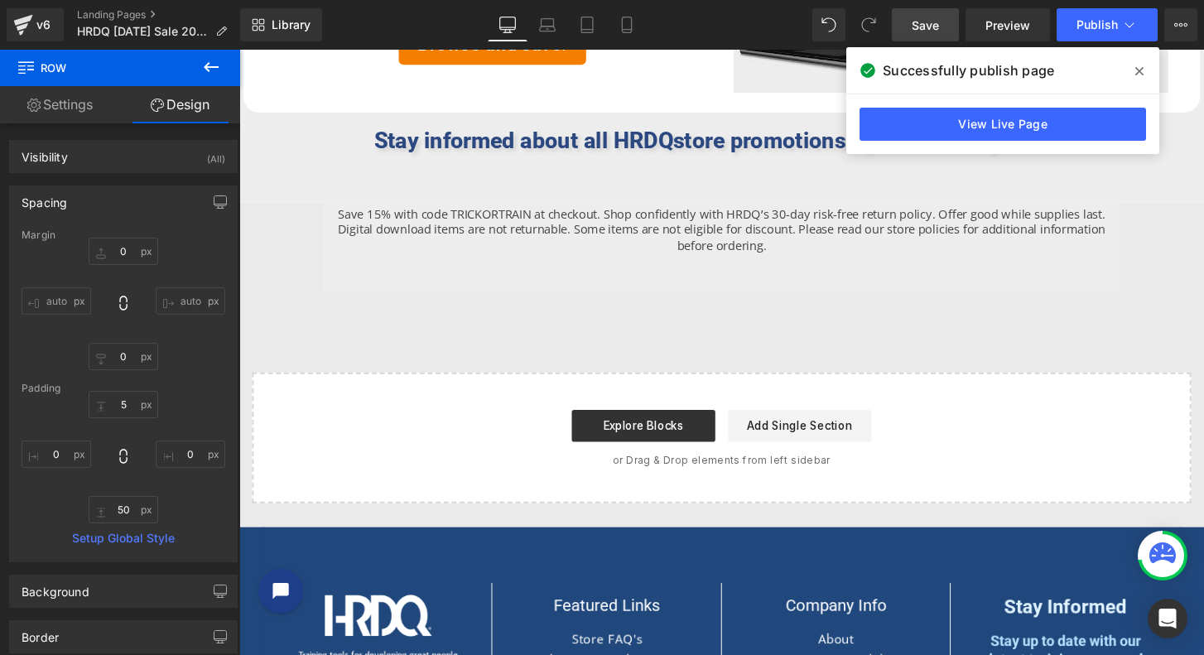
click at [1134, 66] on span at bounding box center [1139, 71] width 26 height 26
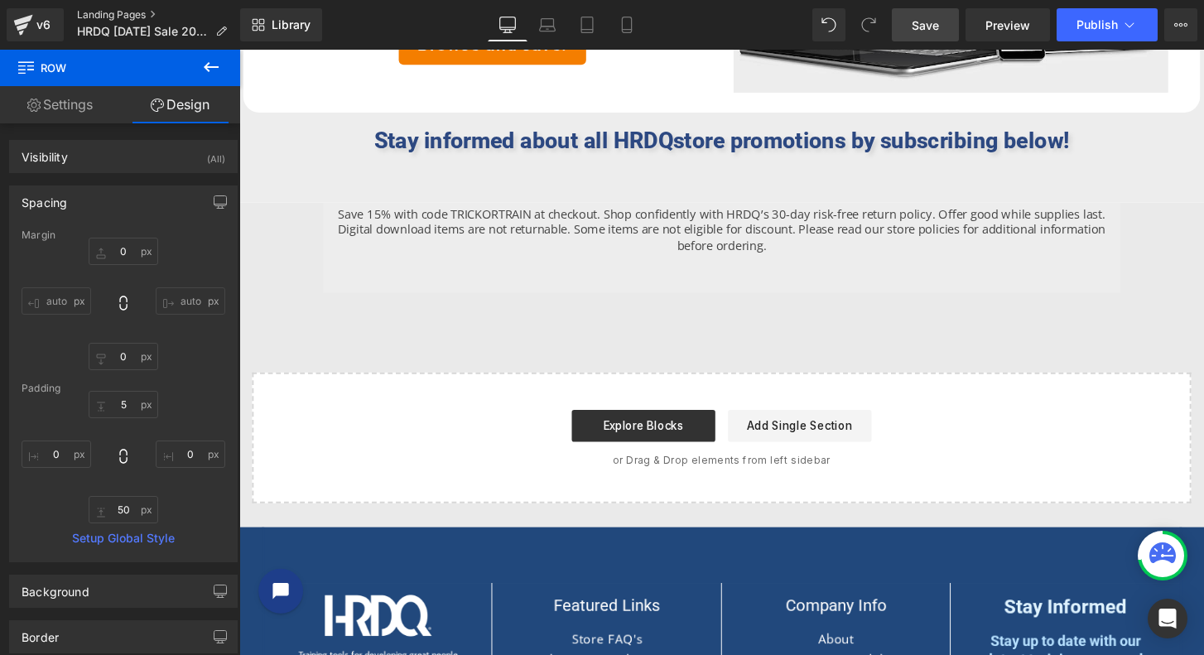
click at [122, 12] on link "Landing Pages" at bounding box center [158, 14] width 163 height 13
